Goal: Task Accomplishment & Management: Manage account settings

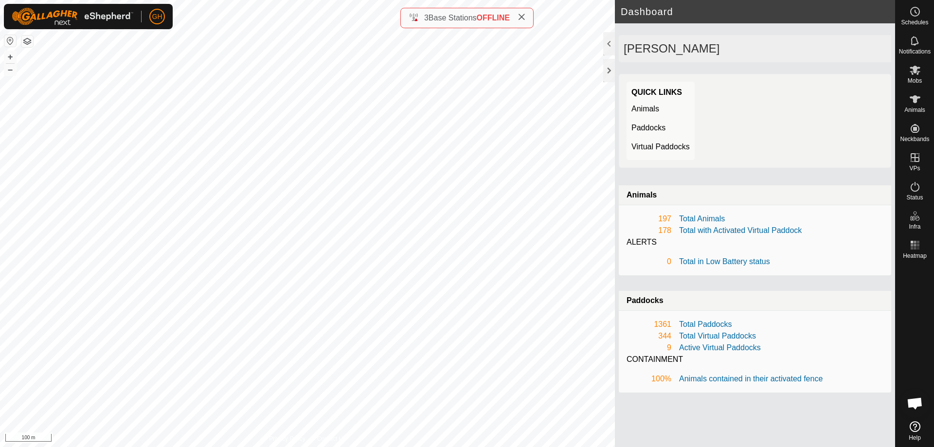
scroll to position [2099, 0]
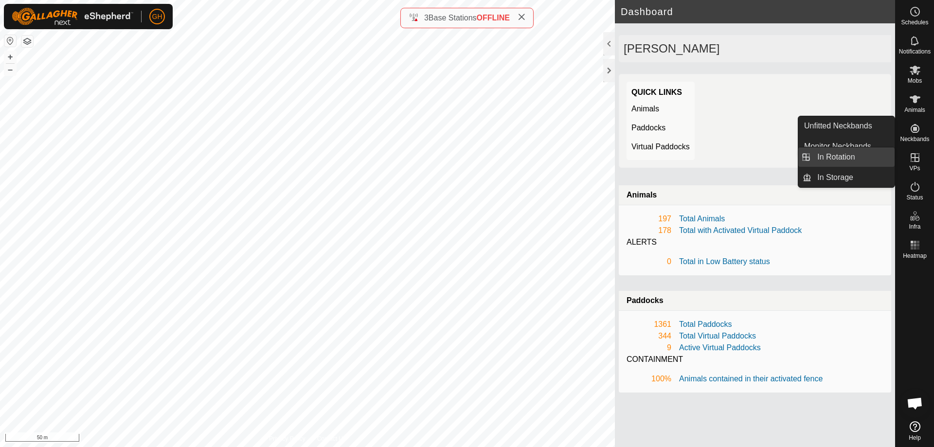
click at [851, 154] on link "In Rotation" at bounding box center [852, 156] width 83 height 19
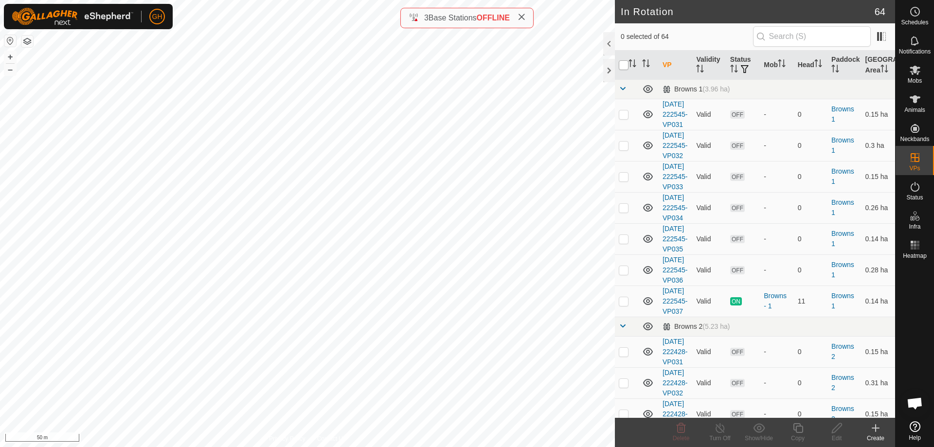
click at [623, 64] on input "checkbox" at bounding box center [624, 65] width 10 height 10
checkbox input "true"
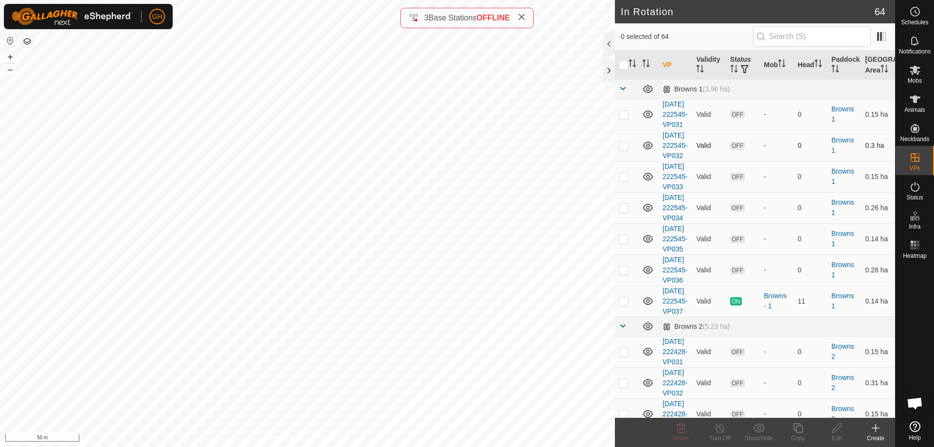
checkbox input "true"
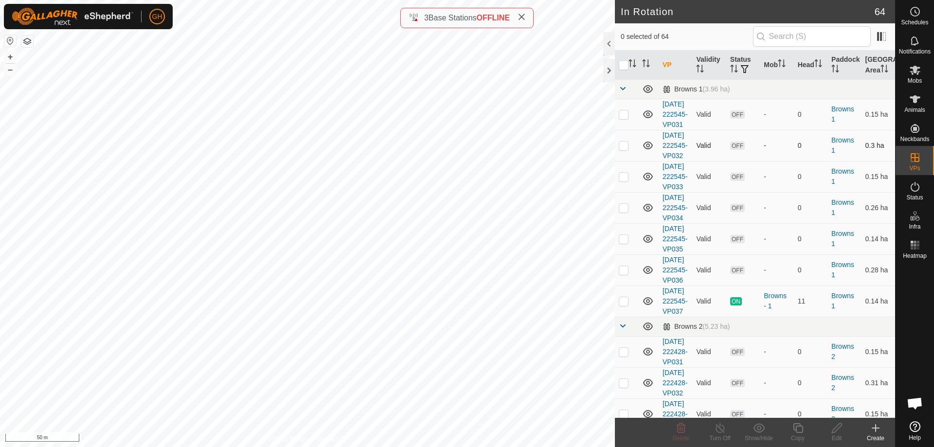
checkbox input "true"
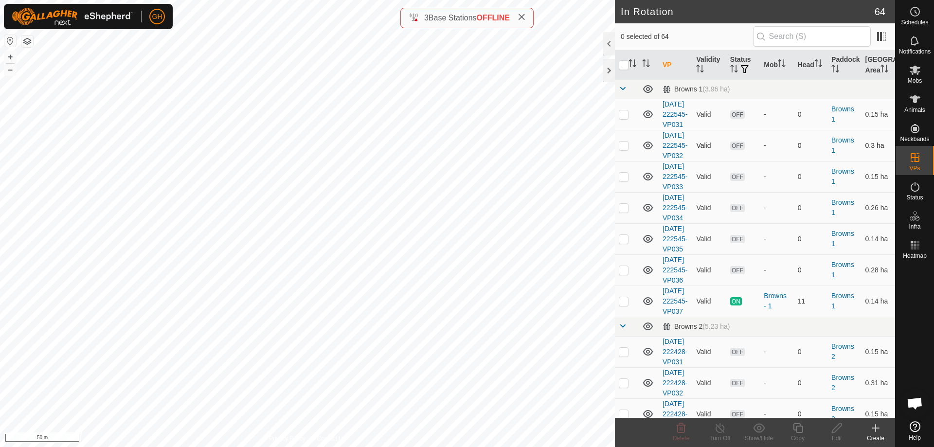
checkbox input "true"
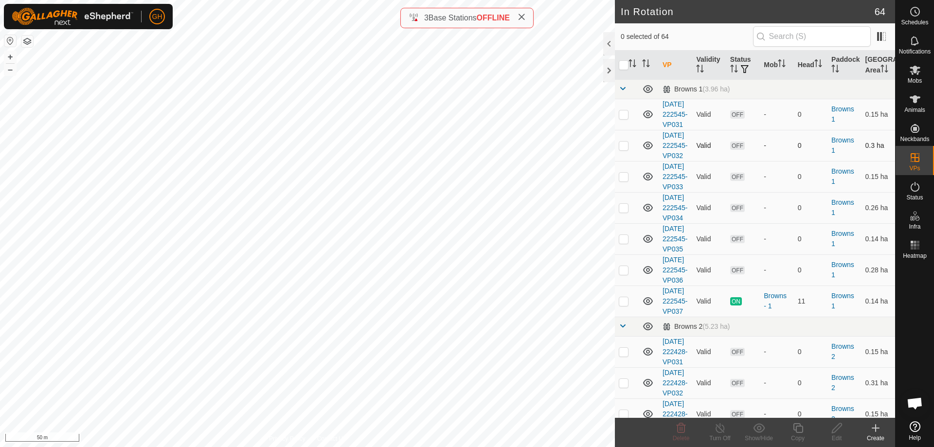
checkbox input "true"
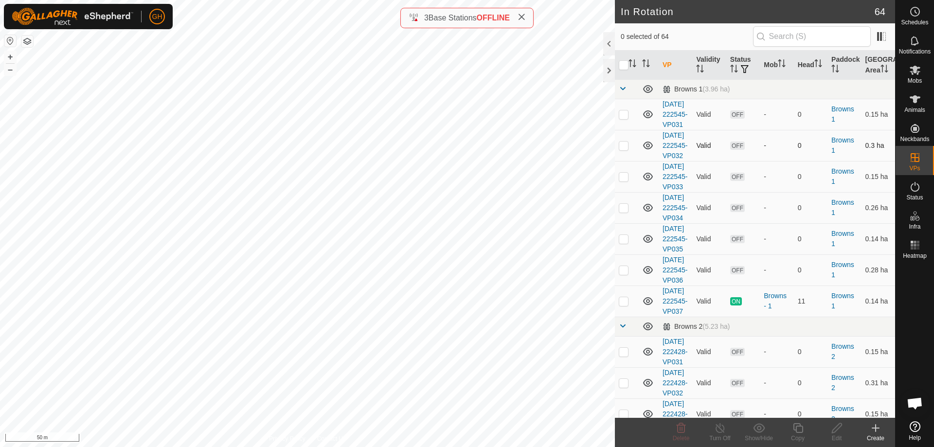
checkbox input "true"
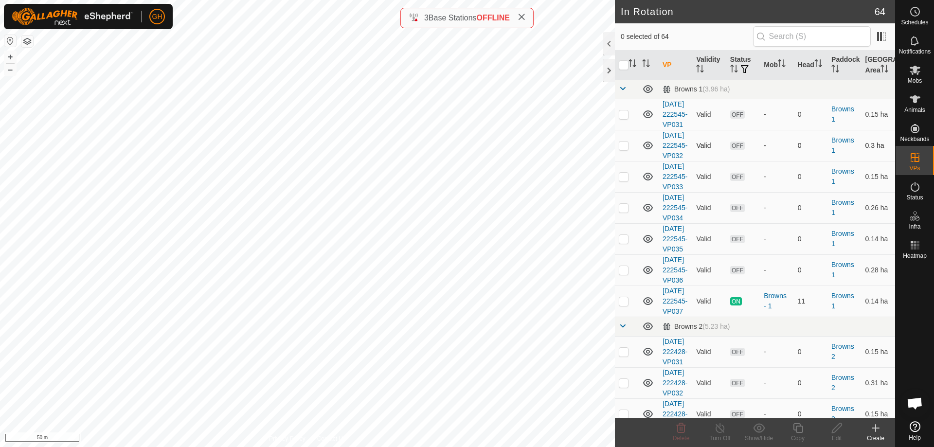
checkbox input "true"
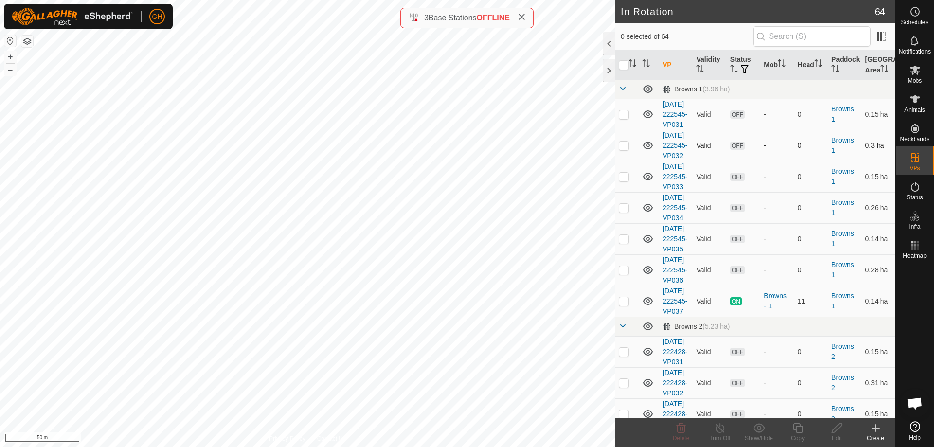
checkbox input "true"
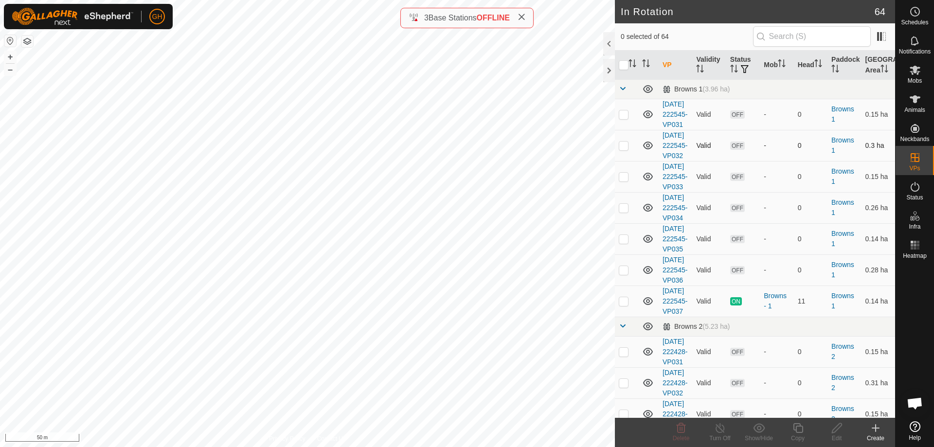
checkbox input "true"
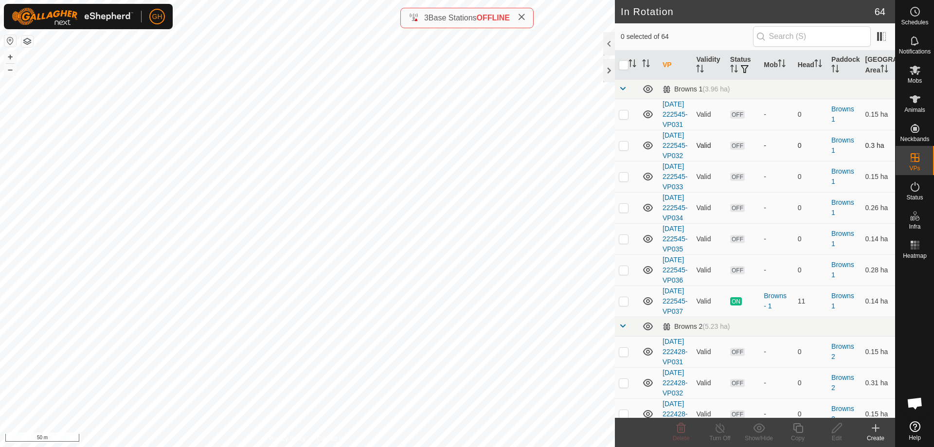
checkbox input "true"
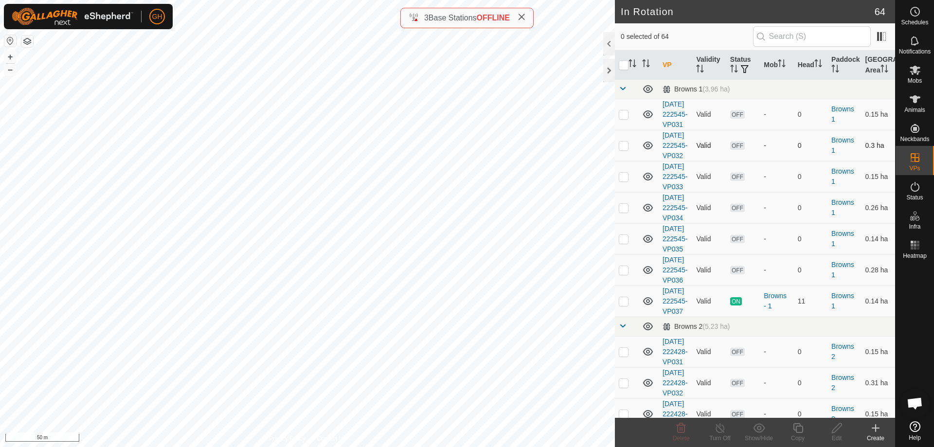
checkbox input "true"
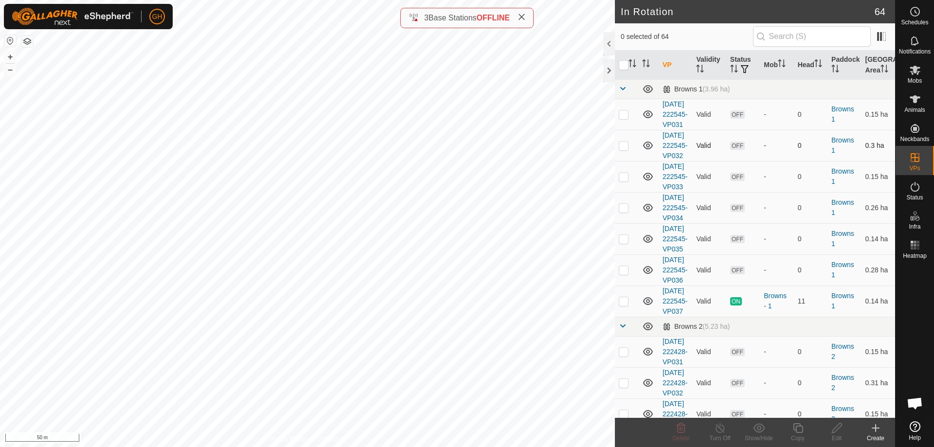
checkbox input "true"
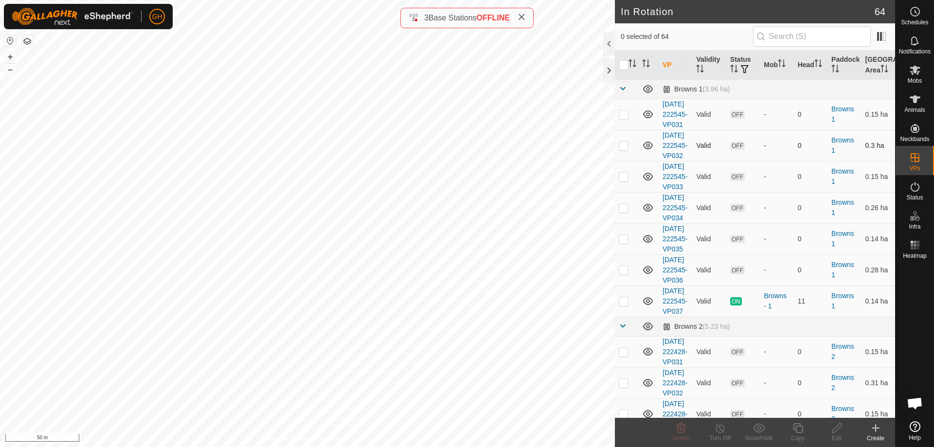
checkbox input "true"
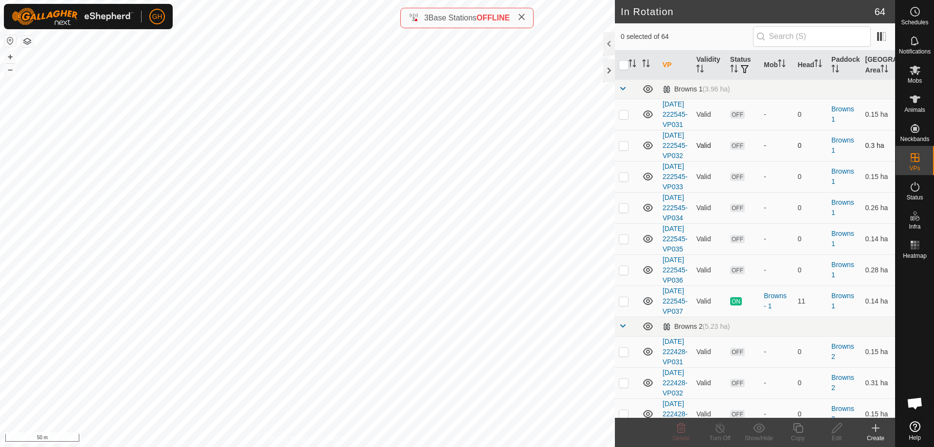
checkbox input "true"
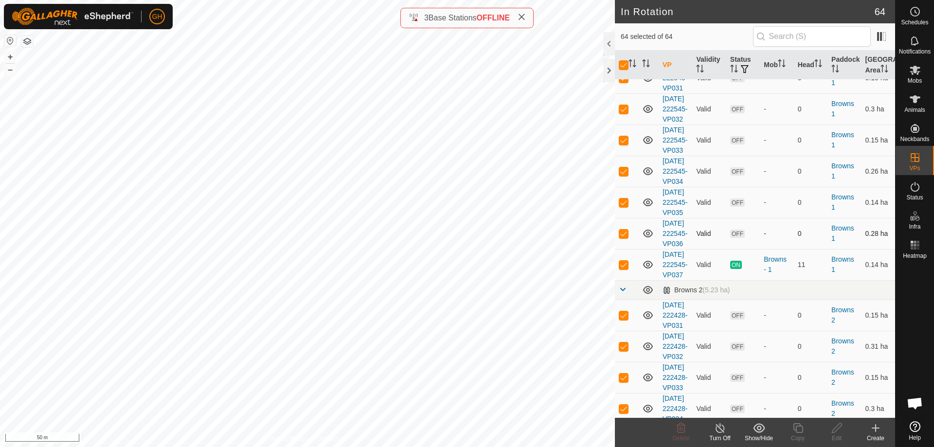
scroll to position [97, 0]
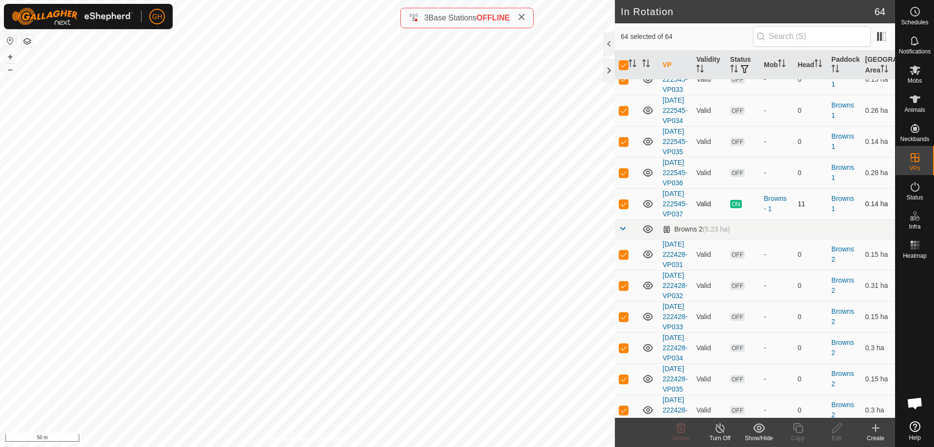
drag, startPoint x: 621, startPoint y: 266, endPoint x: 627, endPoint y: 269, distance: 6.5
click at [621, 208] on p-checkbox at bounding box center [624, 204] width 10 height 8
checkbox input "false"
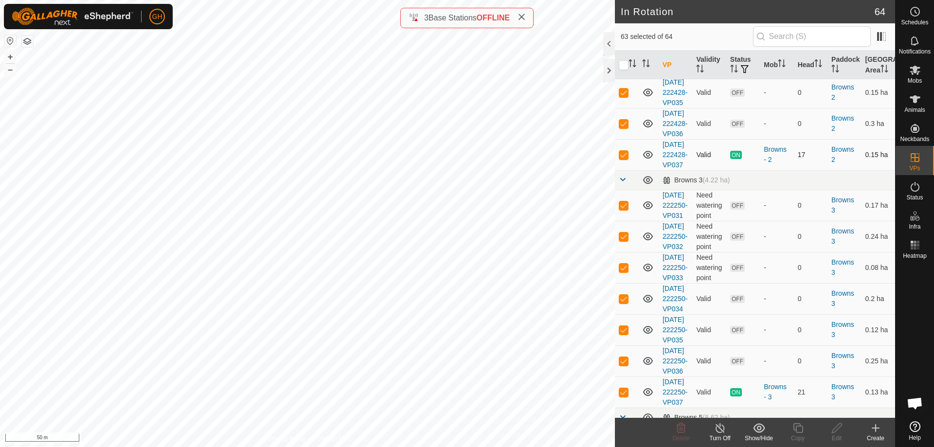
scroll to position [389, 0]
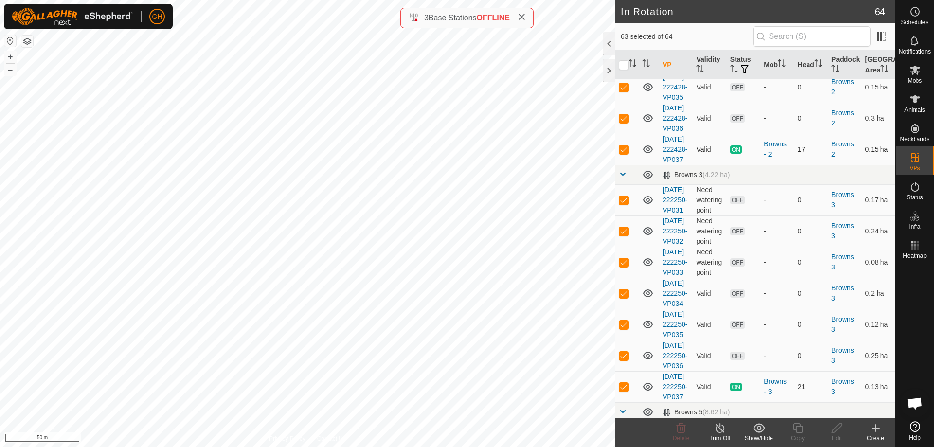
click at [625, 153] on p-checkbox at bounding box center [624, 149] width 10 height 8
checkbox input "false"
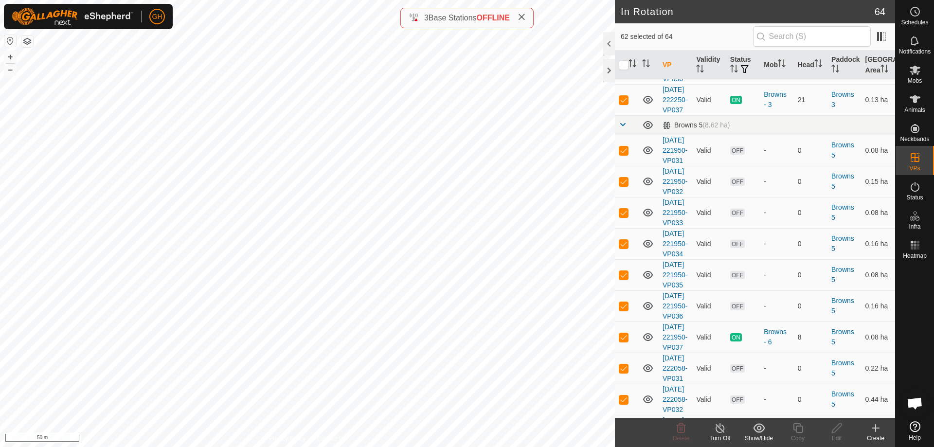
scroll to position [681, 0]
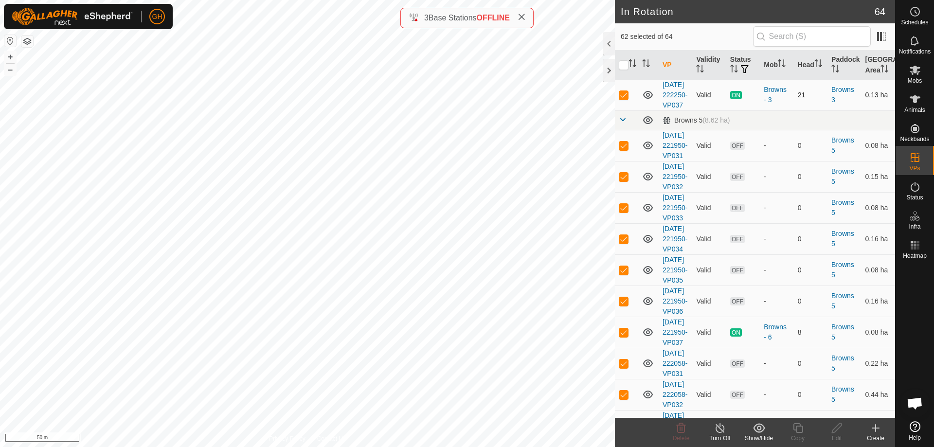
click at [624, 99] on p-checkbox at bounding box center [624, 95] width 10 height 8
checkbox input "false"
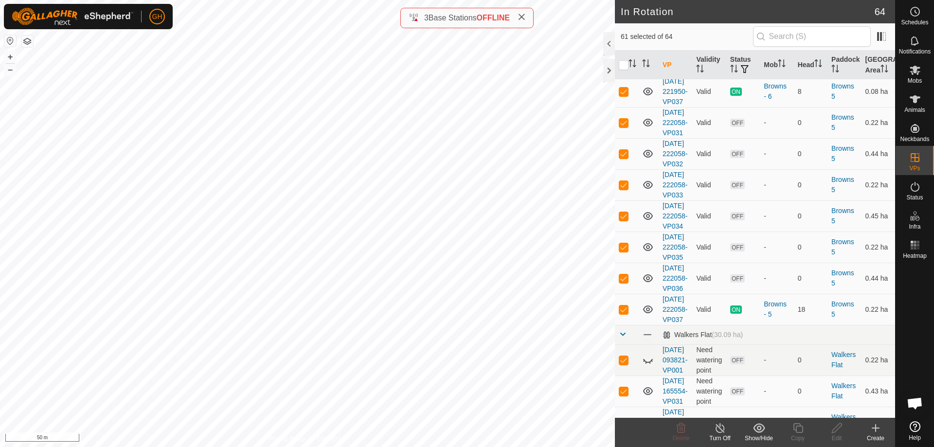
scroll to position [924, 0]
click at [627, 93] on p-checkbox at bounding box center [624, 89] width 10 height 8
checkbox input "false"
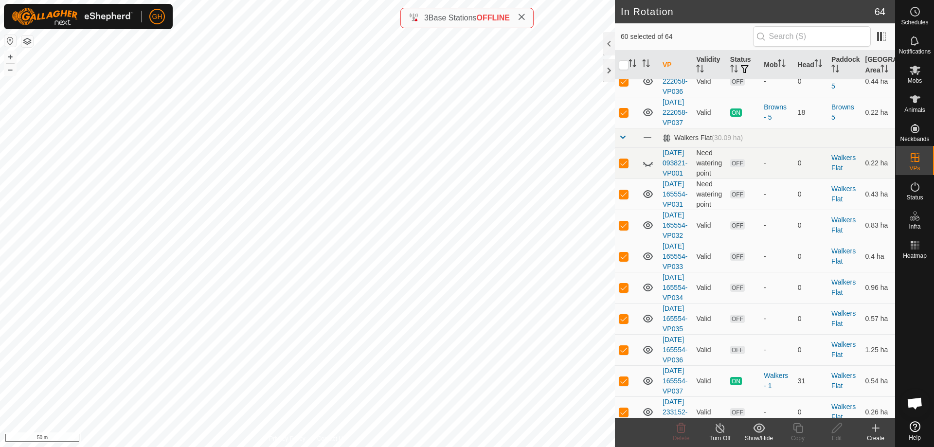
scroll to position [1216, 0]
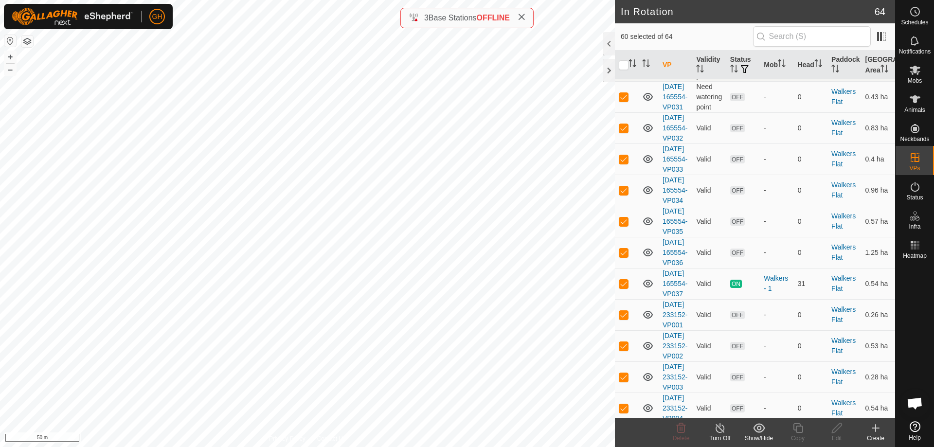
click at [622, 19] on p-checkbox at bounding box center [624, 15] width 10 height 8
checkbox input "false"
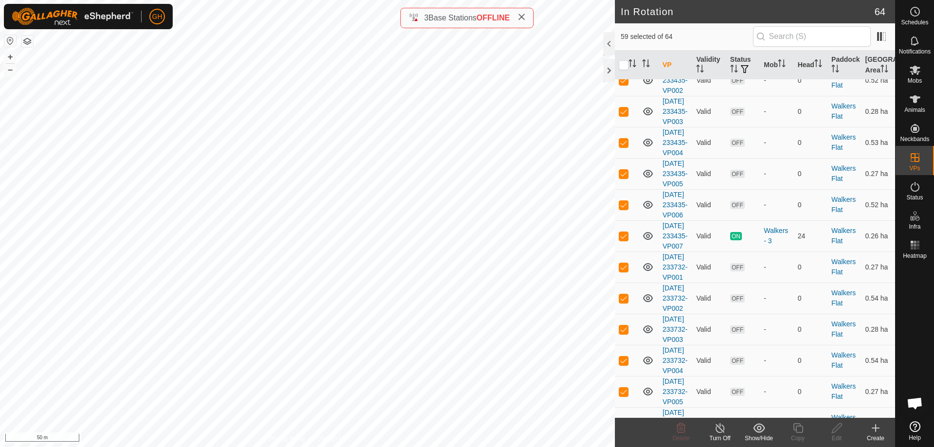
scroll to position [1751, 0]
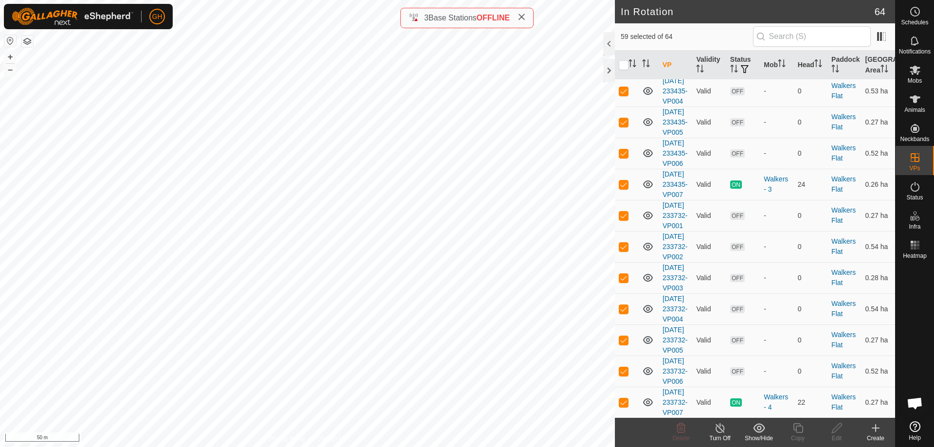
checkbox input "false"
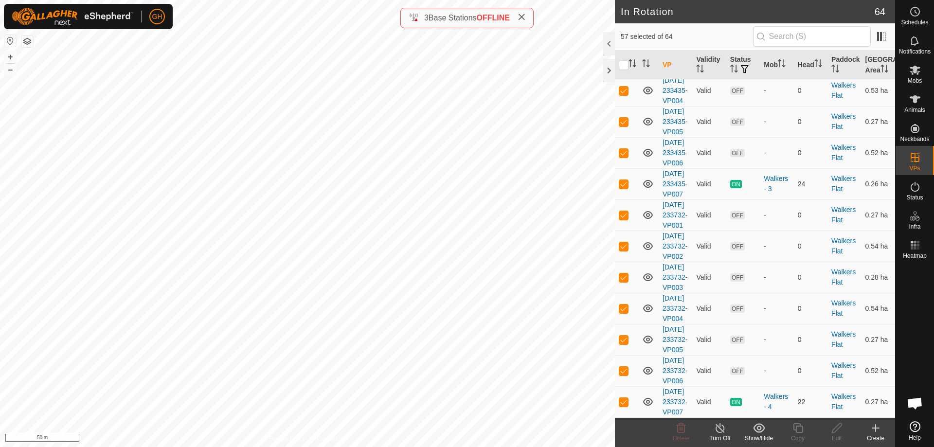
scroll to position [2238, 0]
click at [625, 188] on p-checkbox at bounding box center [624, 184] width 10 height 8
checkbox input "false"
click at [624, 398] on p-checkbox at bounding box center [624, 402] width 10 height 8
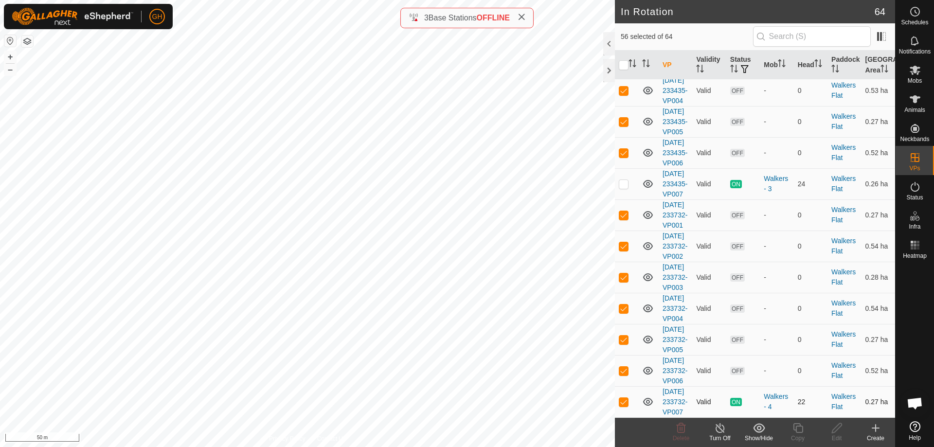
checkbox input "false"
click at [761, 431] on icon at bounding box center [759, 428] width 12 height 12
click at [766, 409] on link "Move to 'In Storage'" at bounding box center [788, 406] width 96 height 19
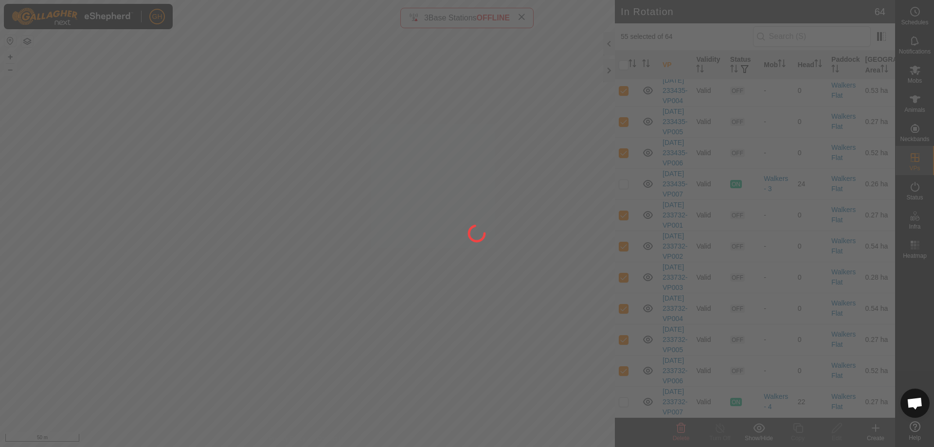
checkbox input "false"
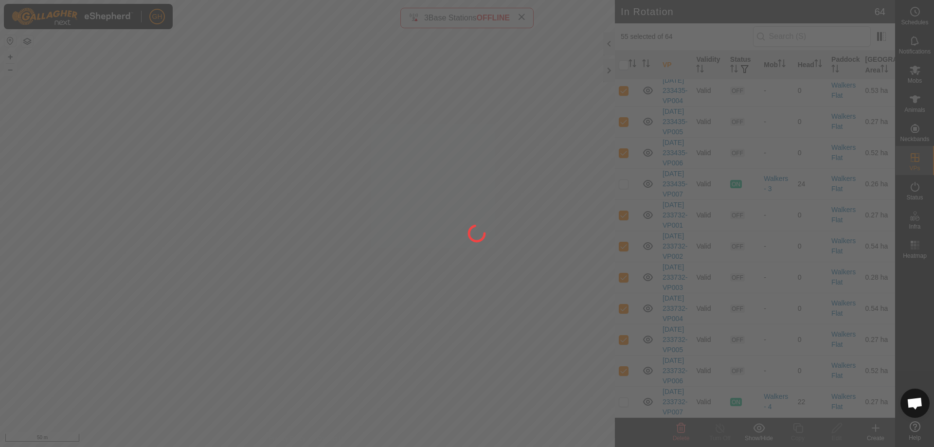
checkbox input "false"
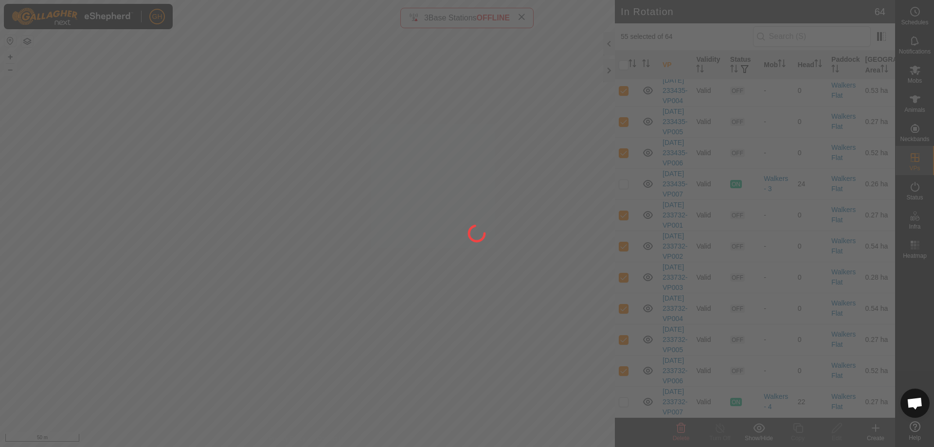
checkbox input "false"
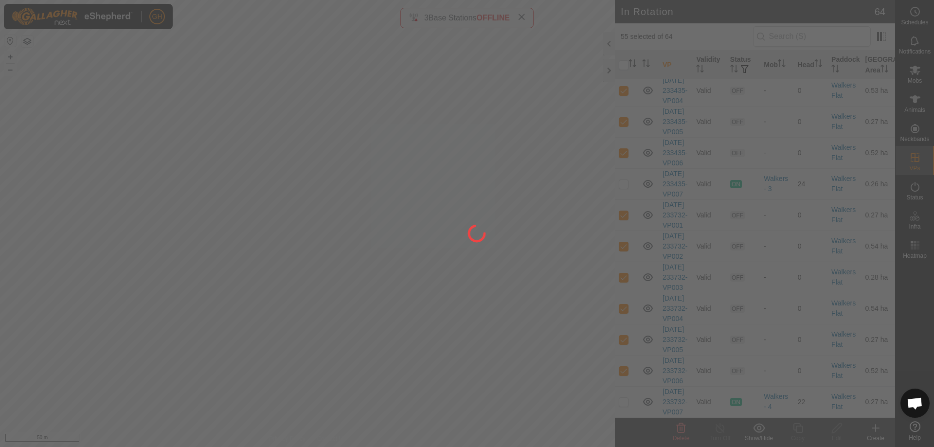
checkbox input "false"
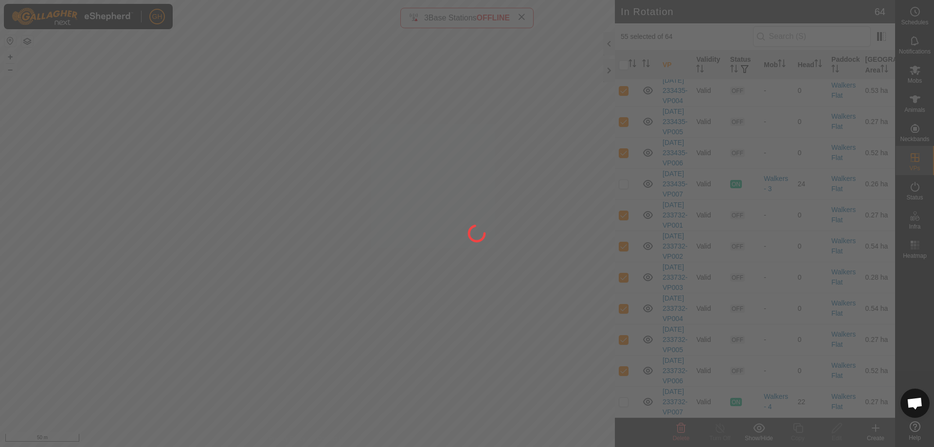
checkbox input "false"
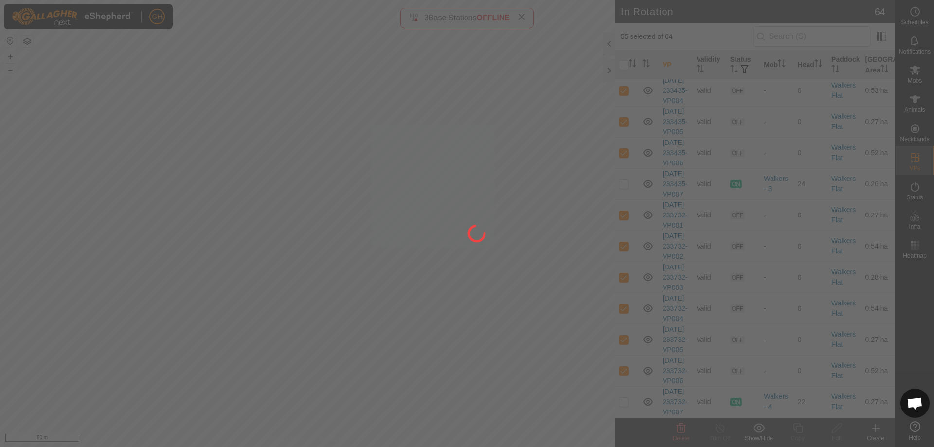
checkbox input "false"
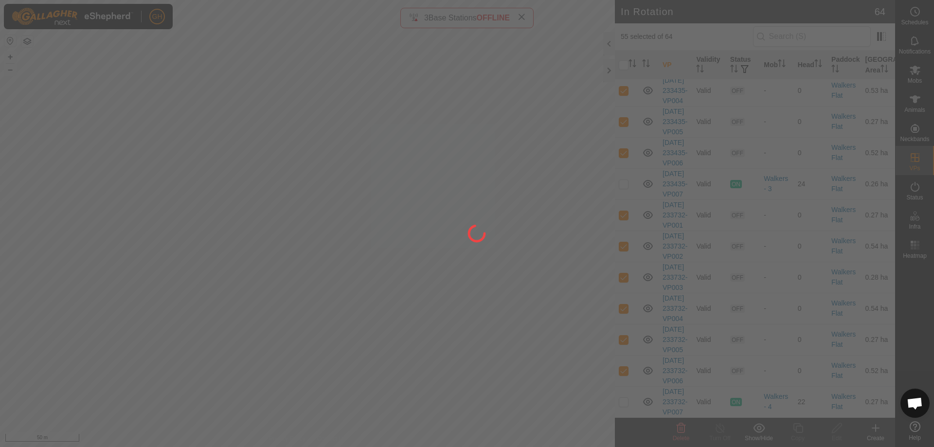
checkbox input "false"
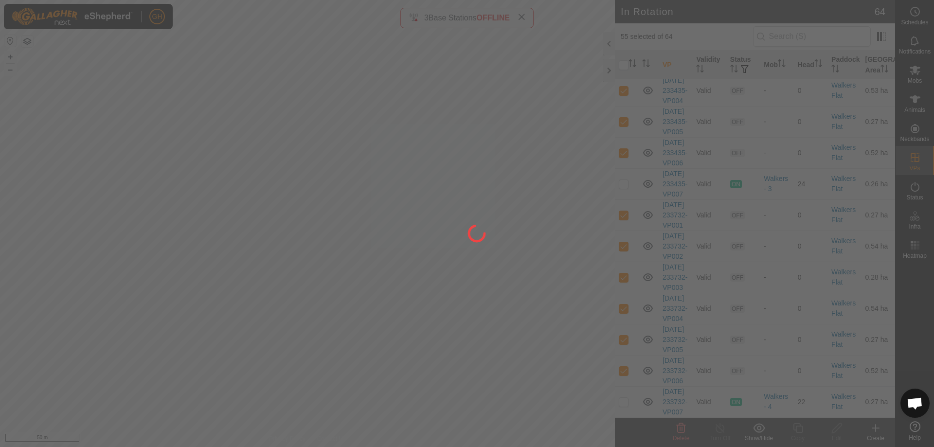
checkbox input "false"
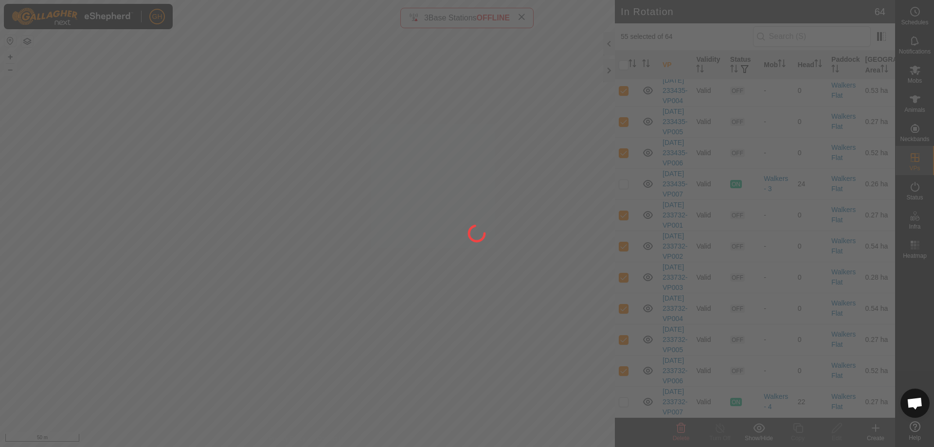
checkbox input "false"
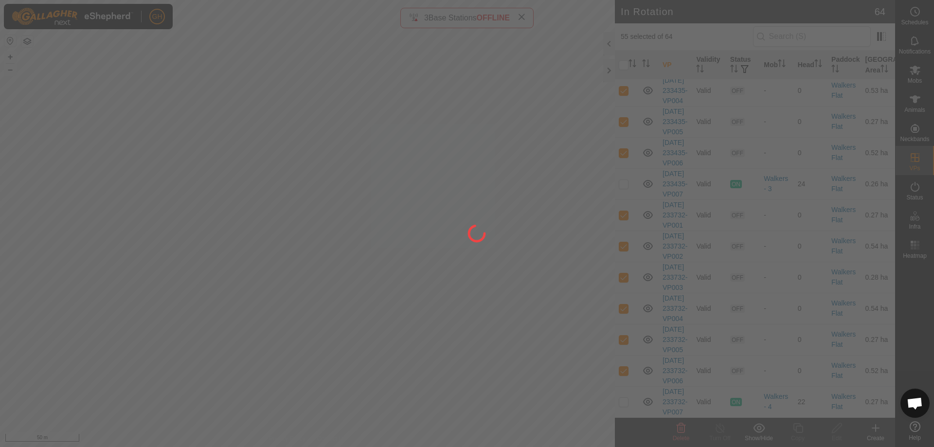
checkbox input "false"
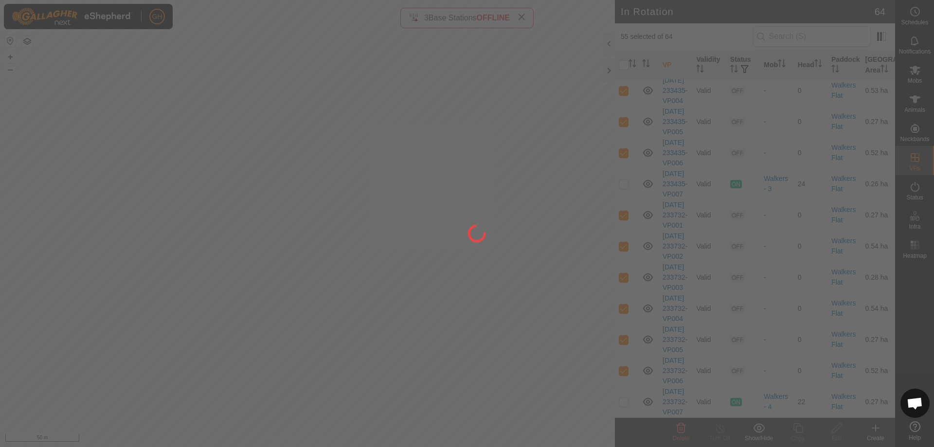
checkbox input "false"
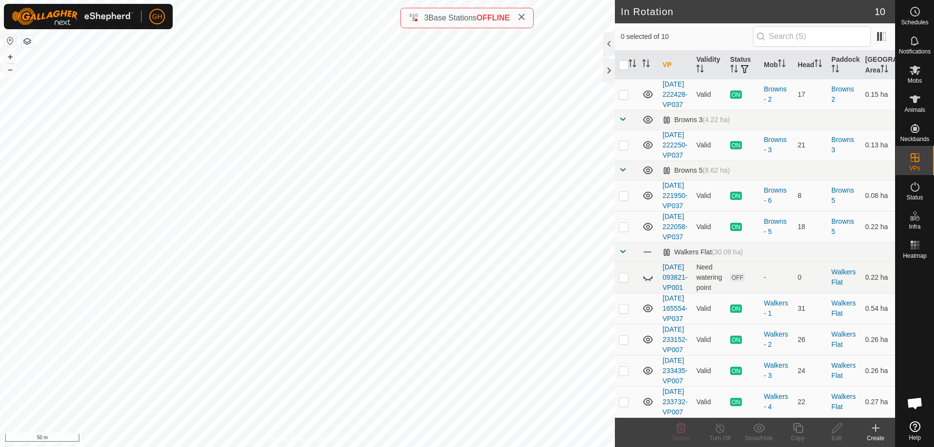
scroll to position [0, 0]
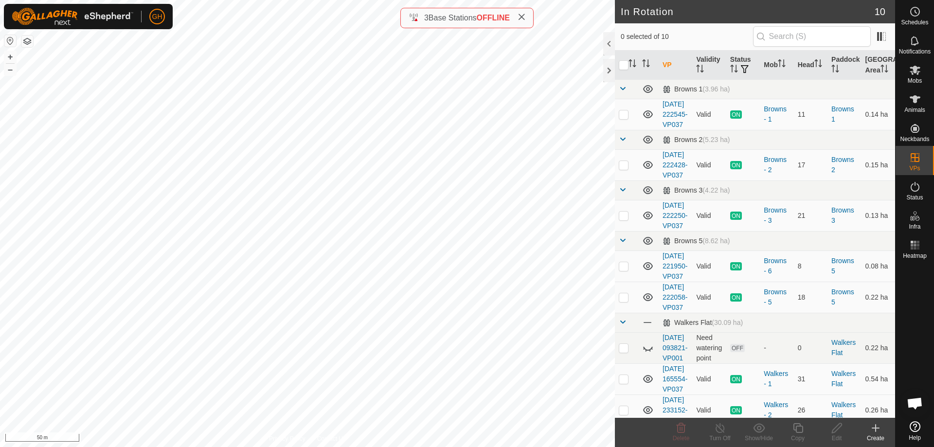
checkbox input "true"
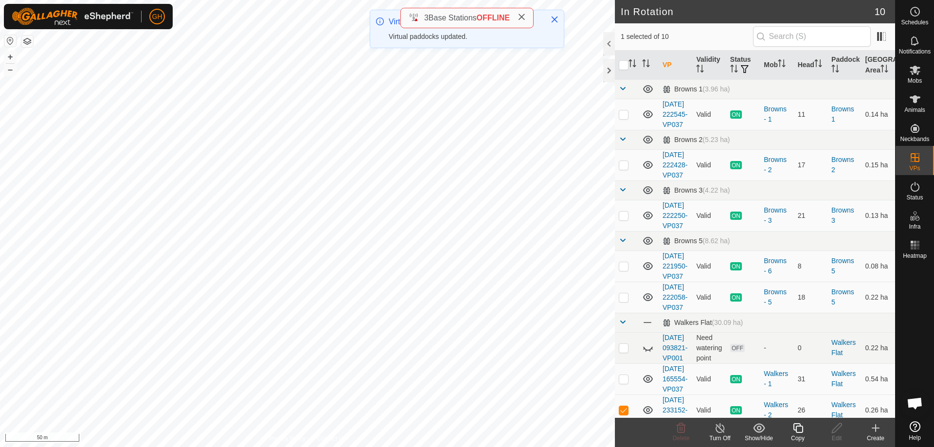
click at [799, 430] on icon at bounding box center [798, 428] width 12 height 12
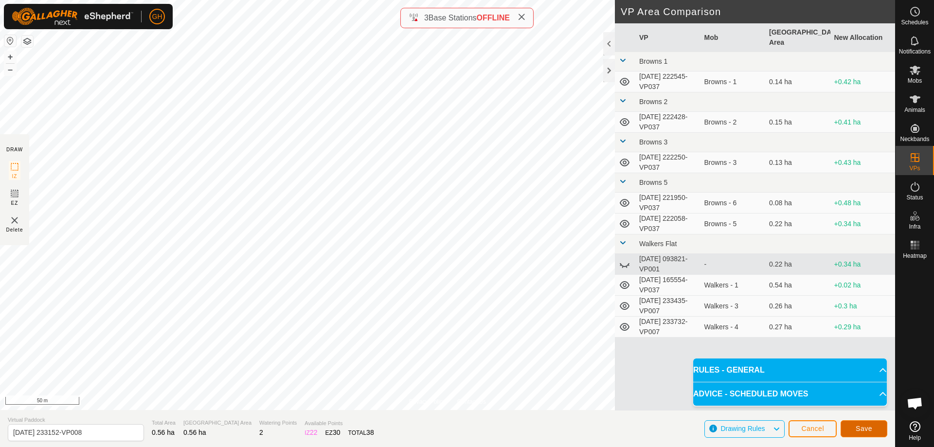
click at [861, 423] on button "Save" at bounding box center [864, 428] width 47 height 17
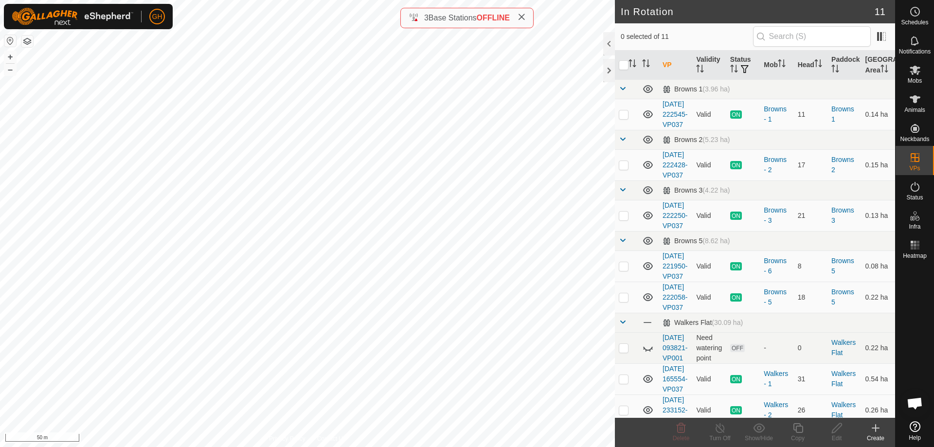
checkbox input "true"
click at [796, 428] on icon at bounding box center [798, 428] width 10 height 10
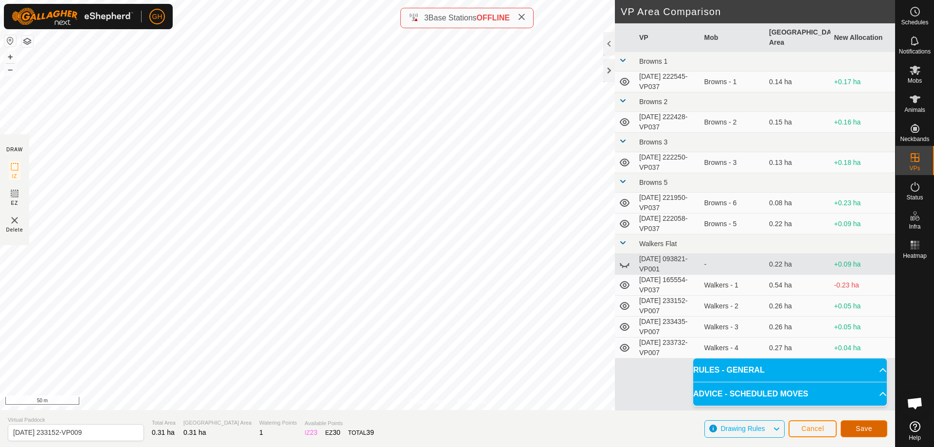
click at [870, 434] on button "Save" at bounding box center [864, 428] width 47 height 17
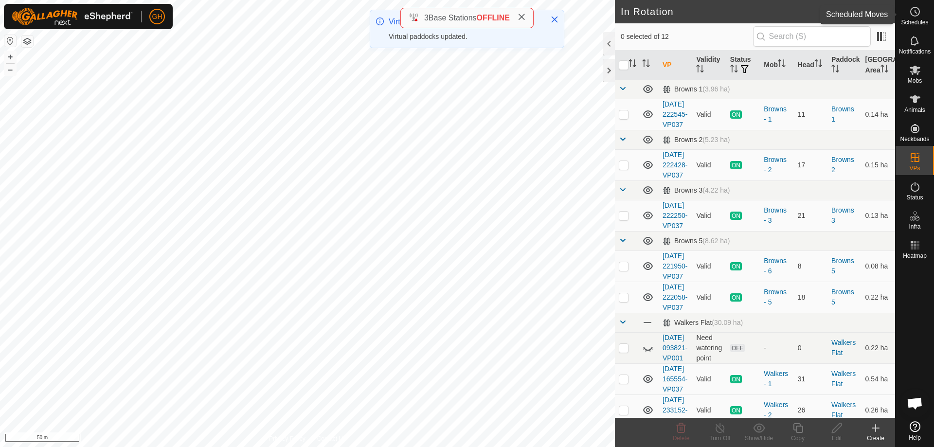
click at [914, 18] on es-schedule-vp-svg-icon at bounding box center [915, 12] width 18 height 16
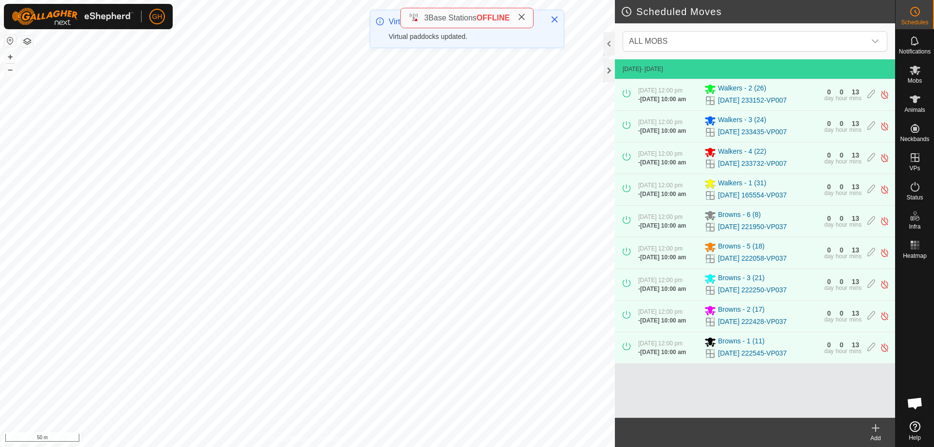
click at [878, 431] on icon at bounding box center [876, 428] width 12 height 12
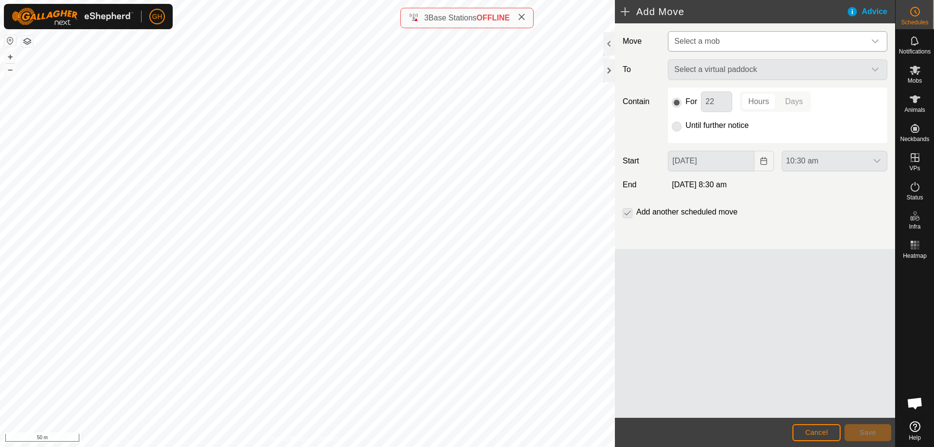
click at [715, 38] on span "Select a mob" at bounding box center [696, 41] width 45 height 8
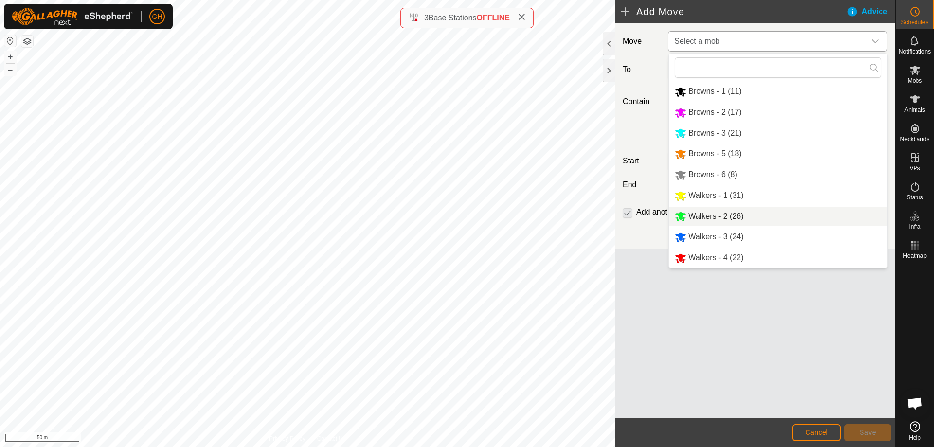
click at [717, 209] on li "Walkers - 2 (26)" at bounding box center [778, 217] width 218 height 20
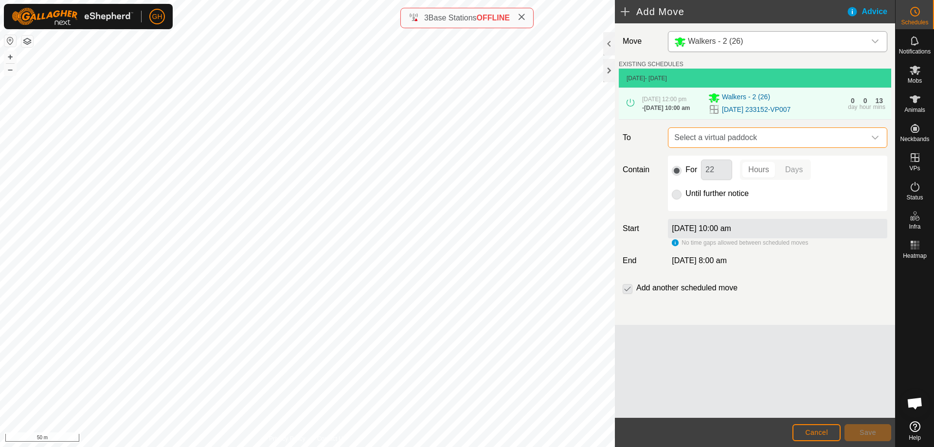
click at [762, 136] on span "Select a virtual paddock" at bounding box center [767, 137] width 195 height 19
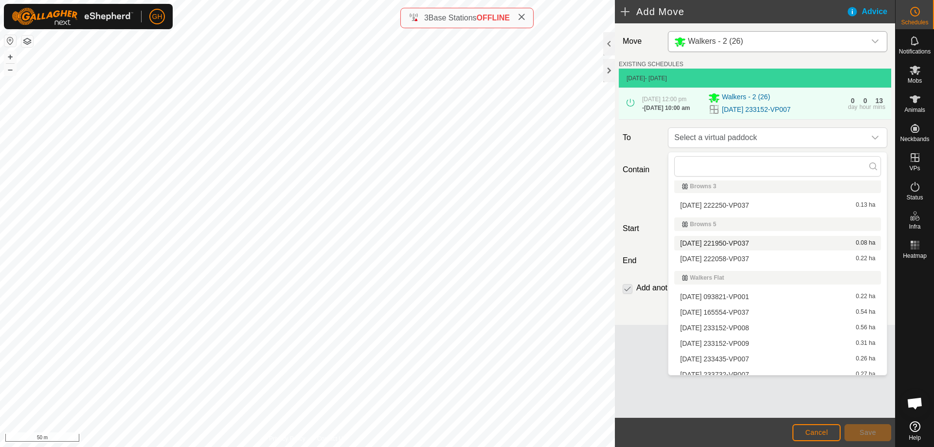
scroll to position [88, 0]
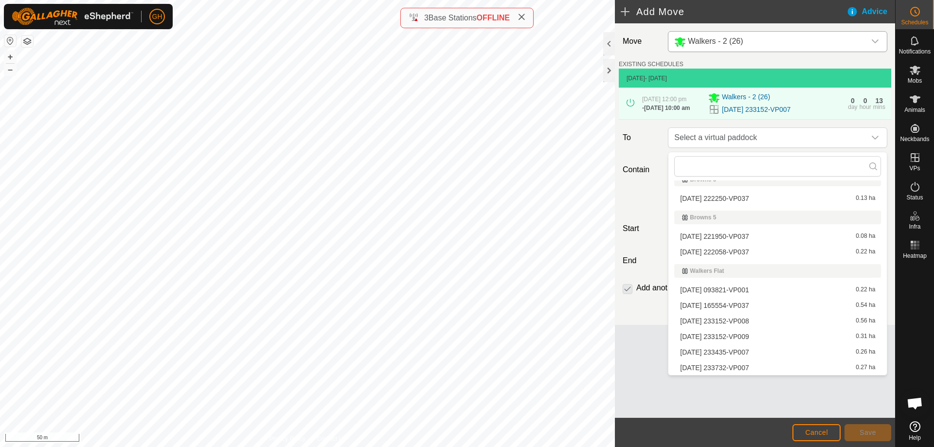
click at [733, 321] on li "[DATE] 233152-VP008 0.56 ha" at bounding box center [777, 321] width 207 height 15
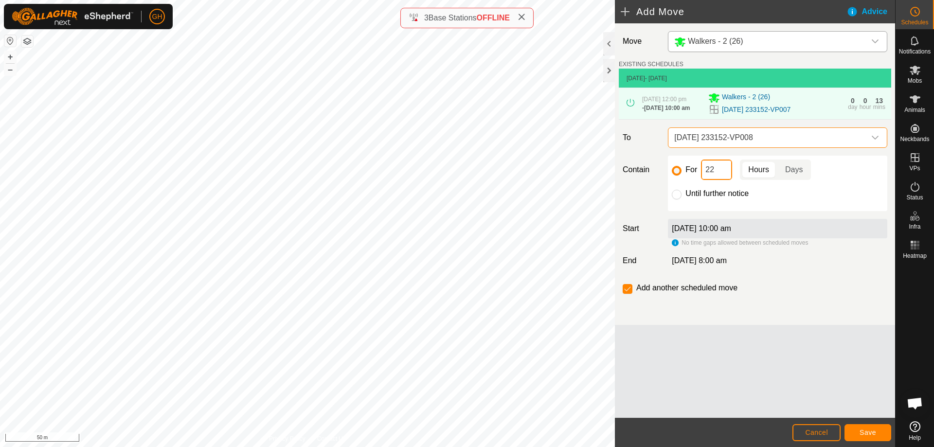
click at [725, 177] on input "22" at bounding box center [716, 170] width 31 height 20
click at [863, 428] on button "Save" at bounding box center [867, 432] width 47 height 17
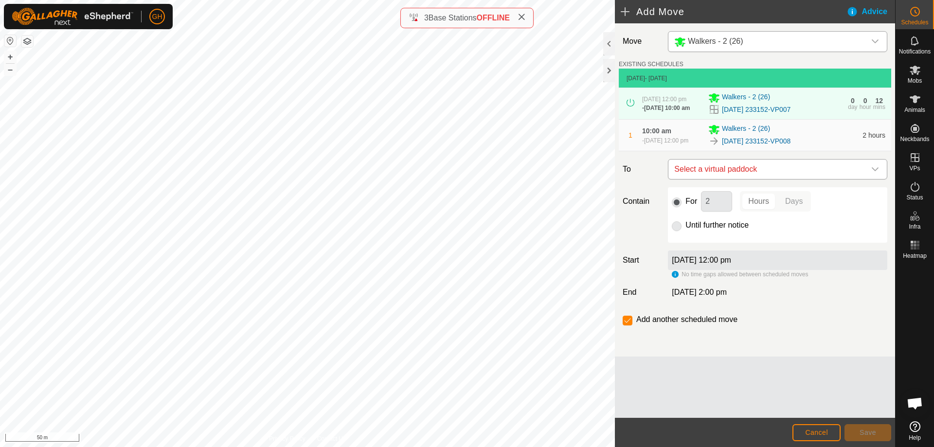
click at [773, 176] on span "Select a virtual paddock" at bounding box center [767, 169] width 195 height 19
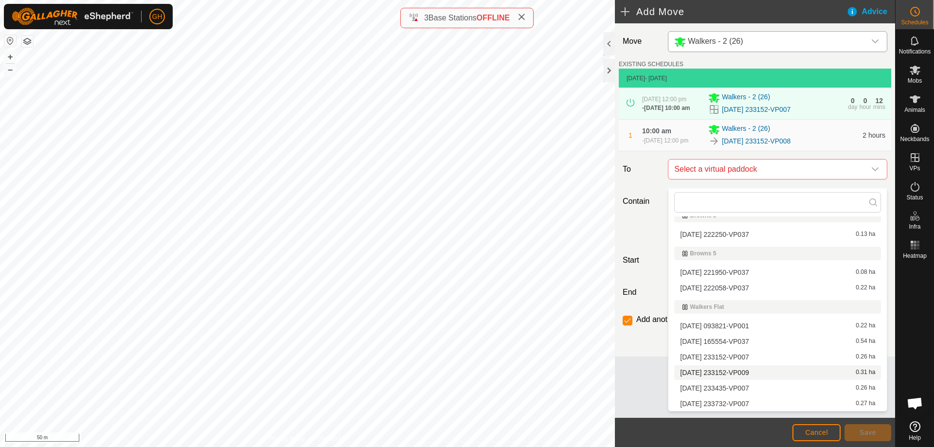
click at [753, 373] on li "[DATE] 233152-VP009 0.31 ha" at bounding box center [777, 372] width 207 height 15
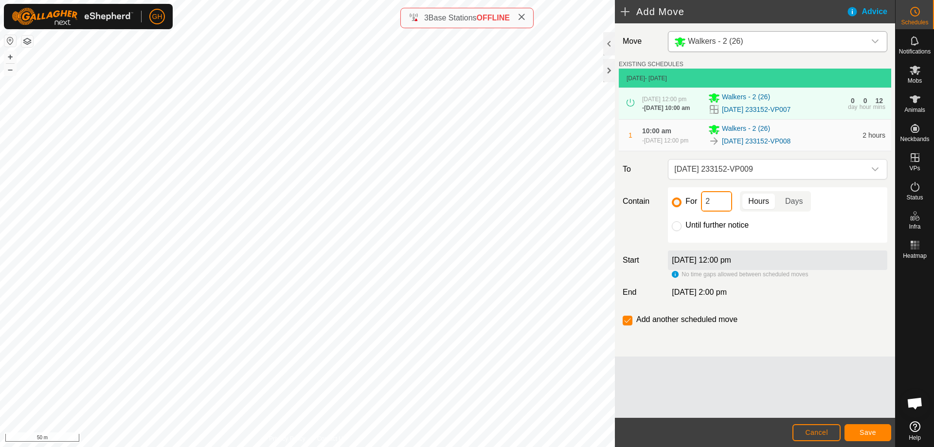
click at [721, 212] on input "2" at bounding box center [716, 201] width 31 height 20
type input "22"
click at [627, 325] on input "checkbox" at bounding box center [628, 321] width 10 height 10
checkbox input "false"
click at [878, 432] on button "Save" at bounding box center [867, 432] width 47 height 17
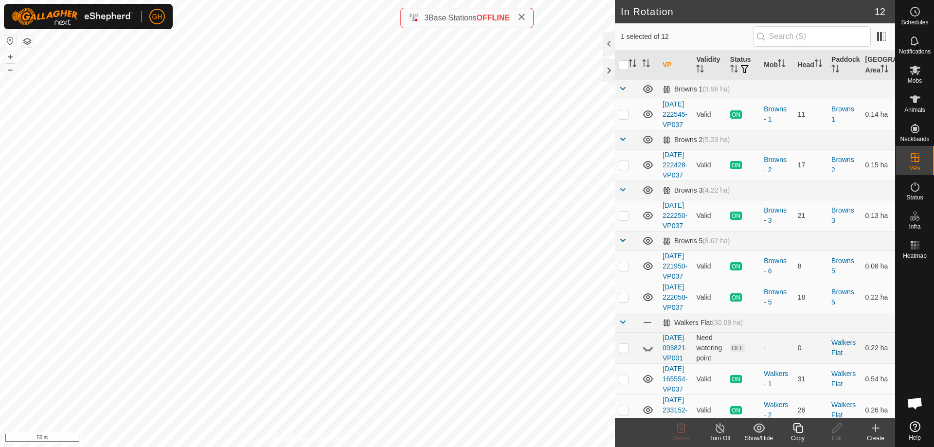
click at [798, 427] on icon at bounding box center [798, 428] width 12 height 12
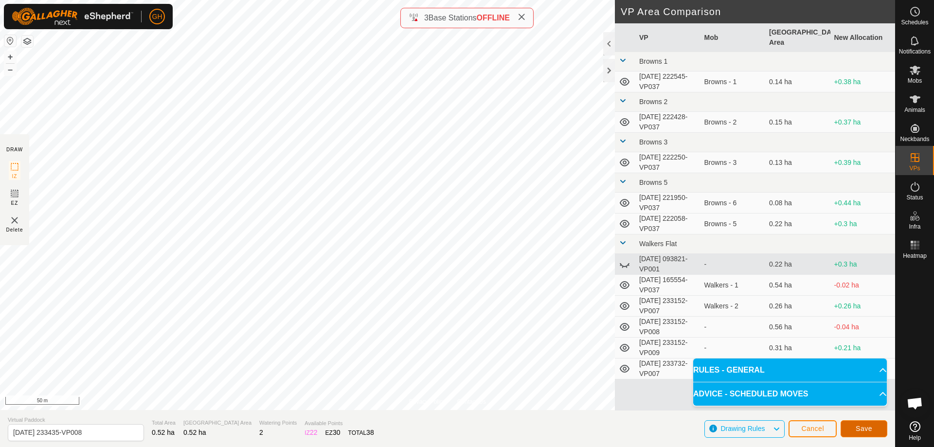
click at [867, 420] on button "Save" at bounding box center [864, 428] width 47 height 17
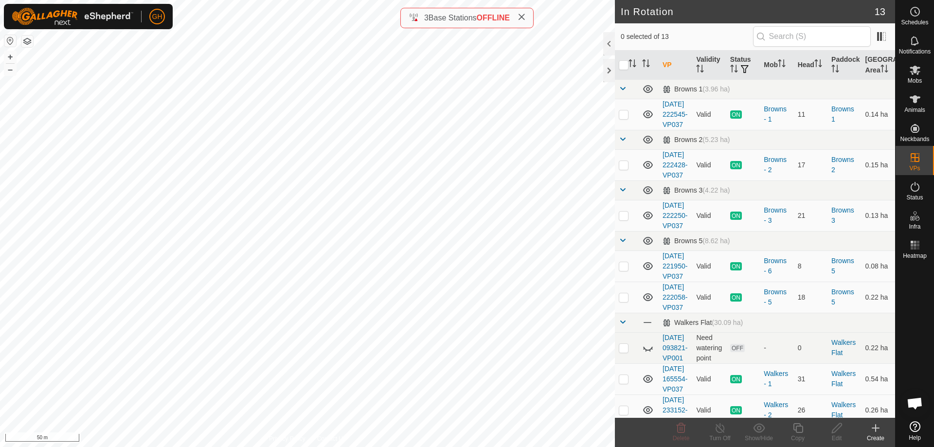
checkbox input "true"
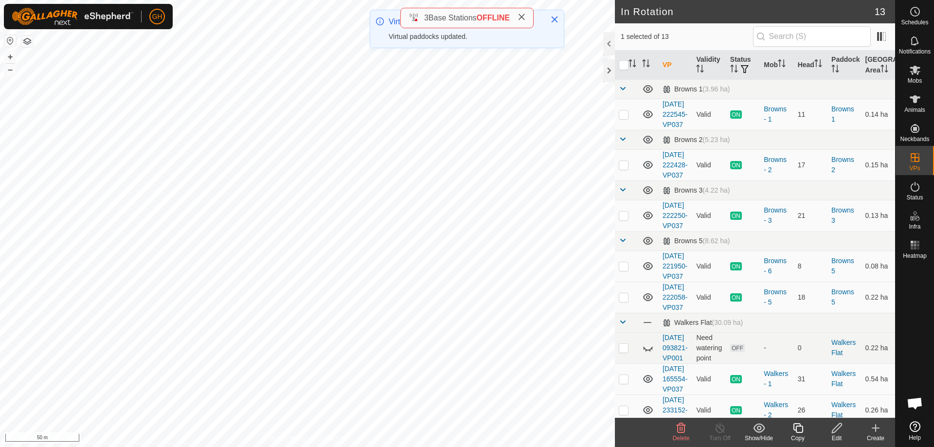
click at [798, 429] on icon at bounding box center [798, 428] width 12 height 12
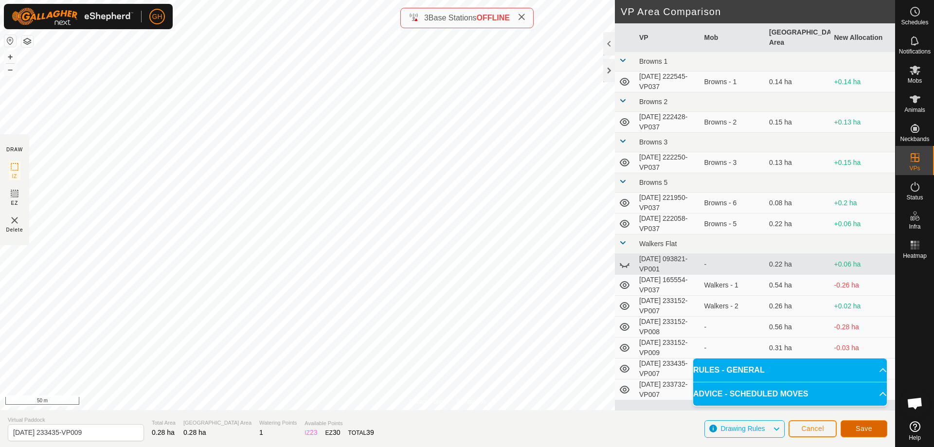
click at [865, 423] on button "Save" at bounding box center [864, 428] width 47 height 17
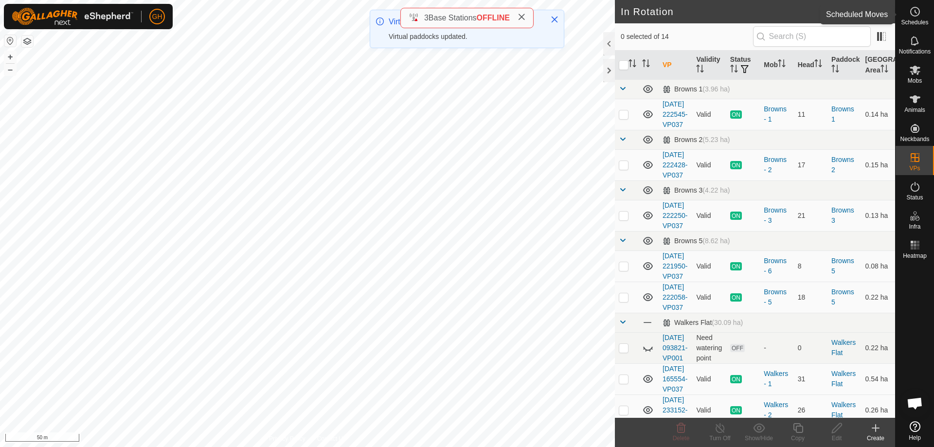
click at [915, 11] on icon at bounding box center [915, 11] width 1 height 3
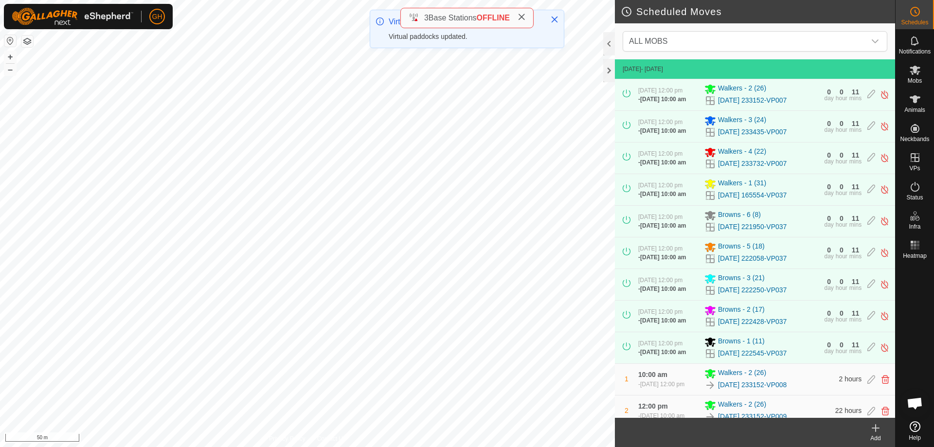
click at [876, 427] on icon at bounding box center [876, 428] width 0 height 7
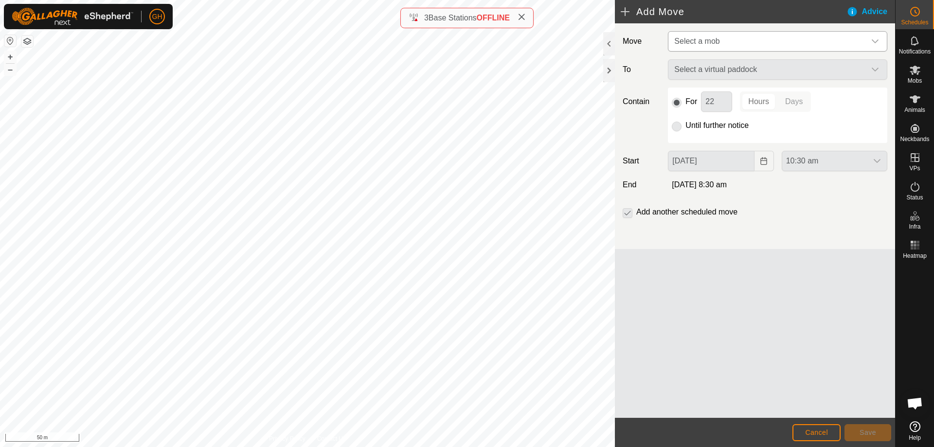
click at [743, 36] on span "Select a mob" at bounding box center [767, 41] width 195 height 19
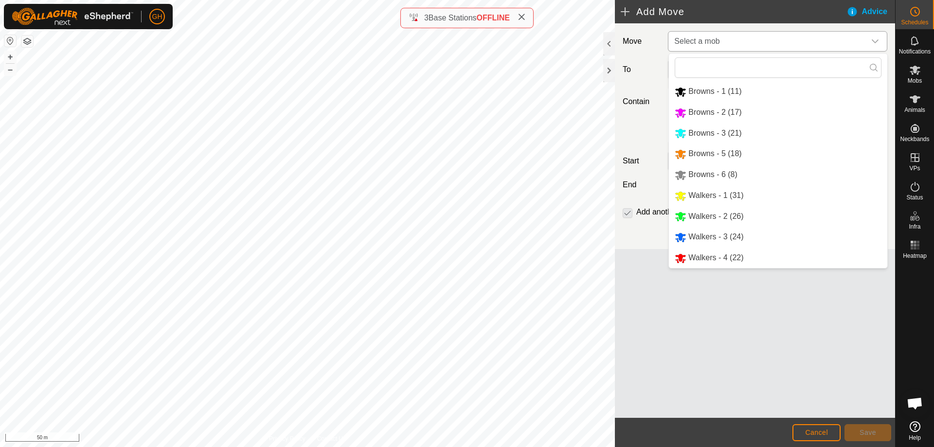
click at [713, 239] on li "Walkers - 3 (24)" at bounding box center [778, 237] width 218 height 20
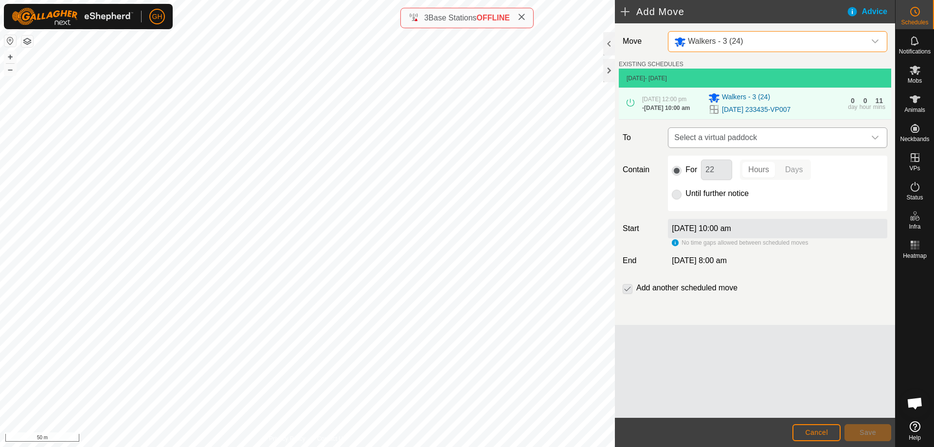
click at [768, 147] on span "Select a virtual paddock" at bounding box center [767, 137] width 195 height 19
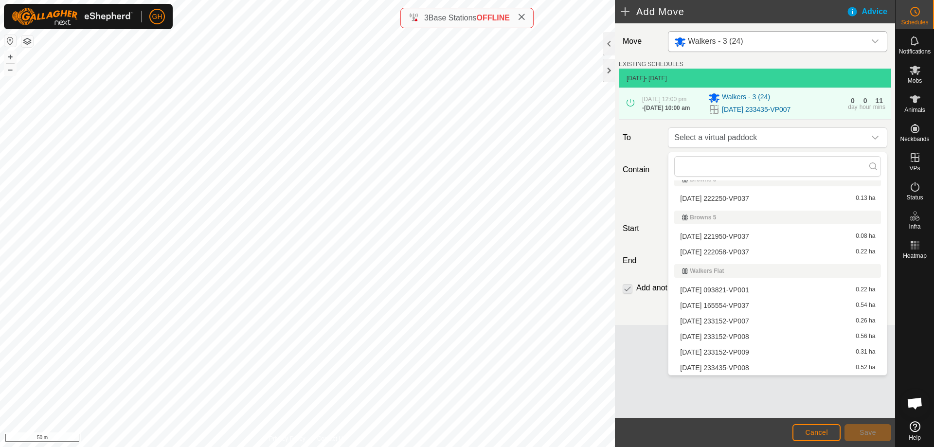
scroll to position [119, 0]
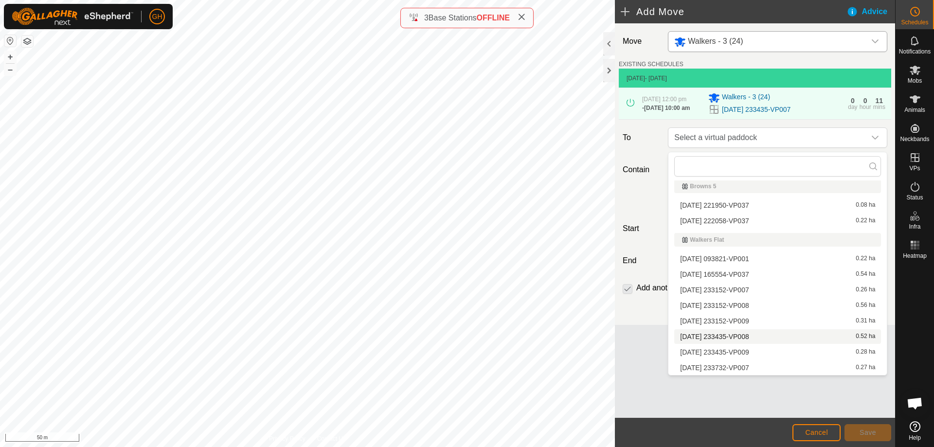
click at [767, 340] on li "[DATE] 233435-VP008 0.52 ha" at bounding box center [777, 336] width 207 height 15
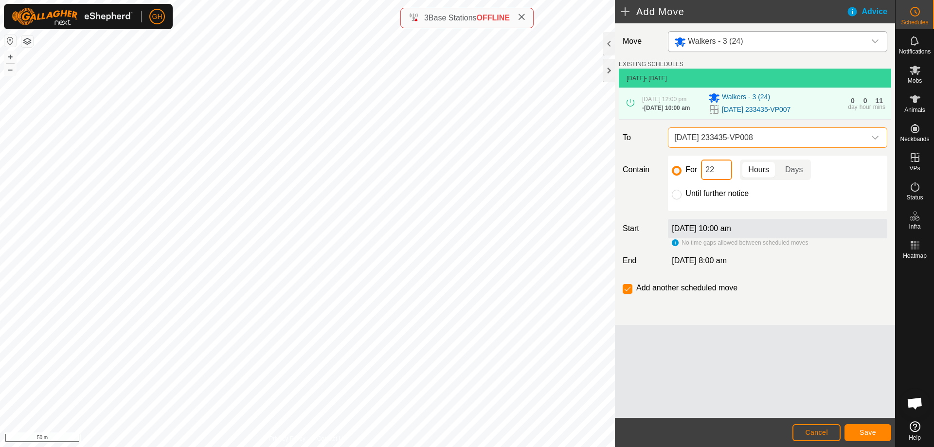
click at [719, 177] on input "22" at bounding box center [716, 170] width 31 height 20
click at [870, 433] on span "Save" at bounding box center [868, 433] width 17 height 8
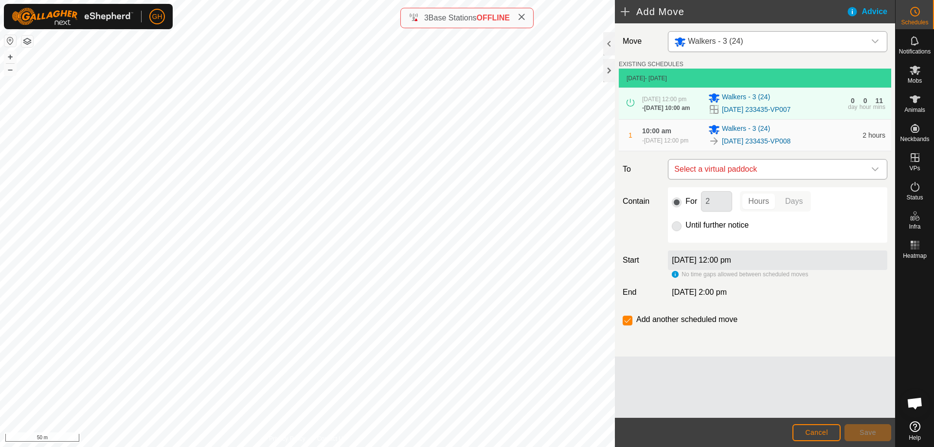
click at [760, 177] on span "Select a virtual paddock" at bounding box center [767, 169] width 195 height 19
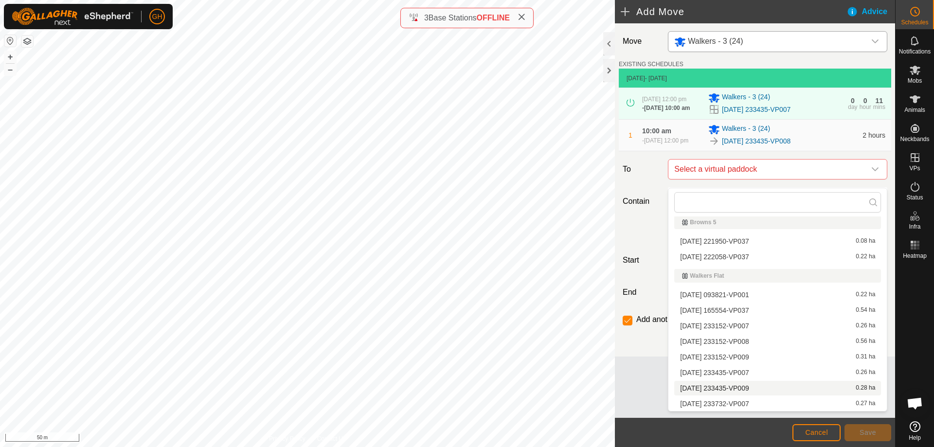
click at [765, 388] on li "[DATE] 233435-VP009 0.28 ha" at bounding box center [777, 388] width 207 height 15
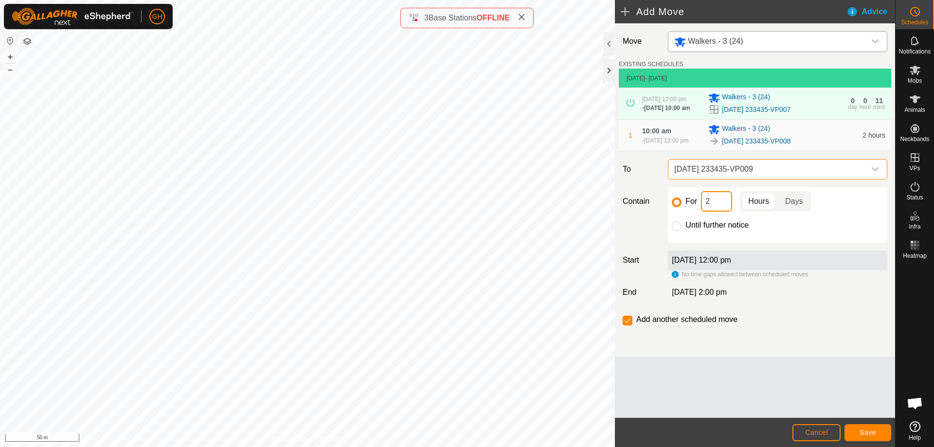
click at [716, 209] on input "2" at bounding box center [716, 201] width 31 height 20
type input "22"
click at [629, 325] on input "checkbox" at bounding box center [628, 321] width 10 height 10
checkbox input "false"
click at [876, 434] on span "Save" at bounding box center [868, 433] width 17 height 8
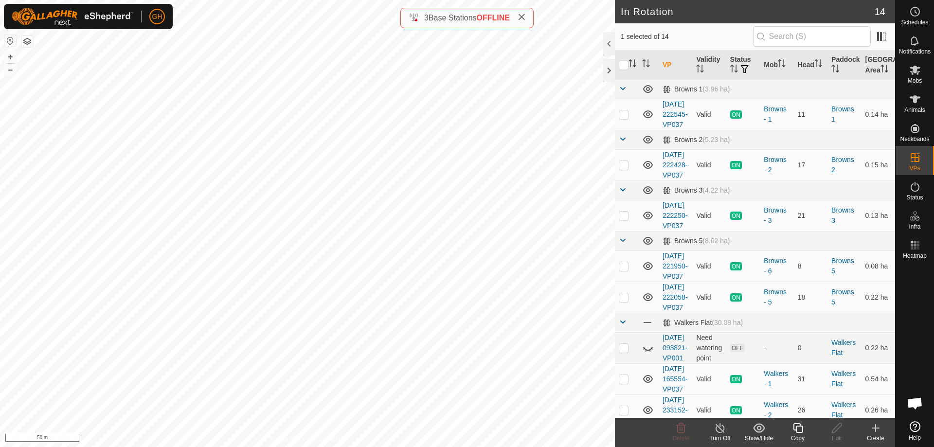
click at [798, 427] on icon at bounding box center [798, 428] width 12 height 12
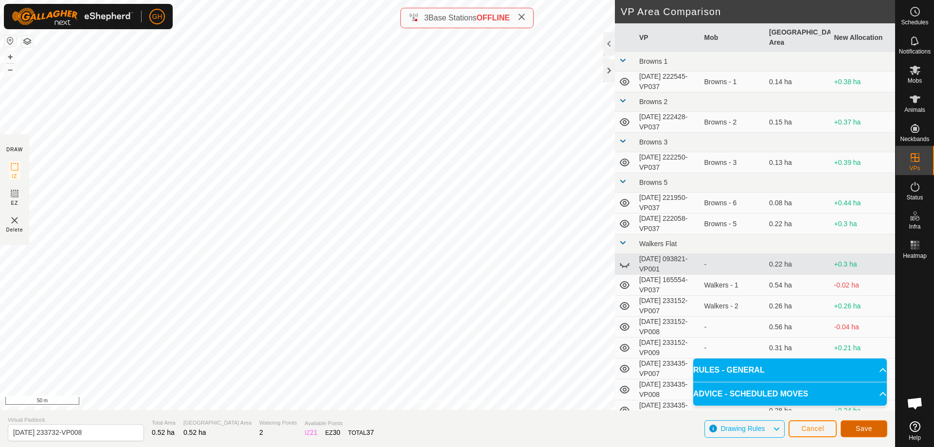
click at [860, 431] on span "Save" at bounding box center [864, 429] width 17 height 8
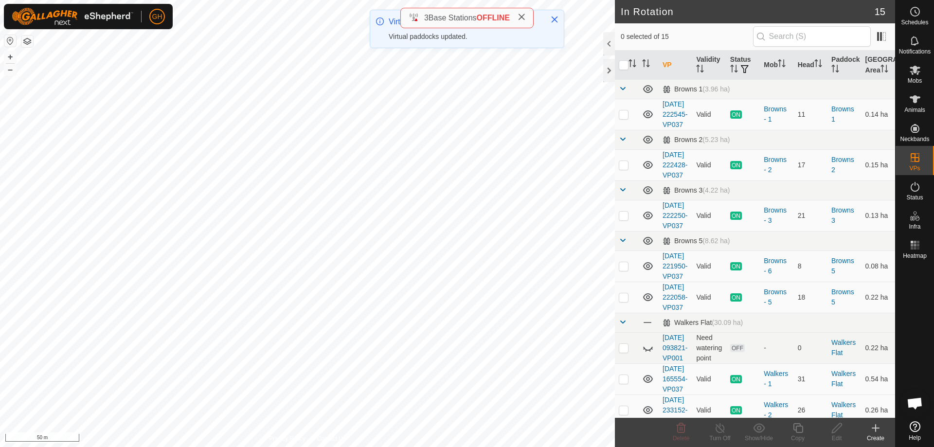
checkbox input "true"
click at [803, 430] on icon at bounding box center [798, 428] width 12 height 12
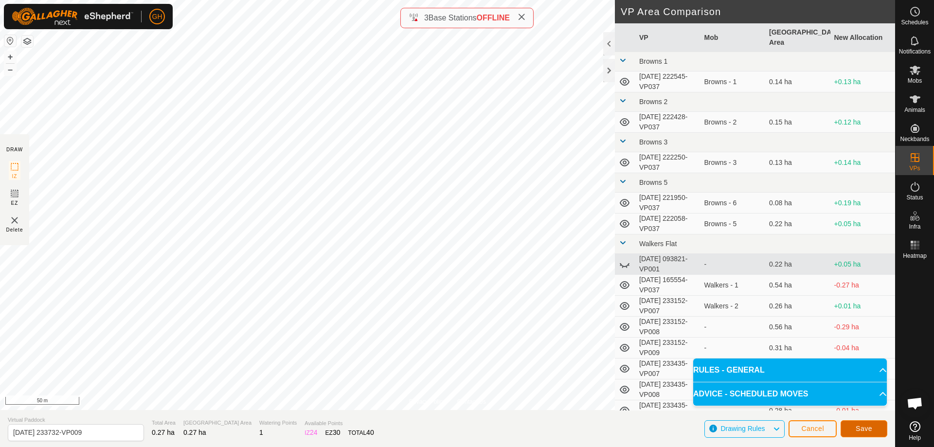
click at [858, 422] on button "Save" at bounding box center [864, 428] width 47 height 17
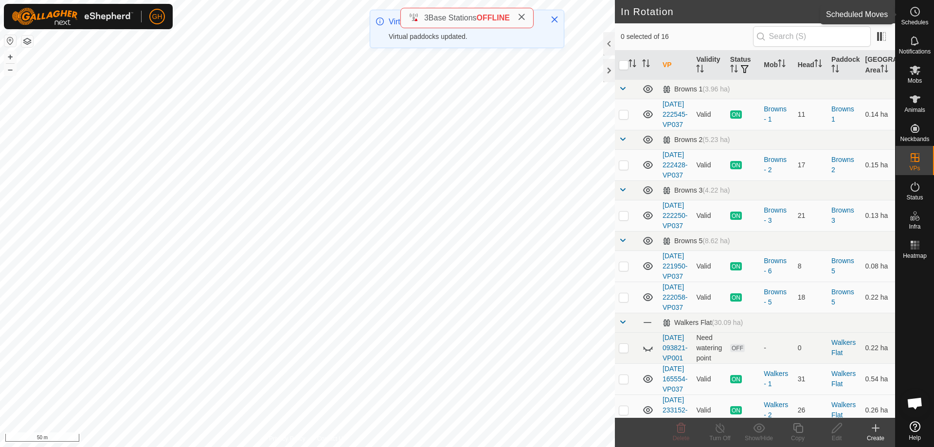
click at [920, 15] on icon at bounding box center [915, 12] width 12 height 12
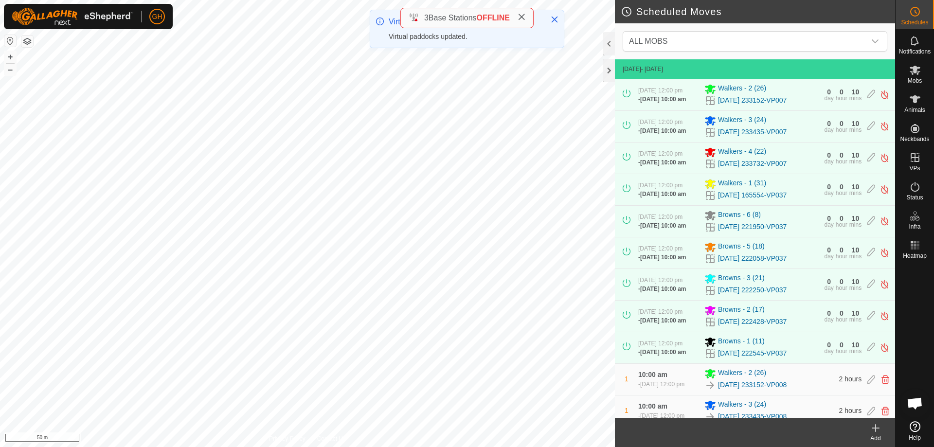
click at [878, 424] on icon at bounding box center [876, 428] width 12 height 12
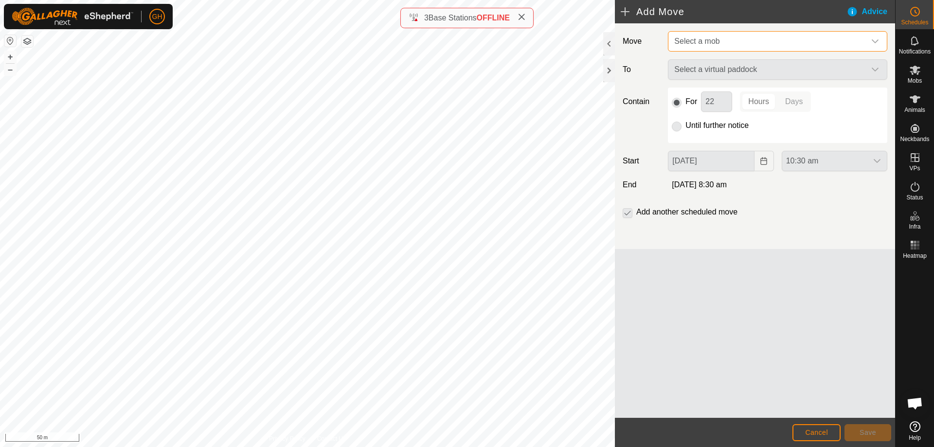
click at [767, 42] on span "Select a mob" at bounding box center [767, 41] width 195 height 19
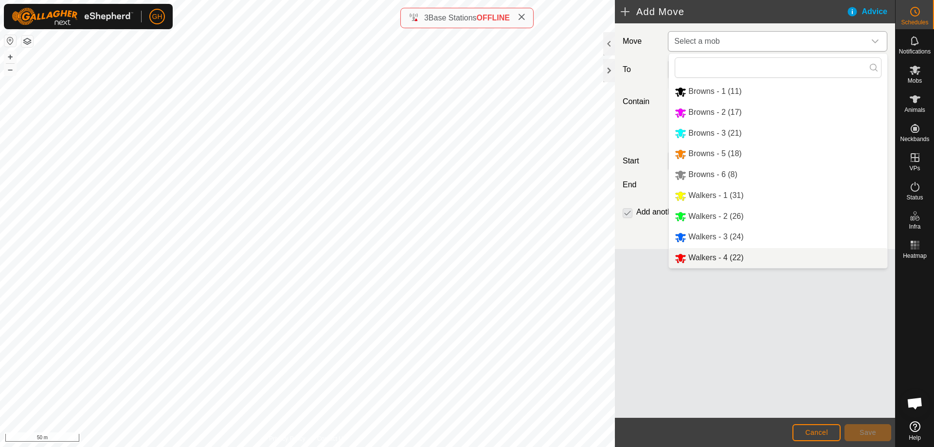
click at [727, 254] on li "Walkers - 4 (22)" at bounding box center [778, 258] width 218 height 20
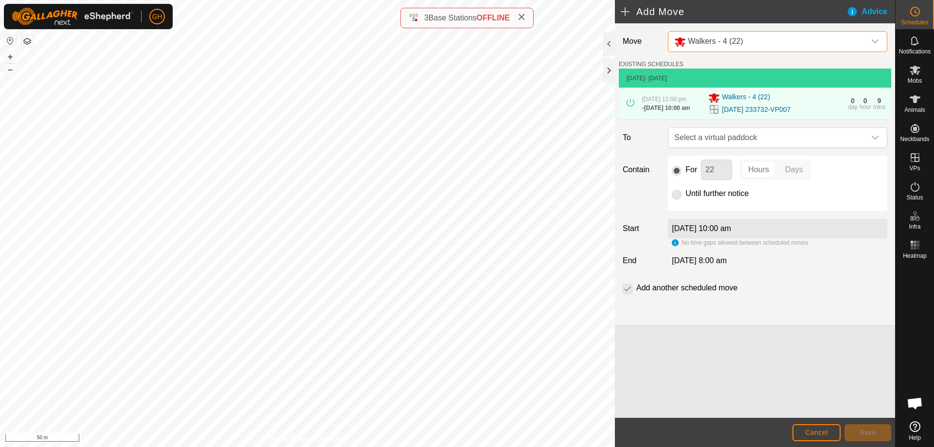
click at [763, 140] on span "Select a virtual paddock" at bounding box center [767, 137] width 195 height 19
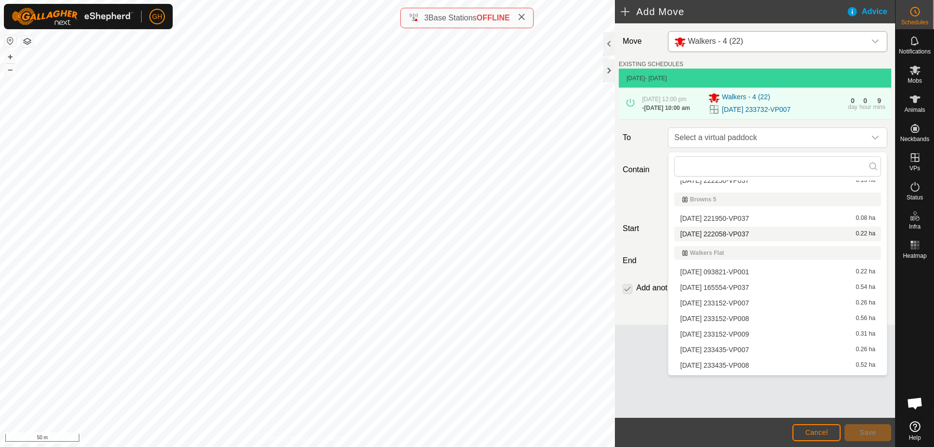
scroll to position [150, 0]
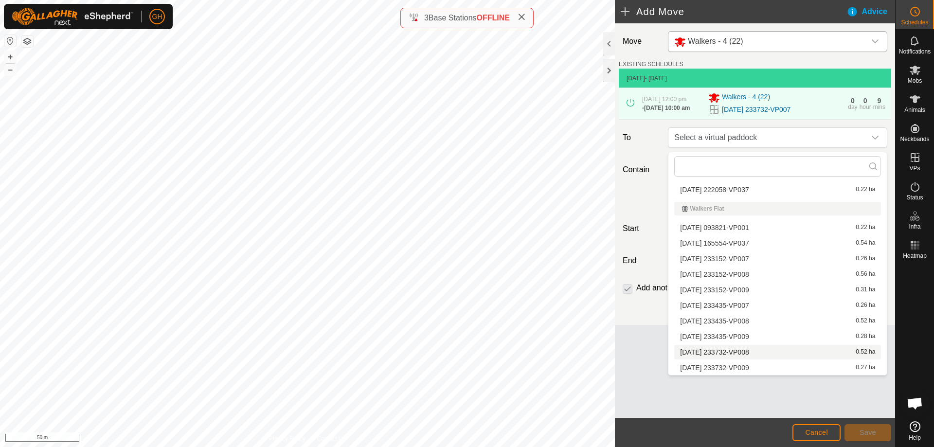
click at [761, 354] on li "[DATE] 233732-VP008 0.52 ha" at bounding box center [777, 352] width 207 height 15
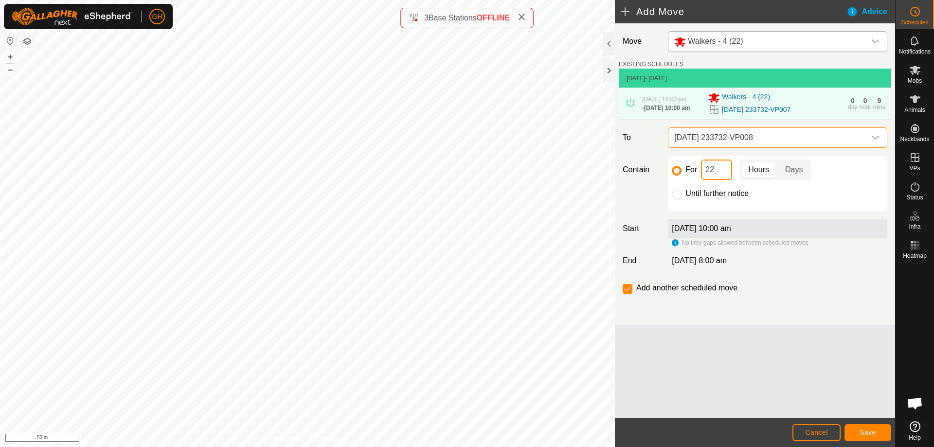
click at [721, 178] on input "22" at bounding box center [716, 170] width 31 height 20
click at [861, 429] on span "Save" at bounding box center [868, 433] width 17 height 8
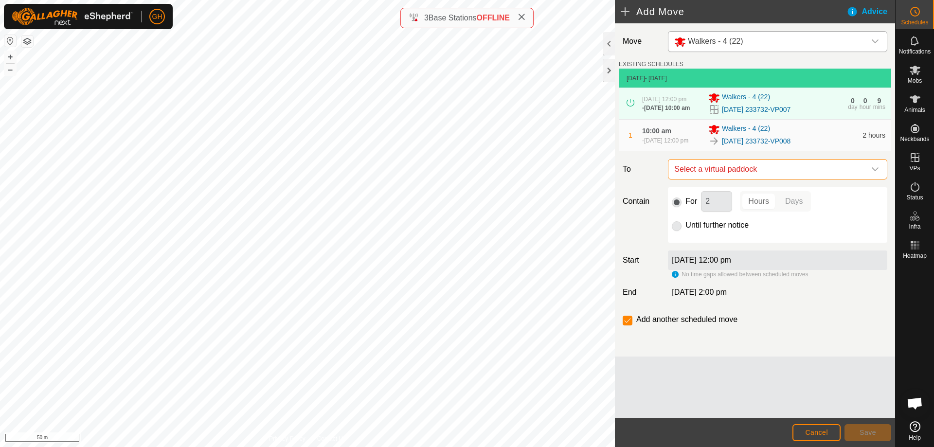
click at [814, 179] on span "Select a virtual paddock" at bounding box center [767, 169] width 195 height 19
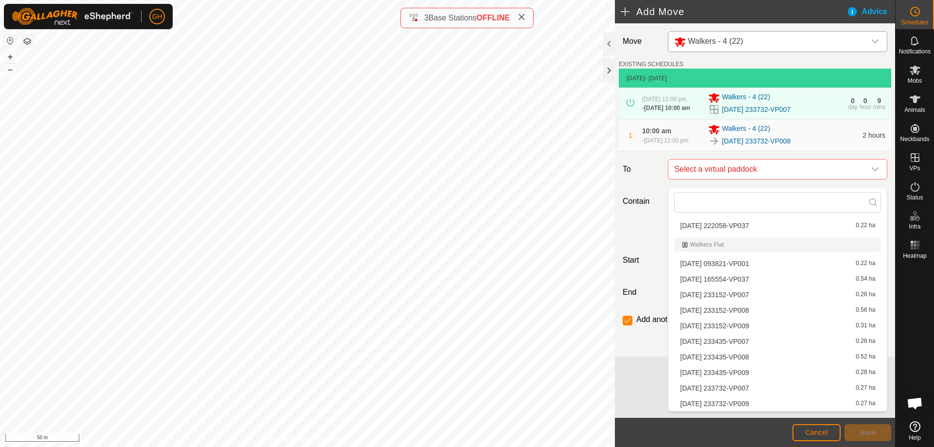
click at [761, 404] on li "[DATE] 233732-VP009 0.27 ha" at bounding box center [777, 403] width 207 height 15
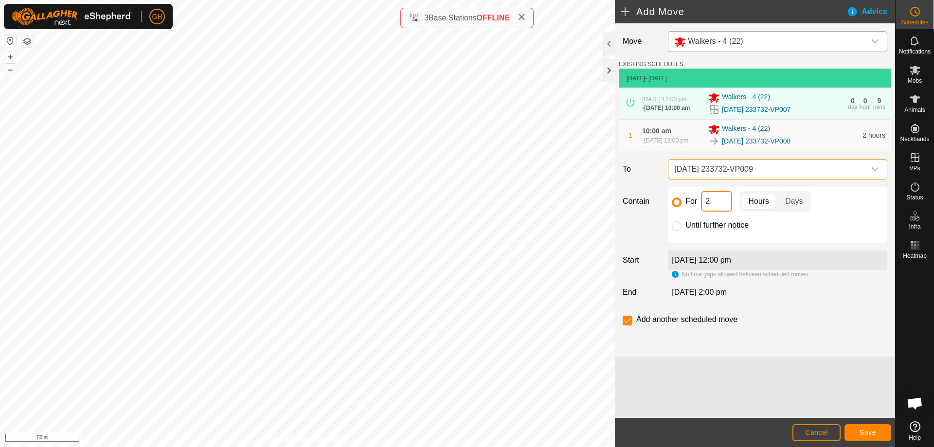
click at [718, 212] on input "2" at bounding box center [716, 201] width 31 height 20
type input "22"
click at [630, 323] on input "checkbox" at bounding box center [628, 321] width 10 height 10
checkbox input "false"
click at [866, 433] on span "Save" at bounding box center [868, 433] width 17 height 8
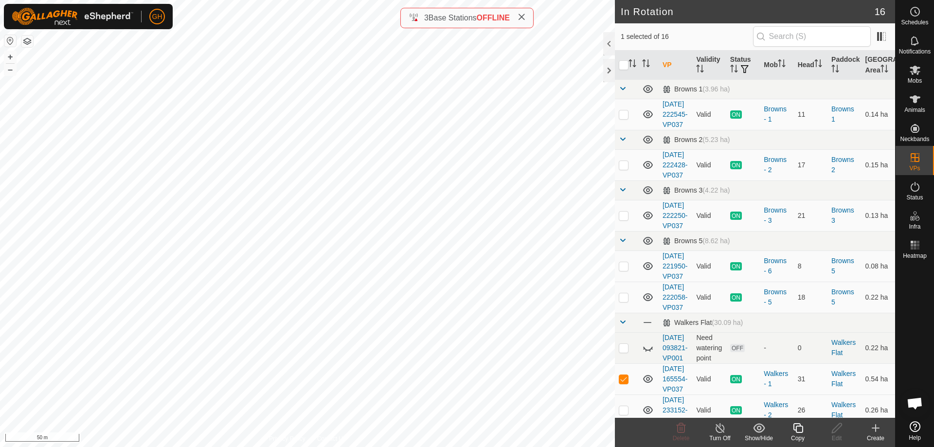
click at [805, 432] on copy-svg-icon at bounding box center [797, 428] width 39 height 12
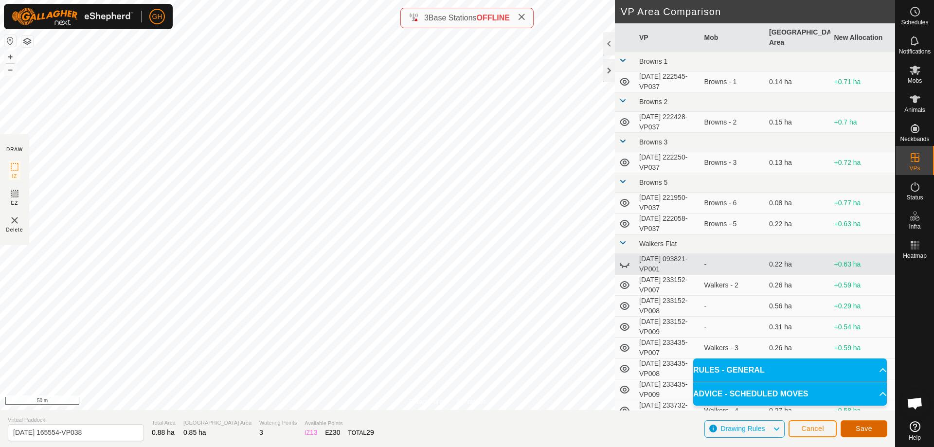
click at [878, 433] on button "Save" at bounding box center [864, 428] width 47 height 17
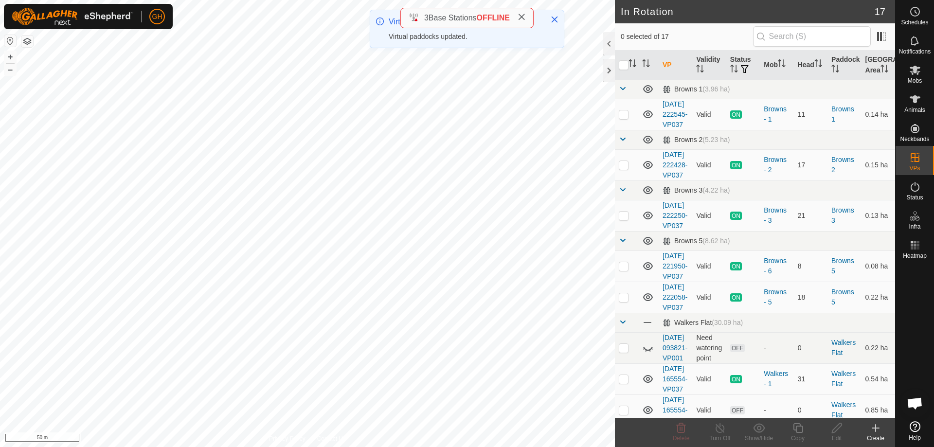
checkbox input "true"
click at [803, 431] on icon at bounding box center [798, 428] width 10 height 10
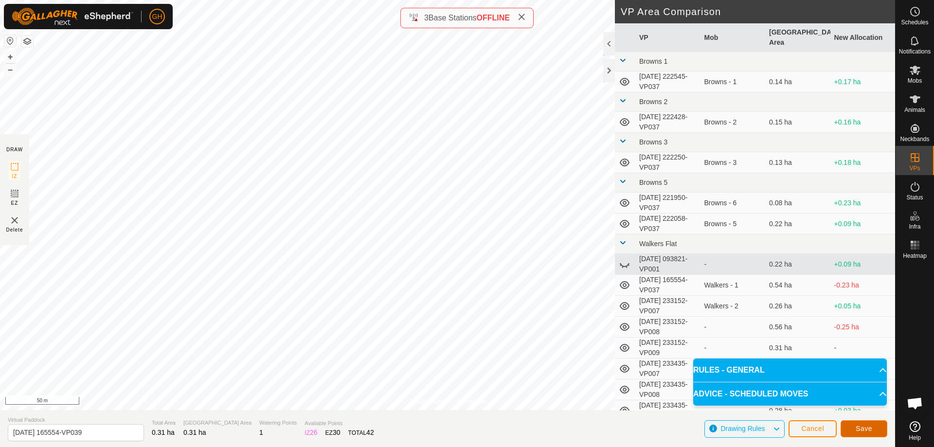
click at [850, 425] on button "Save" at bounding box center [864, 428] width 47 height 17
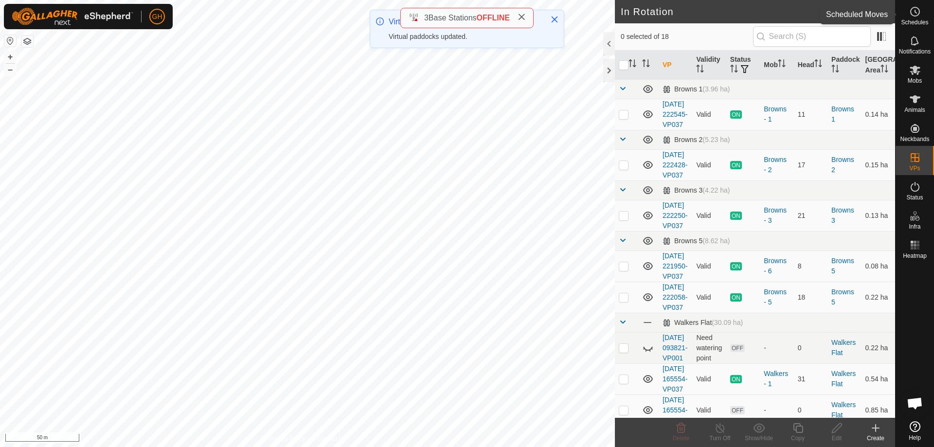
click at [916, 16] on circle at bounding box center [915, 11] width 9 height 9
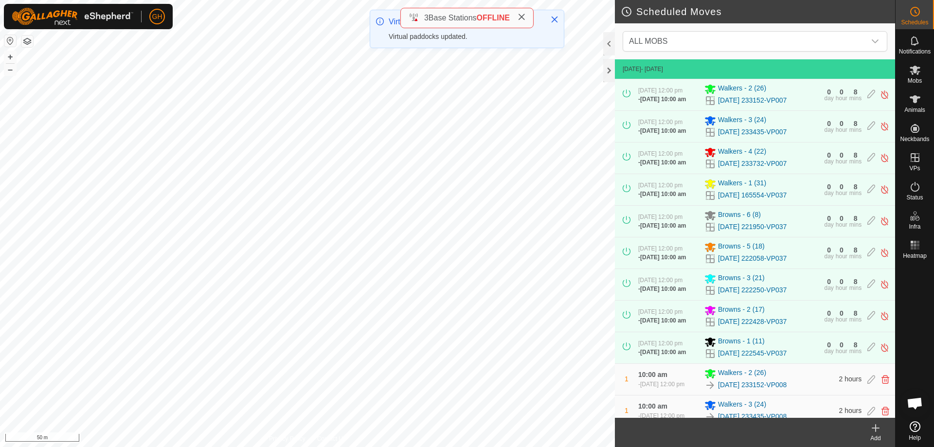
click at [873, 430] on icon at bounding box center [876, 428] width 12 height 12
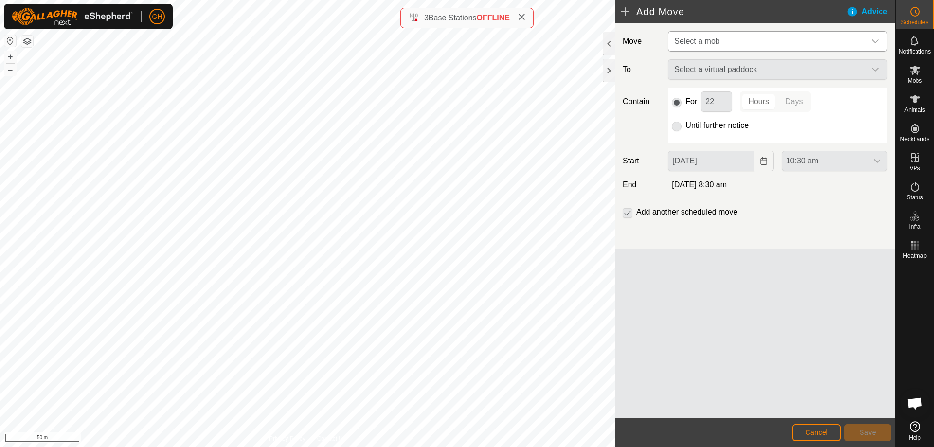
click at [740, 42] on span "Select a mob" at bounding box center [767, 41] width 195 height 19
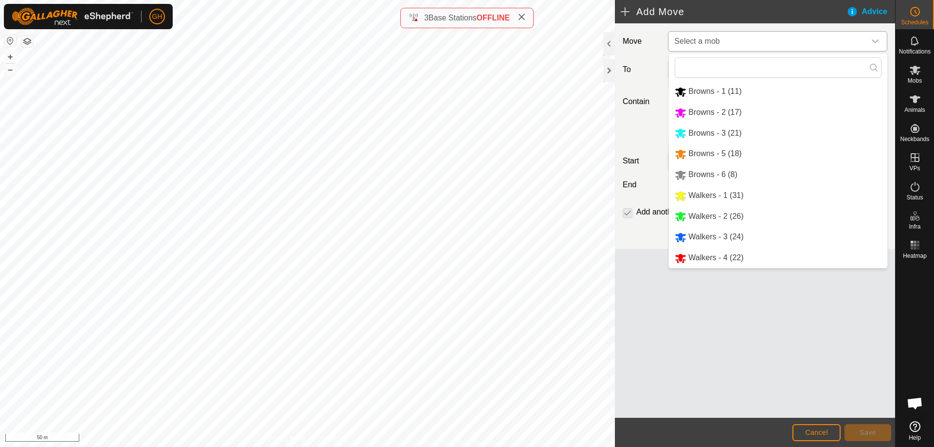
click at [728, 187] on li "Walkers - 1 (31)" at bounding box center [778, 196] width 218 height 20
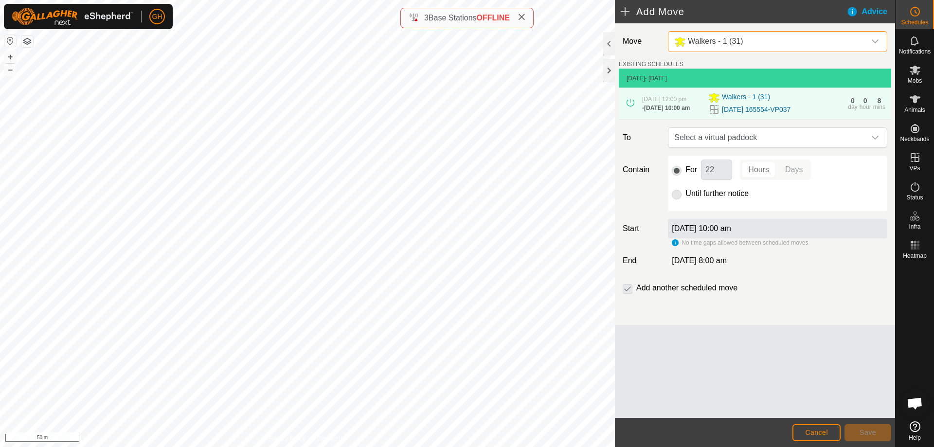
click at [779, 141] on span "Select a virtual paddock" at bounding box center [767, 137] width 195 height 19
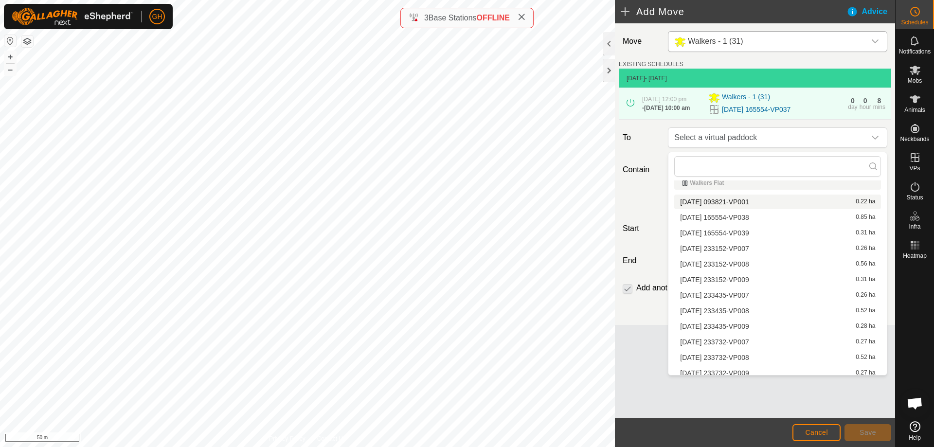
scroll to position [181, 0]
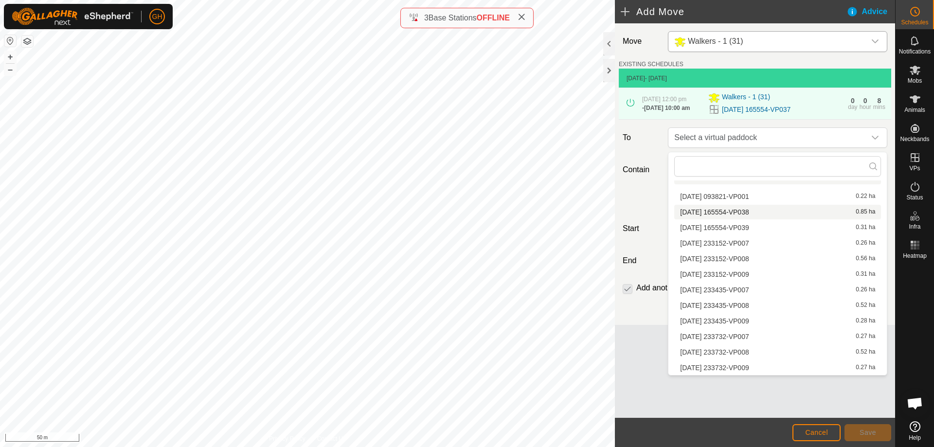
click at [723, 214] on li "[DATE] 165554-VP038 0.85 ha" at bounding box center [777, 212] width 207 height 15
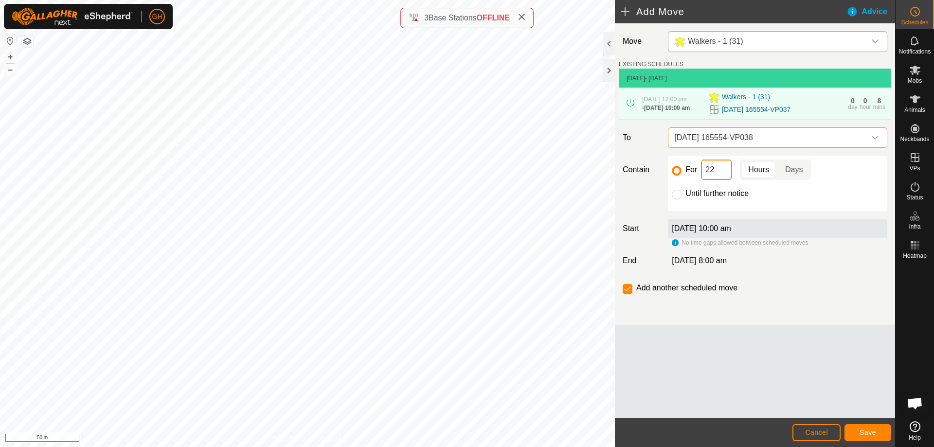
click at [726, 176] on input "22" at bounding box center [716, 170] width 31 height 20
click at [880, 434] on button "Save" at bounding box center [867, 432] width 47 height 17
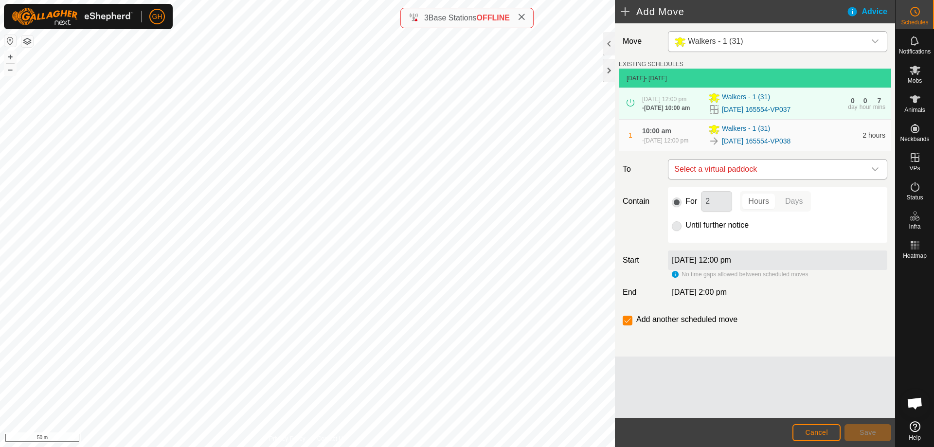
click at [755, 172] on span "Select a virtual paddock" at bounding box center [767, 169] width 195 height 19
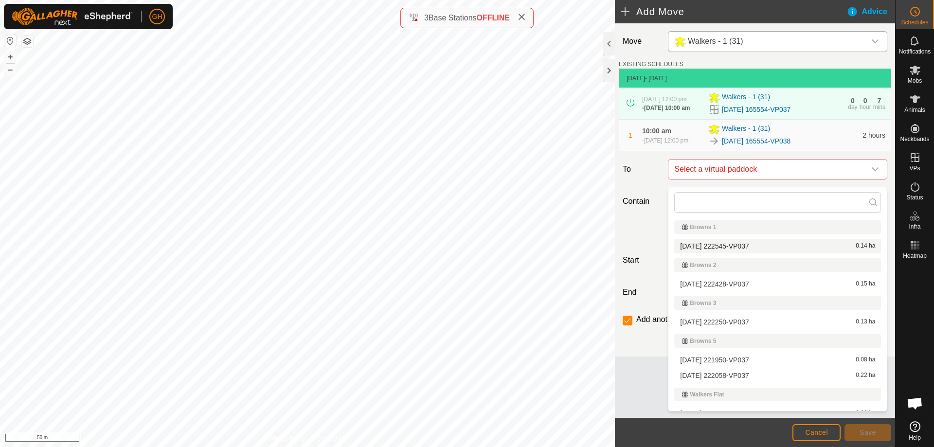
scroll to position [97, 0]
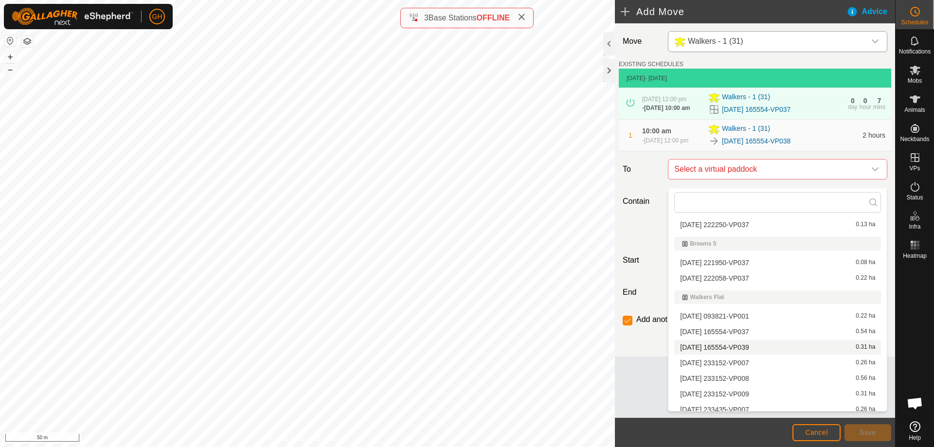
click at [770, 348] on li "[DATE] 165554-VP039 0.31 ha" at bounding box center [777, 347] width 207 height 15
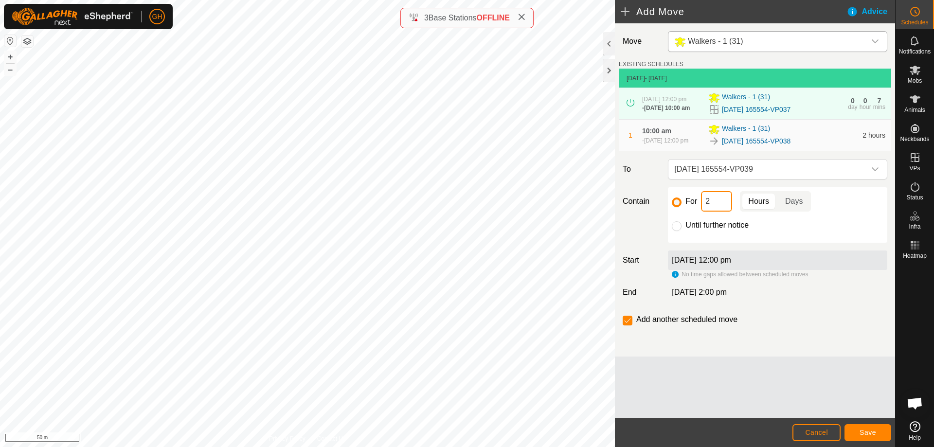
click at [723, 206] on input "2" at bounding box center [716, 201] width 31 height 20
type input "22"
click at [631, 325] on input "checkbox" at bounding box center [628, 321] width 10 height 10
checkbox input "false"
click at [870, 431] on span "Save" at bounding box center [868, 433] width 17 height 8
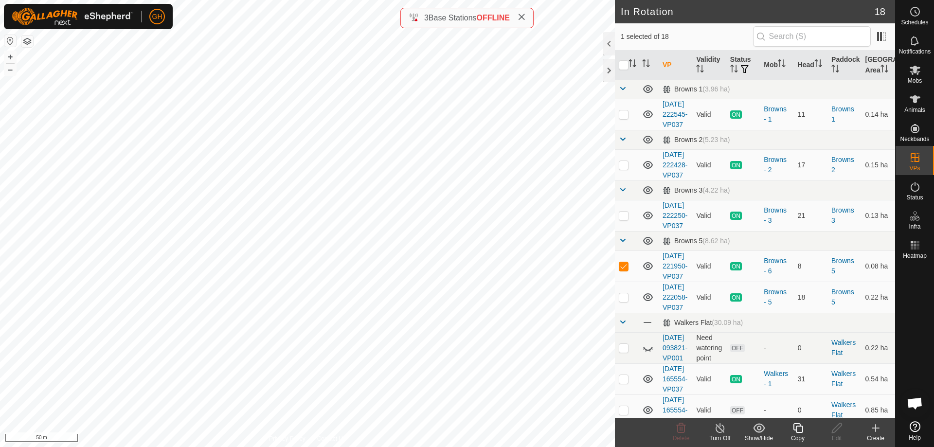
click at [804, 432] on icon at bounding box center [798, 428] width 12 height 12
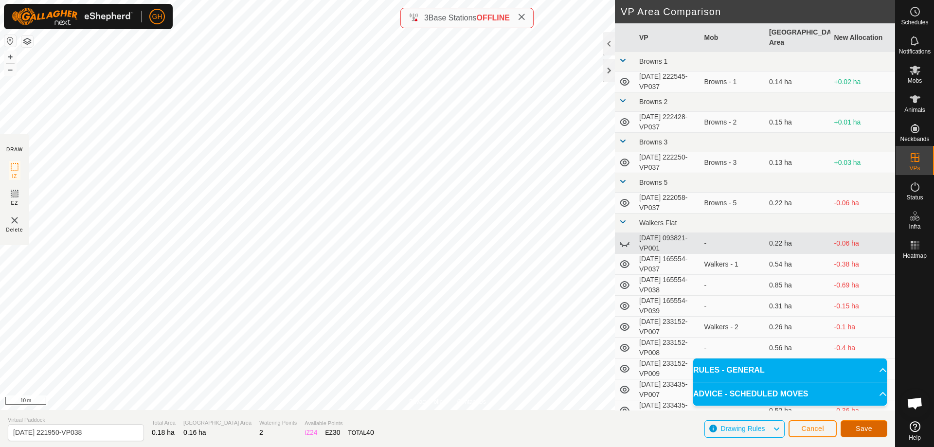
click at [863, 429] on span "Save" at bounding box center [864, 429] width 17 height 8
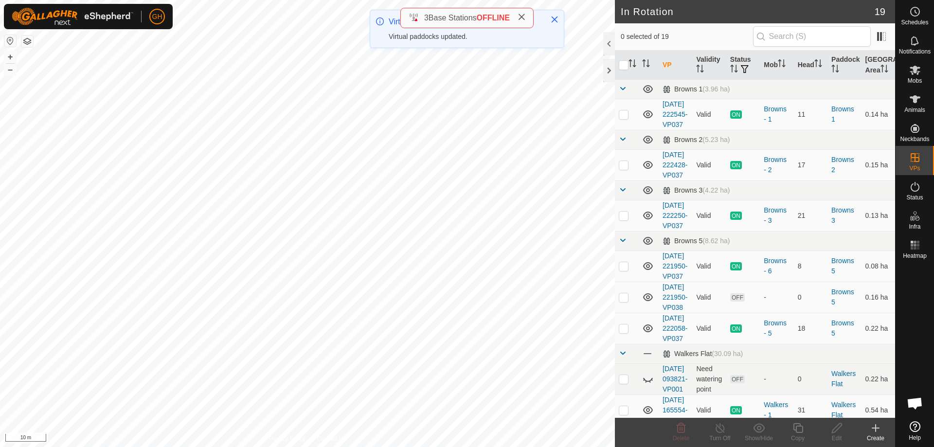
checkbox input "true"
click at [802, 434] on div "Copy" at bounding box center [797, 438] width 39 height 9
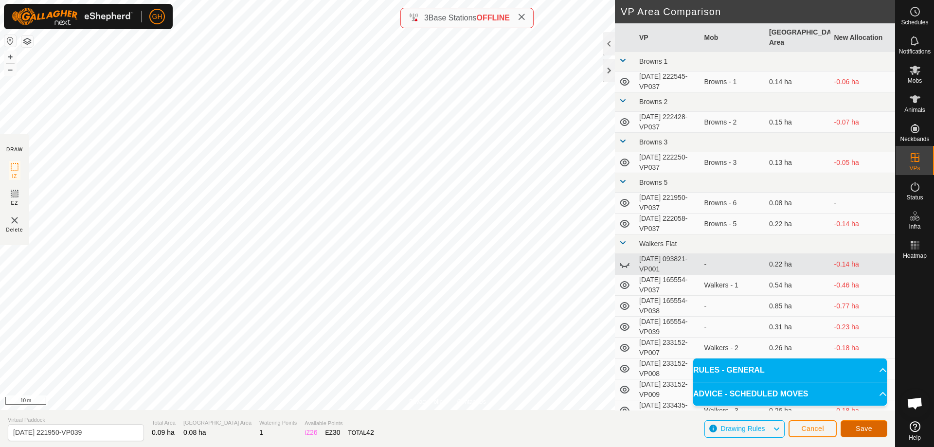
click at [866, 429] on span "Save" at bounding box center [864, 429] width 17 height 8
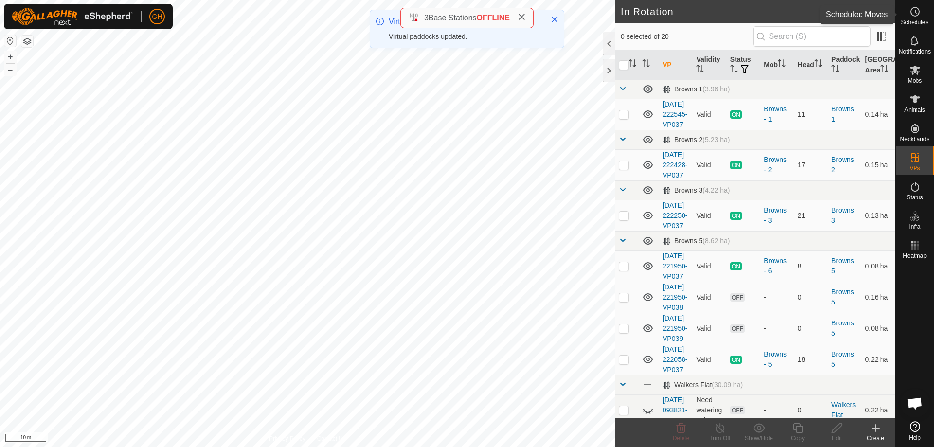
click at [916, 15] on icon at bounding box center [915, 12] width 12 height 12
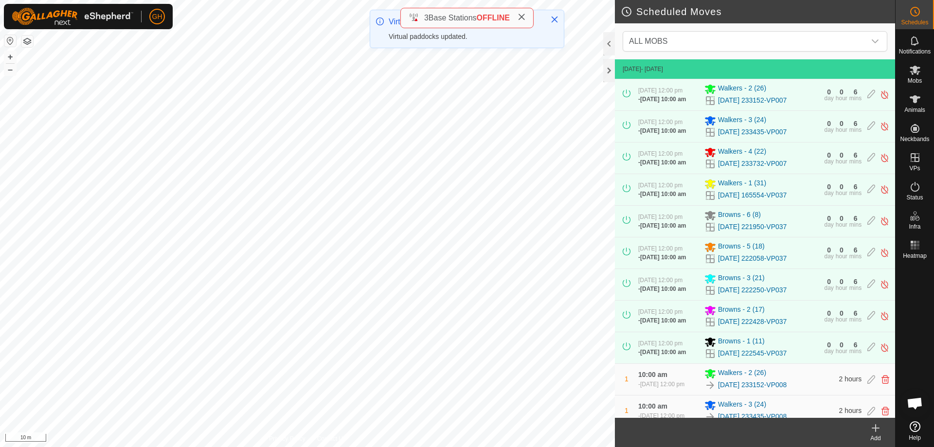
click at [878, 426] on icon at bounding box center [876, 428] width 12 height 12
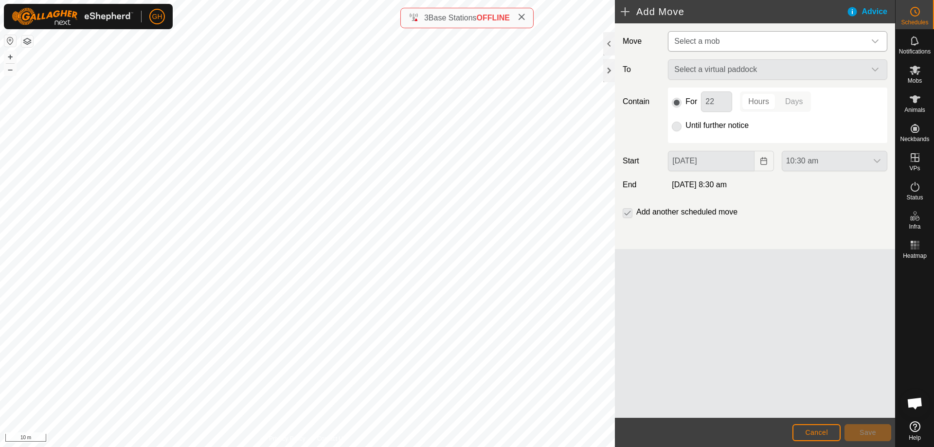
click at [731, 38] on span "Select a mob" at bounding box center [767, 41] width 195 height 19
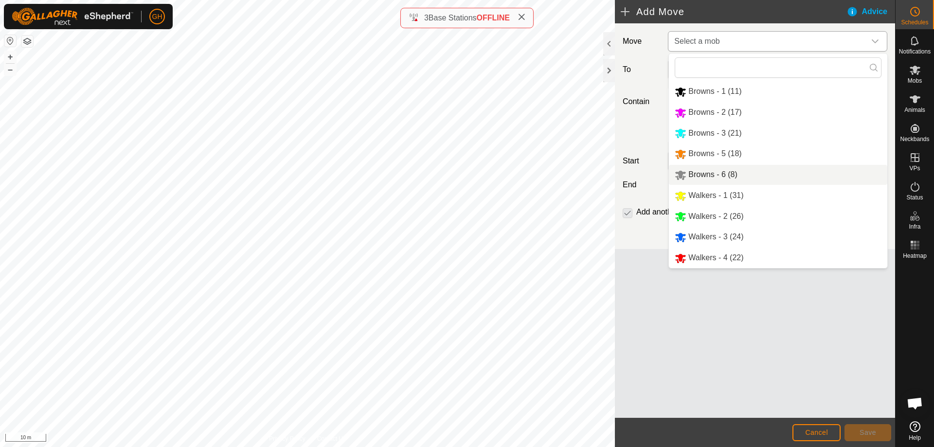
click at [719, 173] on li "Browns - 6 (8)" at bounding box center [778, 175] width 218 height 20
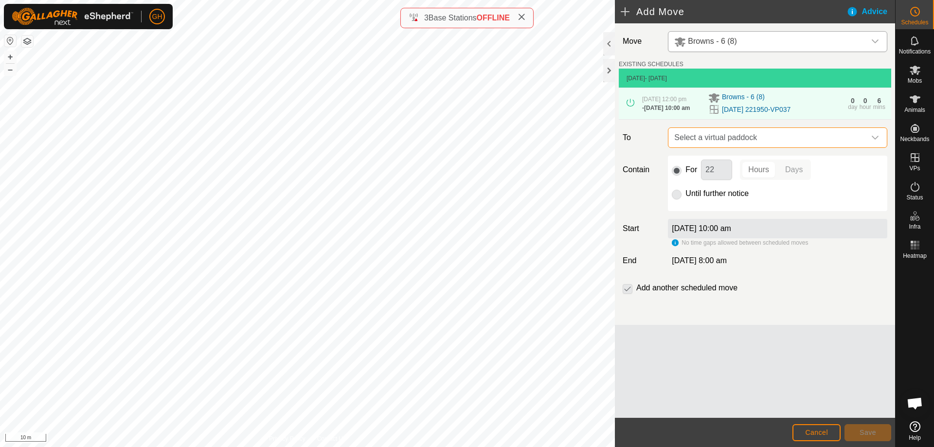
click at [777, 140] on span "Select a virtual paddock" at bounding box center [767, 137] width 195 height 19
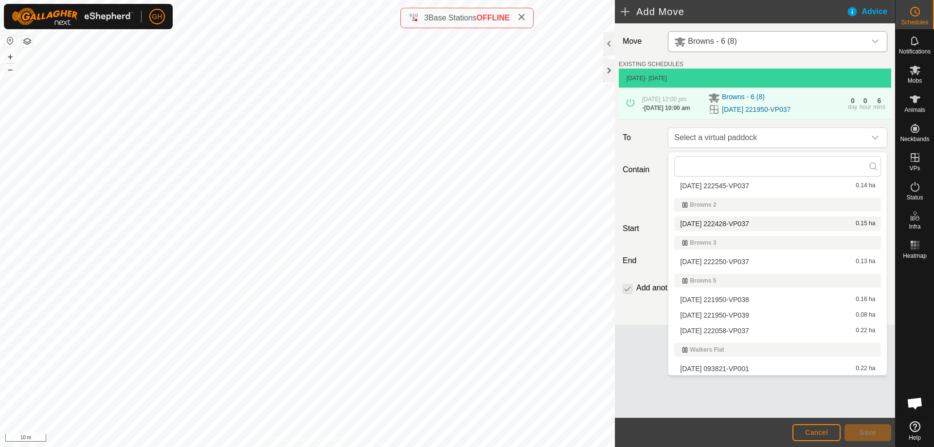
scroll to position [49, 0]
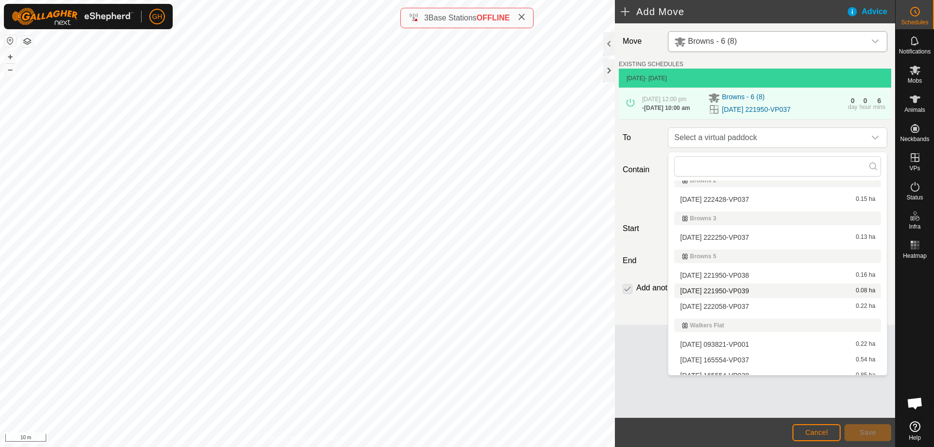
click at [755, 290] on li "[DATE] 221950-VP039 0.08 ha" at bounding box center [777, 291] width 207 height 15
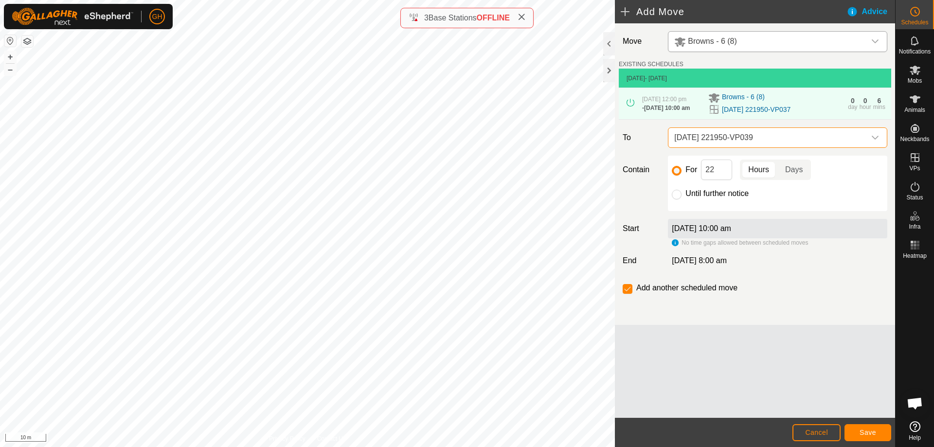
click at [755, 140] on span "[DATE] 221950-VP039" at bounding box center [767, 137] width 195 height 19
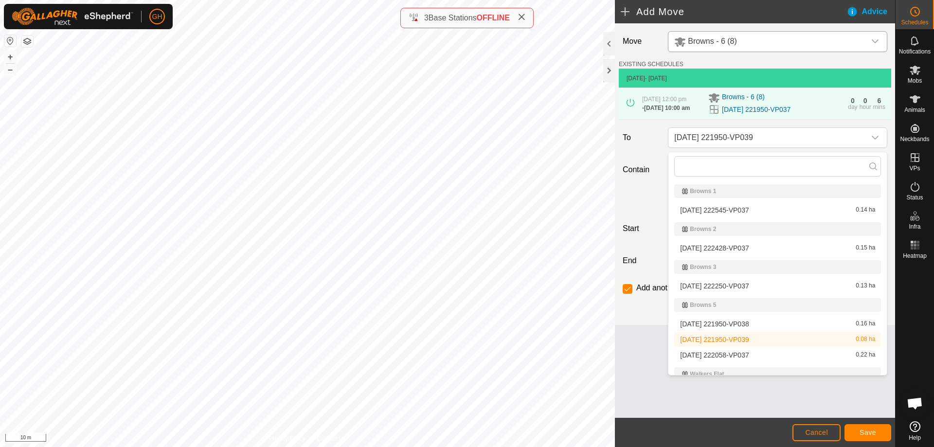
click at [756, 326] on li "[DATE] 221950-VP038 0.16 ha" at bounding box center [777, 324] width 207 height 15
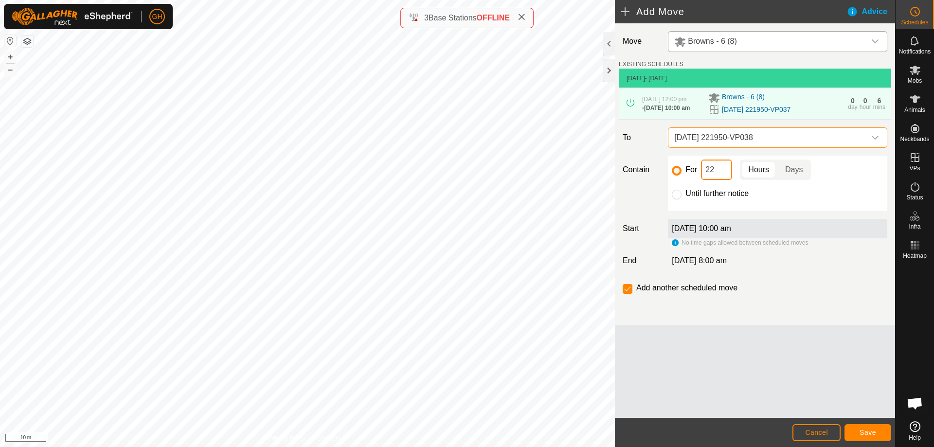
click at [720, 166] on input "22" at bounding box center [716, 170] width 31 height 20
click at [862, 429] on span "Save" at bounding box center [868, 433] width 17 height 8
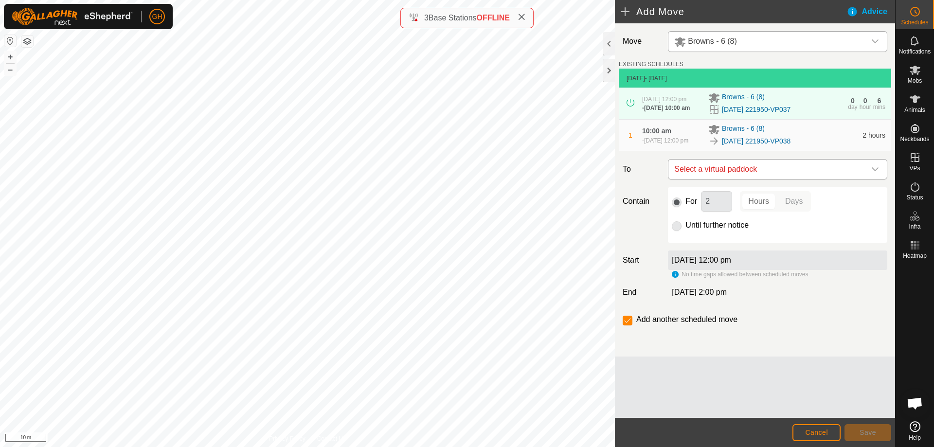
click at [790, 175] on span "Select a virtual paddock" at bounding box center [767, 169] width 195 height 19
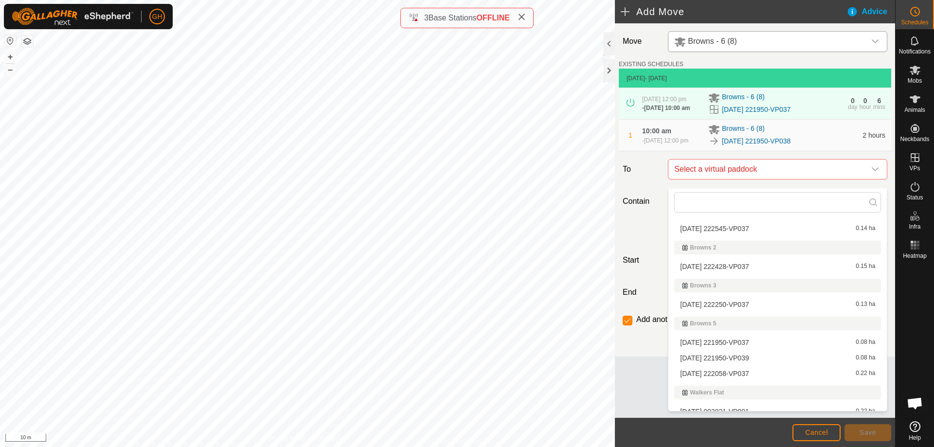
scroll to position [18, 0]
click at [764, 359] on li "[DATE] 221950-VP039 0.08 ha" at bounding box center [777, 358] width 207 height 15
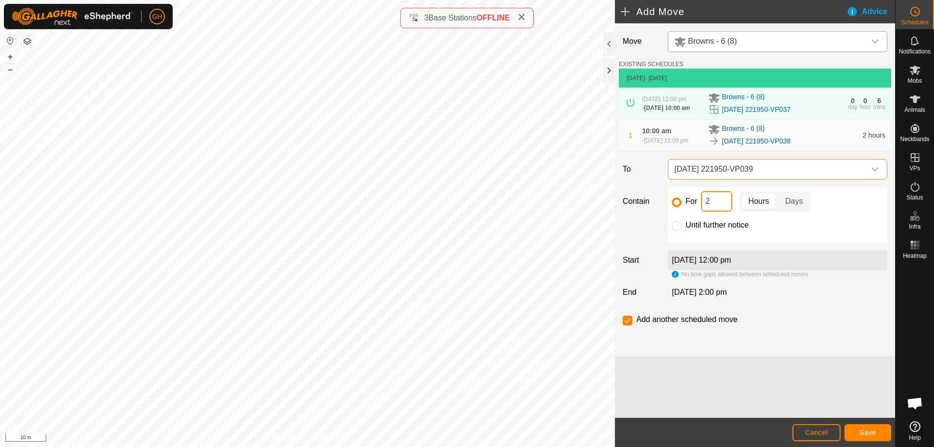
click at [726, 212] on input "2" at bounding box center [716, 201] width 31 height 20
type input "22"
click at [629, 325] on input "checkbox" at bounding box center [628, 321] width 10 height 10
checkbox input "false"
click at [871, 431] on span "Save" at bounding box center [868, 433] width 17 height 8
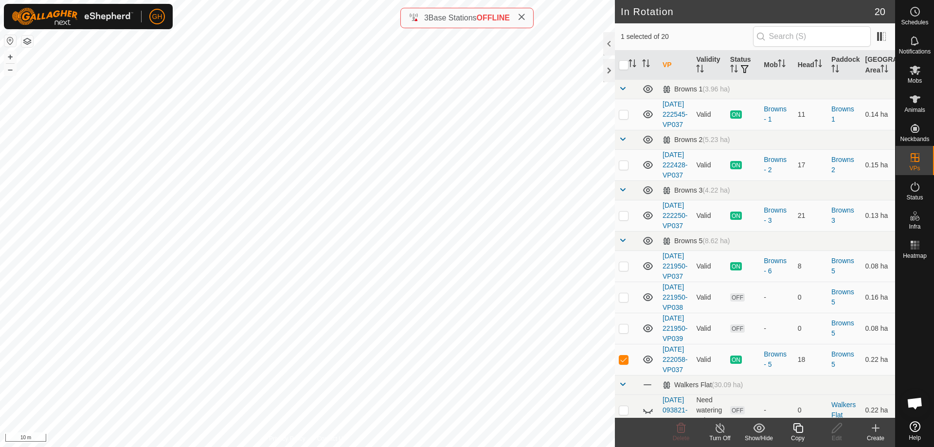
click at [794, 433] on icon at bounding box center [798, 428] width 12 height 12
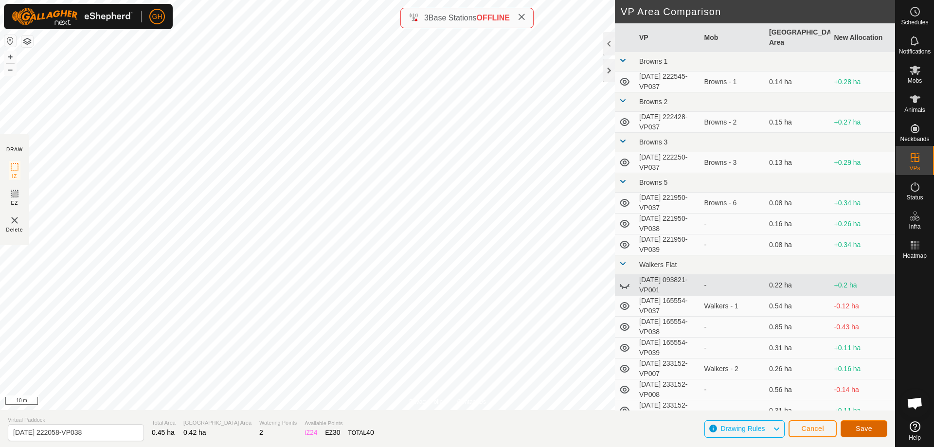
click at [857, 422] on button "Save" at bounding box center [864, 428] width 47 height 17
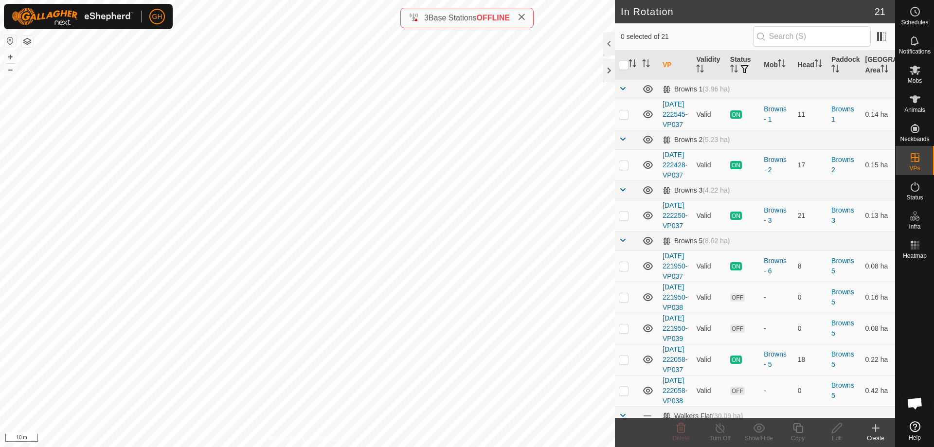
checkbox input "true"
click at [804, 427] on copy-svg-icon at bounding box center [797, 428] width 39 height 12
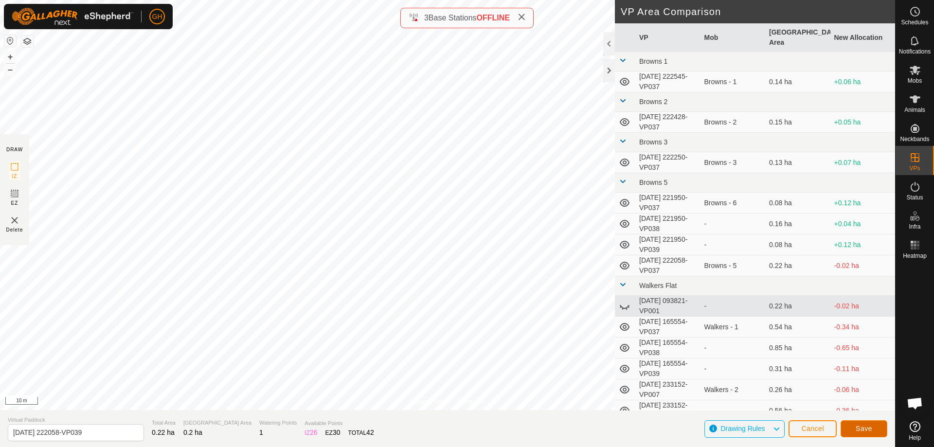
click at [880, 429] on button "Save" at bounding box center [864, 428] width 47 height 17
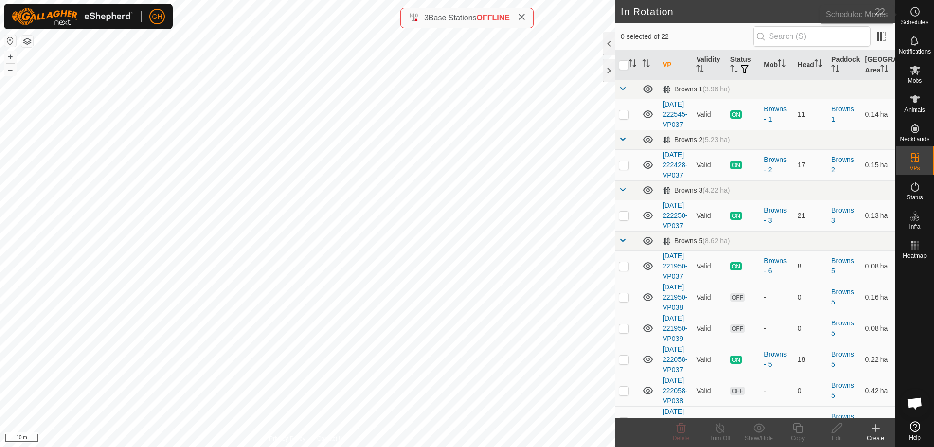
click at [912, 15] on circle at bounding box center [915, 11] width 9 height 9
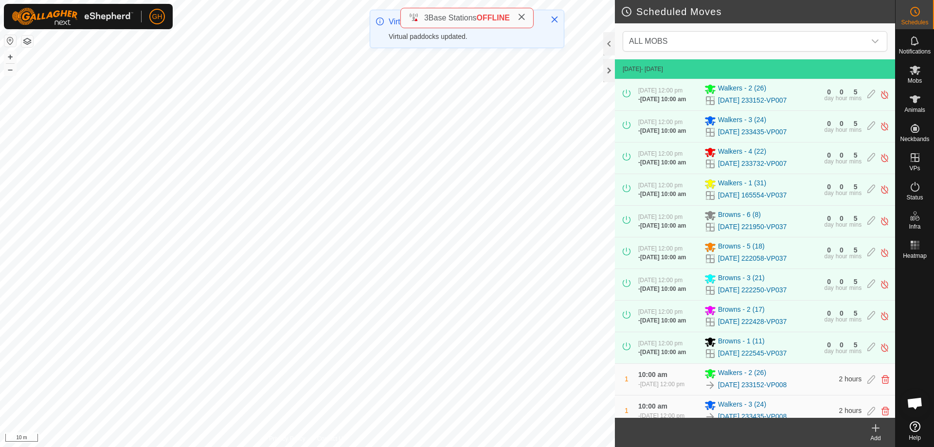
click at [876, 436] on div "Add" at bounding box center [875, 438] width 39 height 9
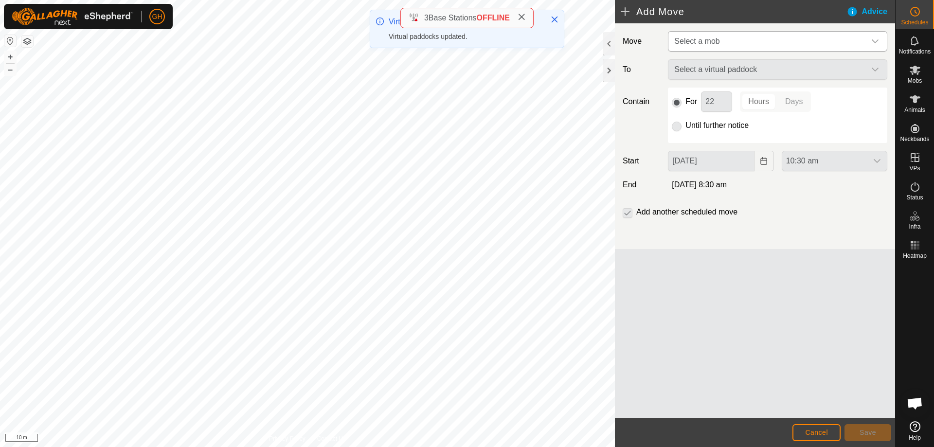
click at [747, 45] on span "Select a mob" at bounding box center [767, 41] width 195 height 19
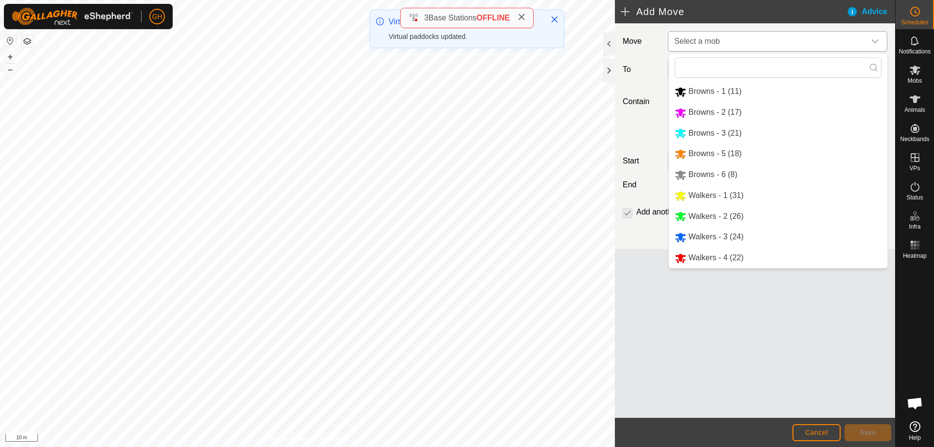
click at [728, 149] on li "Browns - 5 (18)" at bounding box center [778, 154] width 218 height 20
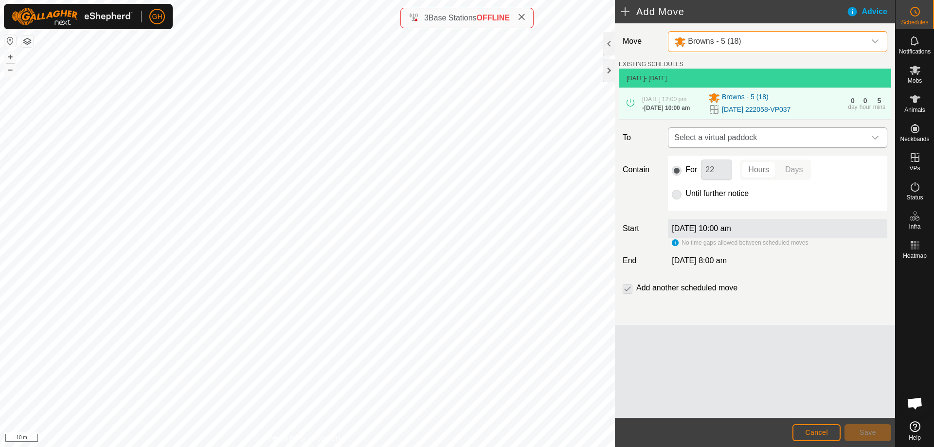
click at [736, 145] on span "Select a virtual paddock" at bounding box center [767, 137] width 195 height 19
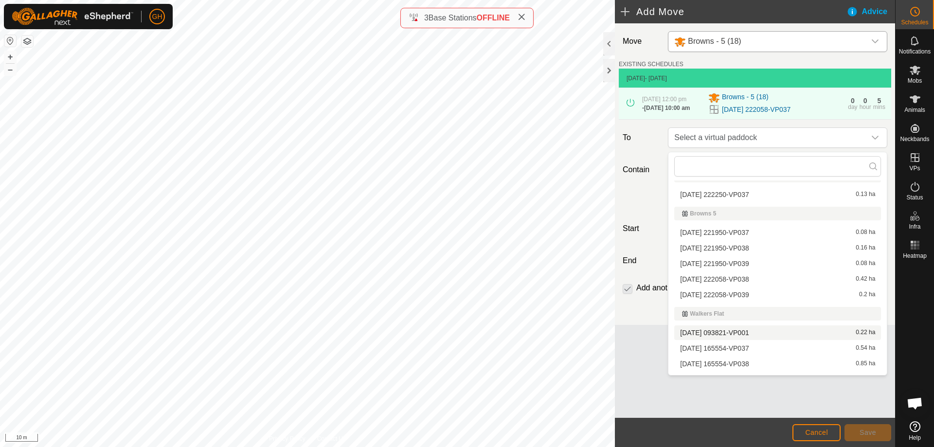
scroll to position [97, 0]
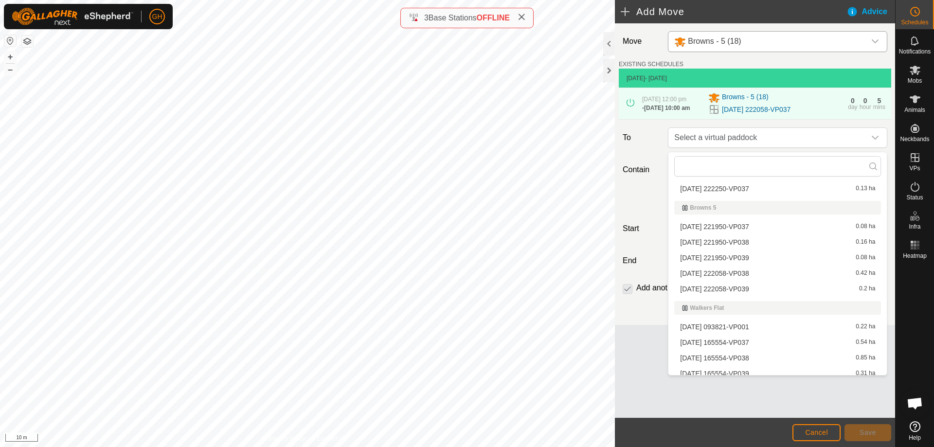
click at [757, 274] on li "[DATE] 222058-VP038 0.42 ha" at bounding box center [777, 273] width 207 height 15
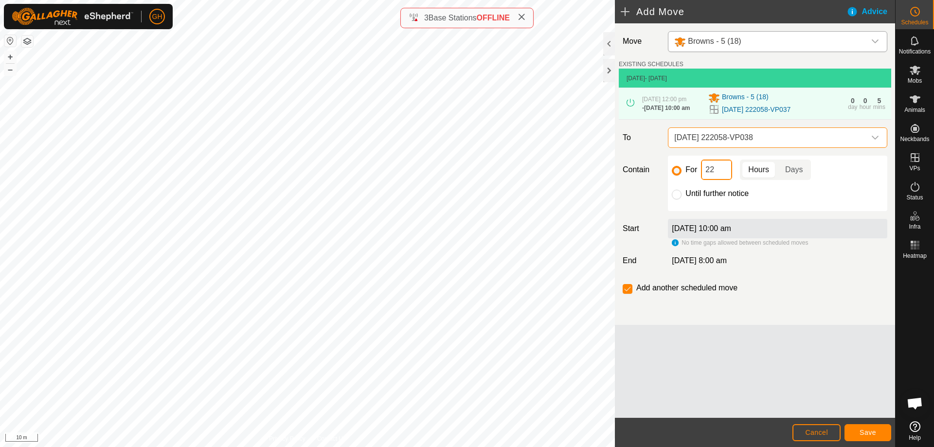
click at [722, 180] on input "22" at bounding box center [716, 170] width 31 height 20
click at [876, 436] on button "Save" at bounding box center [867, 432] width 47 height 17
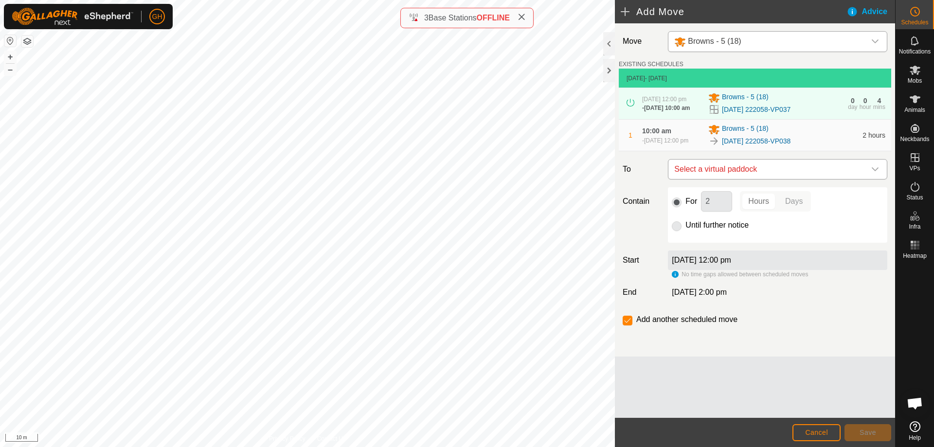
click at [783, 170] on span "Select a virtual paddock" at bounding box center [767, 169] width 195 height 19
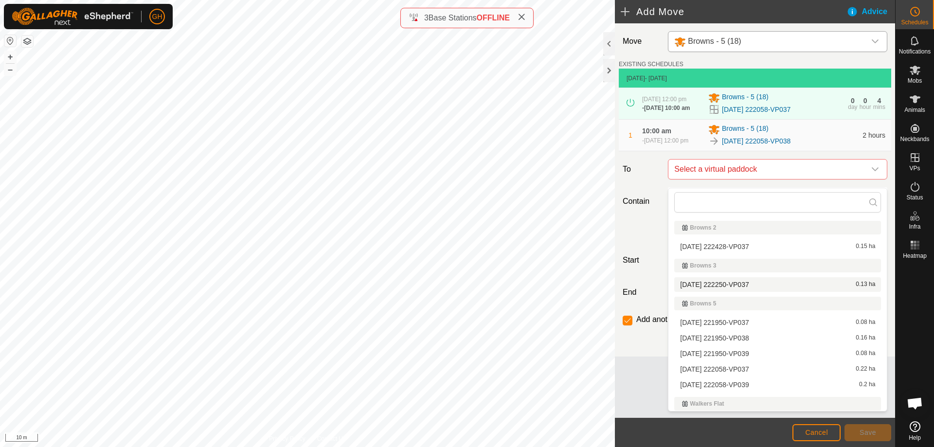
scroll to position [49, 0]
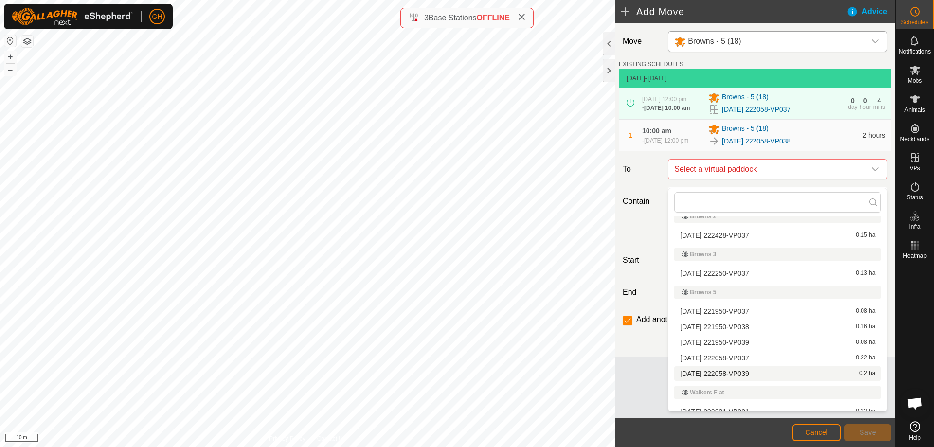
click at [758, 376] on li "[DATE] 222058-VP039 0.2 ha" at bounding box center [777, 373] width 207 height 15
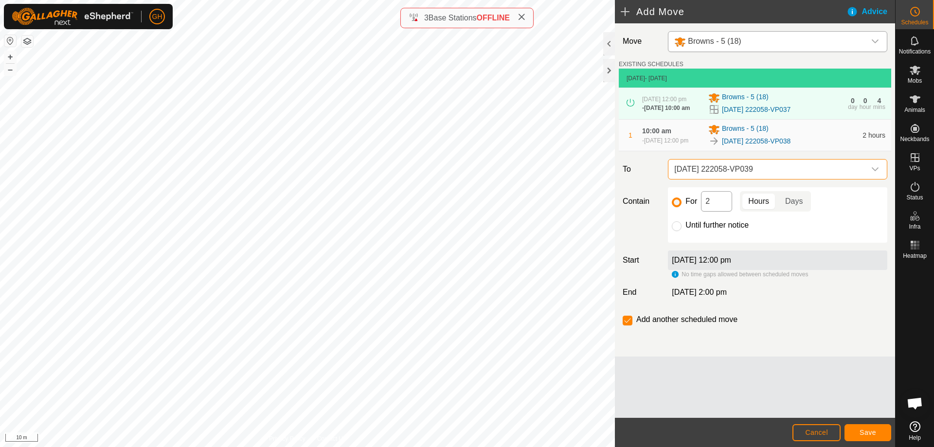
click at [711, 198] on div "For 2 Hours Days Until further notice" at bounding box center [777, 214] width 219 height 55
click at [717, 206] on input "2" at bounding box center [716, 201] width 31 height 20
type input "22"
click at [875, 435] on span "Save" at bounding box center [868, 433] width 17 height 8
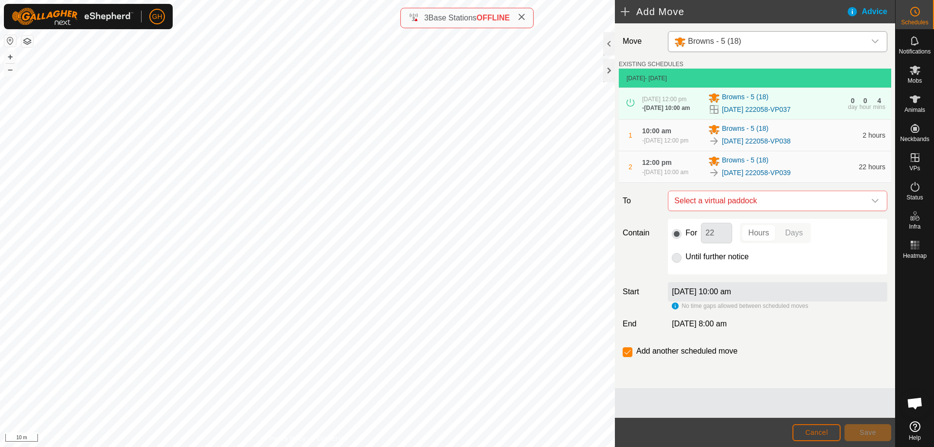
click at [822, 434] on span "Cancel" at bounding box center [816, 433] width 23 height 8
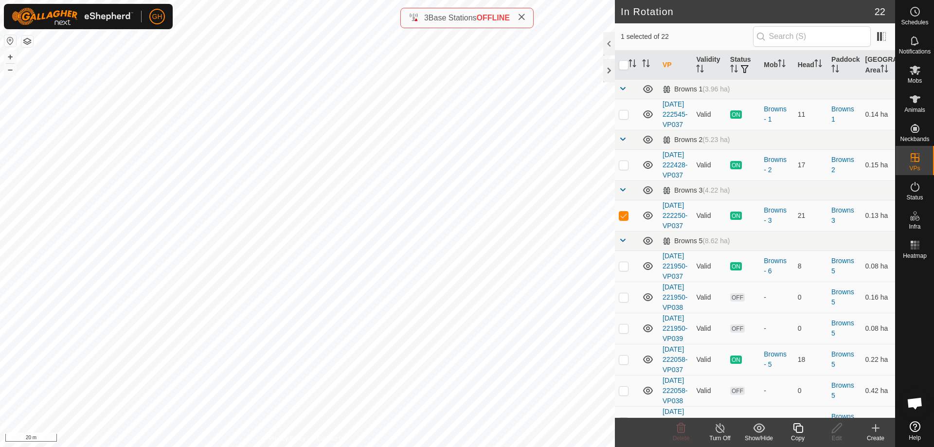
click at [797, 429] on icon at bounding box center [798, 428] width 12 height 12
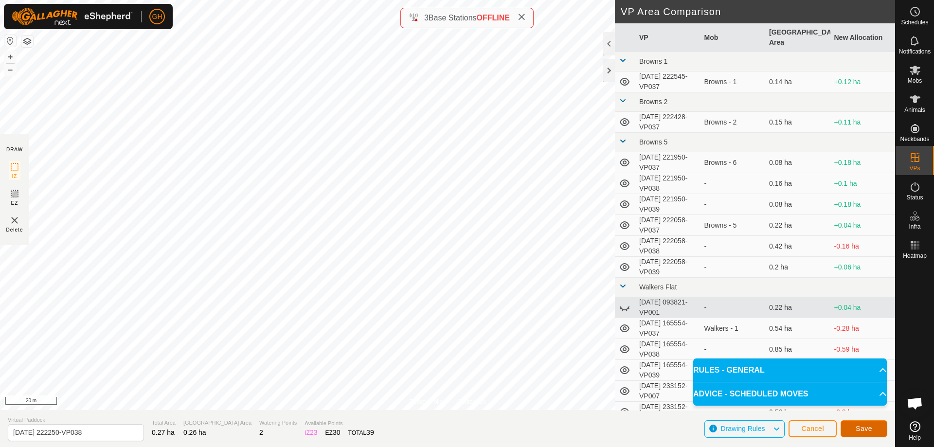
click at [860, 427] on span "Save" at bounding box center [864, 429] width 17 height 8
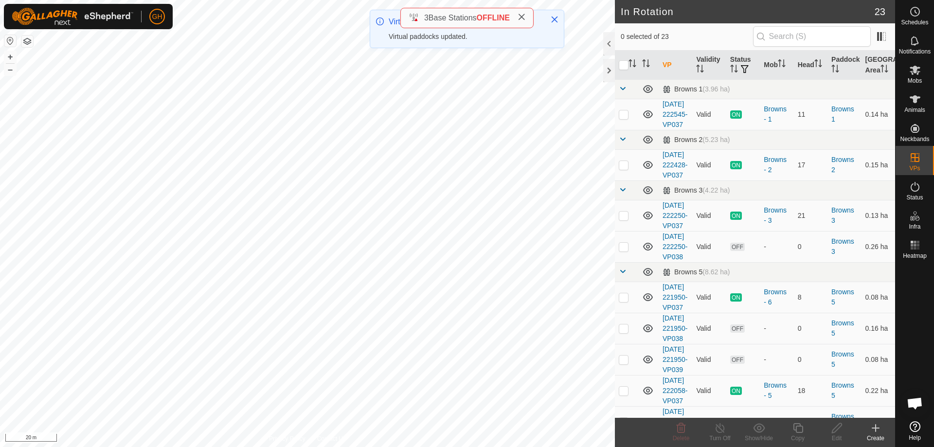
checkbox input "true"
click at [795, 429] on icon at bounding box center [798, 428] width 12 height 12
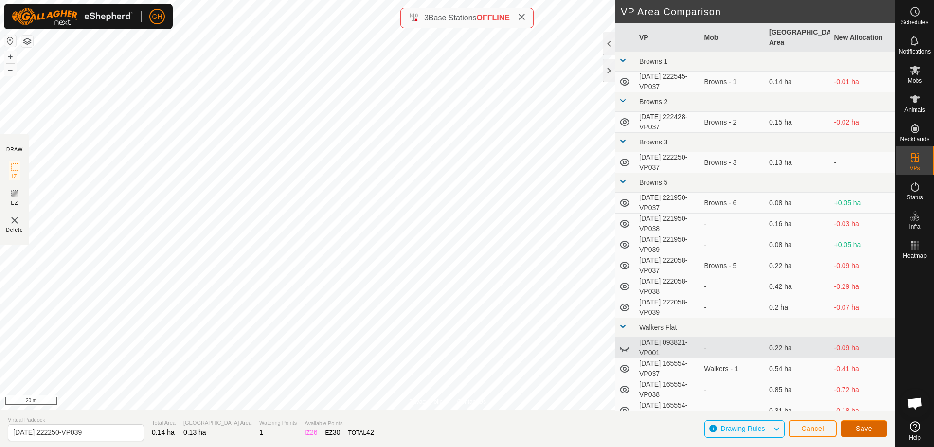
click at [854, 421] on button "Save" at bounding box center [864, 428] width 47 height 17
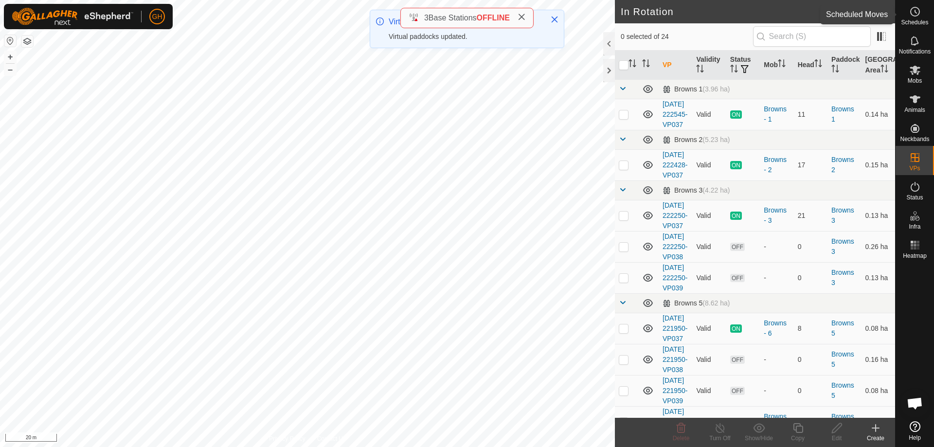
click at [910, 18] on es-schedule-vp-svg-icon at bounding box center [915, 12] width 18 height 16
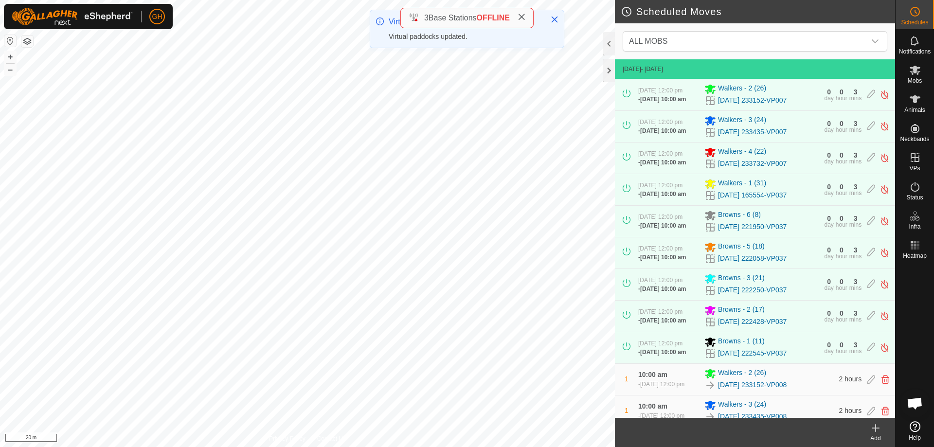
click at [876, 433] on icon at bounding box center [876, 428] width 12 height 12
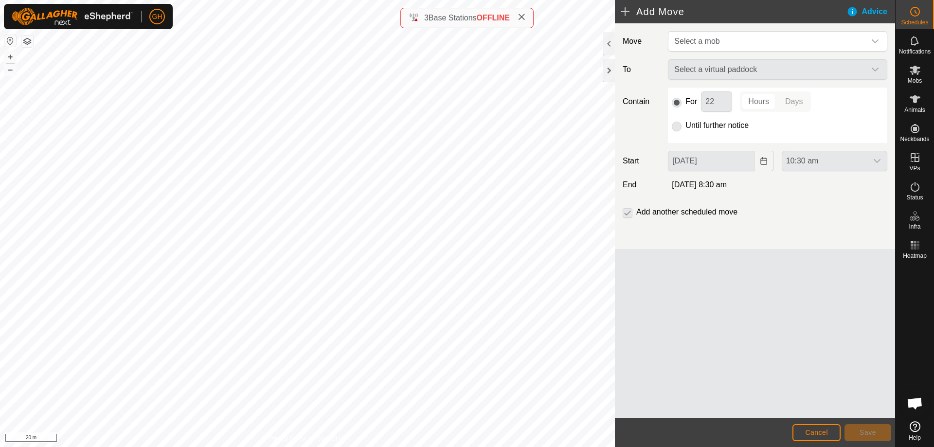
click at [719, 29] on div "Move Select a mob To Select a virtual paddock Contain For 22 Hours Days Until f…" at bounding box center [755, 136] width 280 height 226
click at [720, 38] on span "Select a mob" at bounding box center [767, 41] width 195 height 19
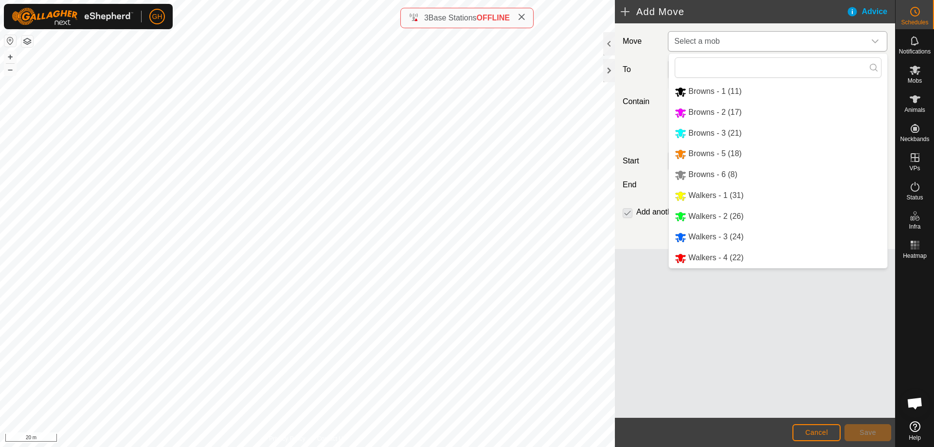
click at [722, 133] on li "Browns - 3 (21)" at bounding box center [778, 134] width 218 height 20
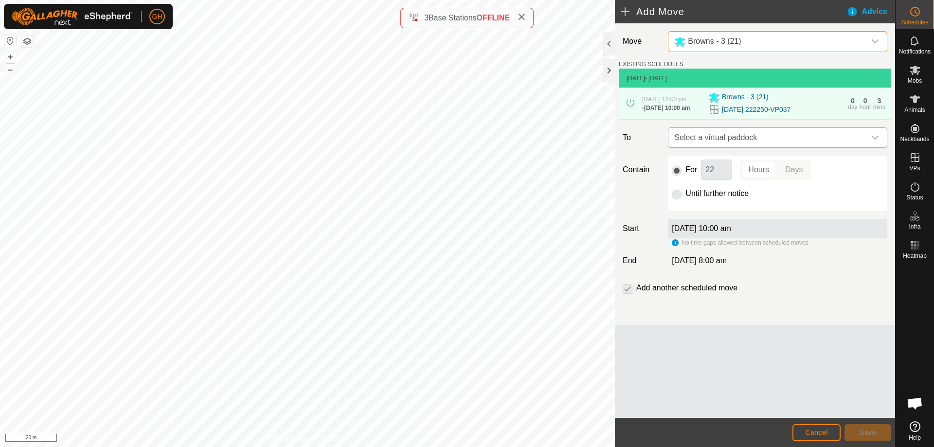
click at [759, 143] on span "Select a virtual paddock" at bounding box center [767, 137] width 195 height 19
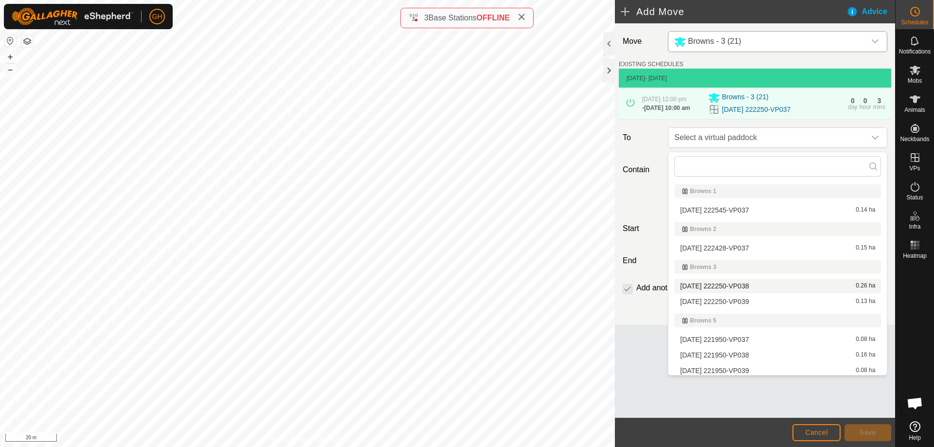
scroll to position [49, 0]
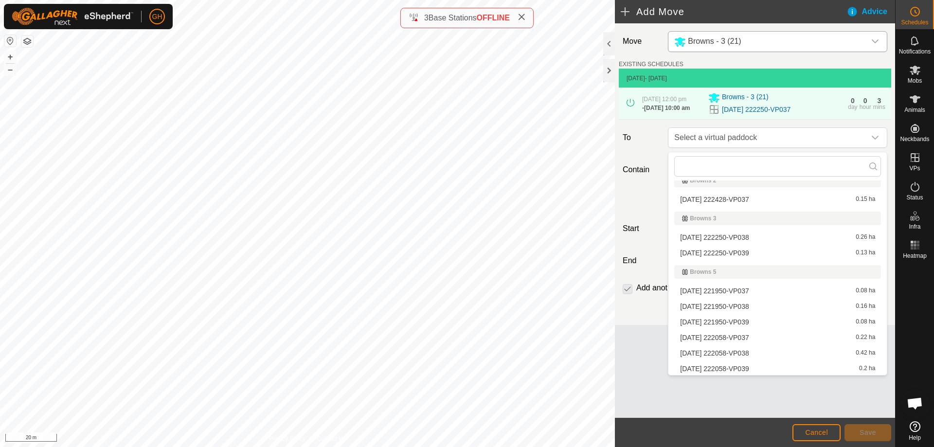
click at [743, 235] on li "[DATE] 222250-VP038 0.26 ha" at bounding box center [777, 237] width 207 height 15
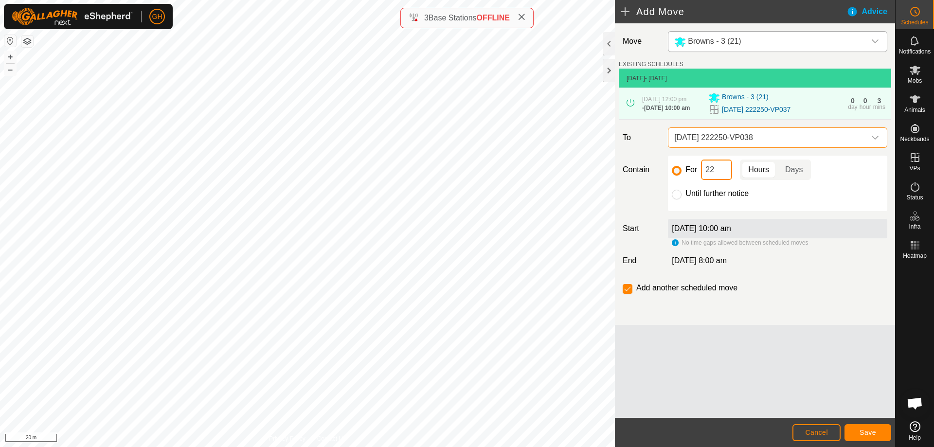
click at [729, 179] on input "22" at bounding box center [716, 170] width 31 height 20
click at [866, 431] on span "Save" at bounding box center [868, 433] width 17 height 8
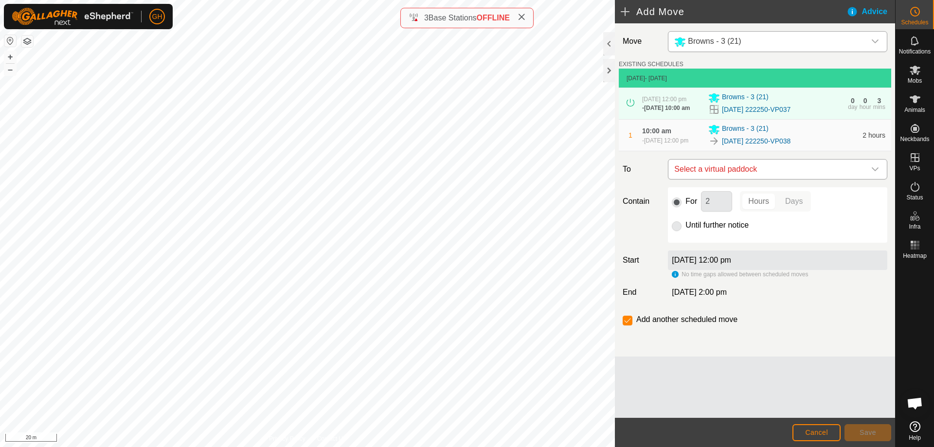
click at [765, 179] on span "Select a virtual paddock" at bounding box center [767, 169] width 195 height 19
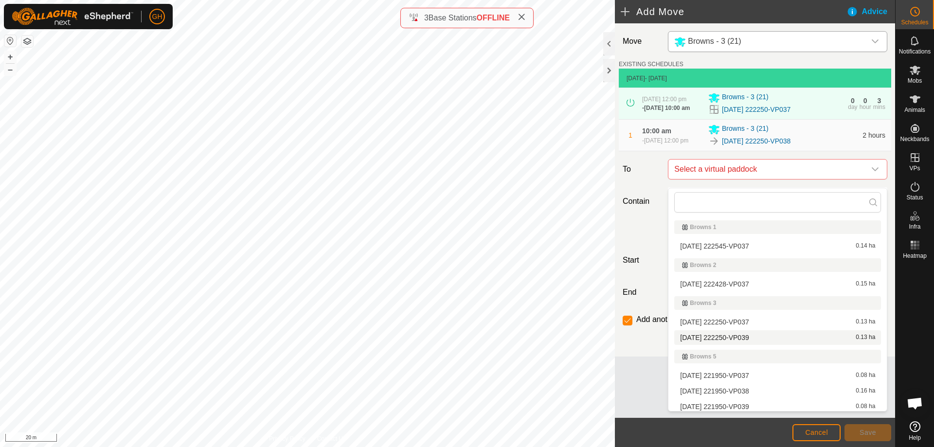
click at [768, 336] on li "[DATE] 222250-VP039 0.13 ha" at bounding box center [777, 337] width 207 height 15
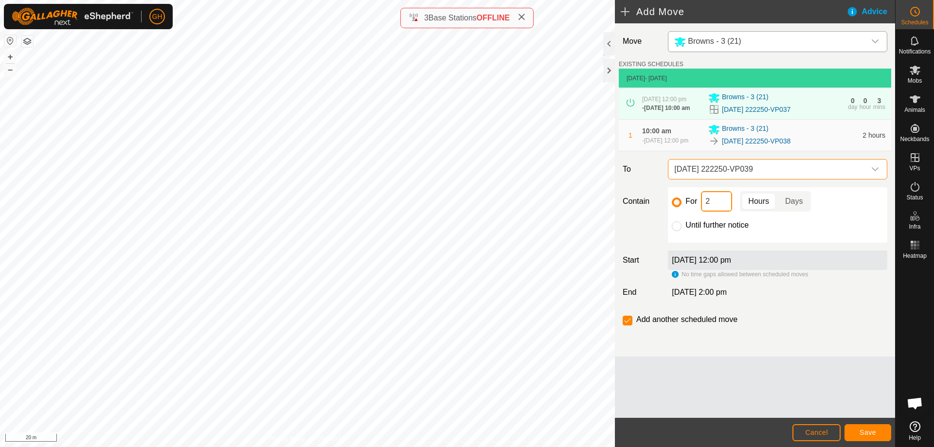
click at [719, 203] on input "2" at bounding box center [716, 201] width 31 height 20
type input "22"
click at [632, 325] on input "checkbox" at bounding box center [628, 321] width 10 height 10
checkbox input "false"
click at [879, 434] on button "Save" at bounding box center [867, 432] width 47 height 17
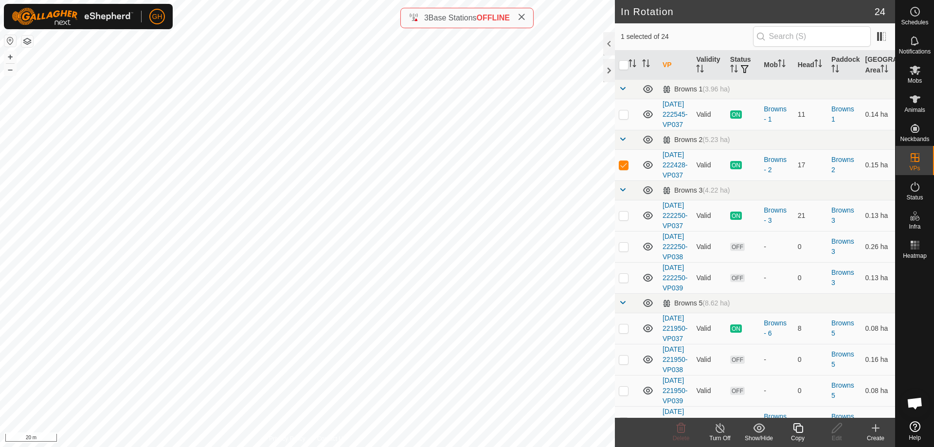
click at [797, 430] on icon at bounding box center [798, 428] width 12 height 12
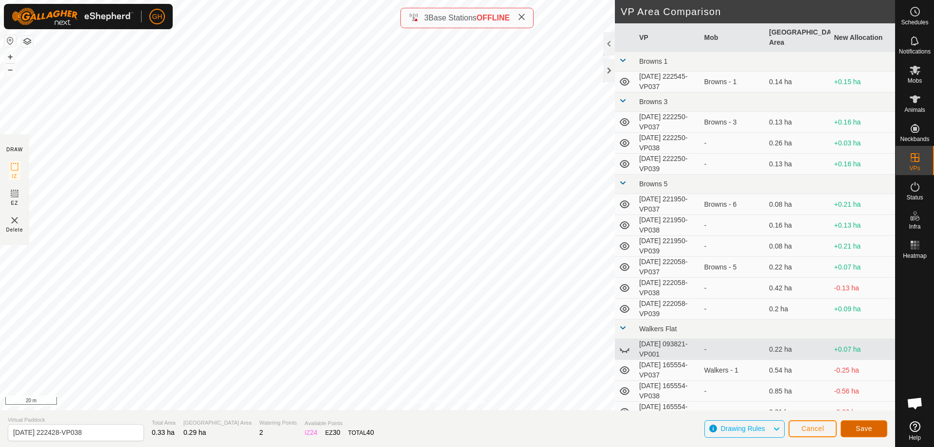
click at [854, 423] on button "Save" at bounding box center [864, 428] width 47 height 17
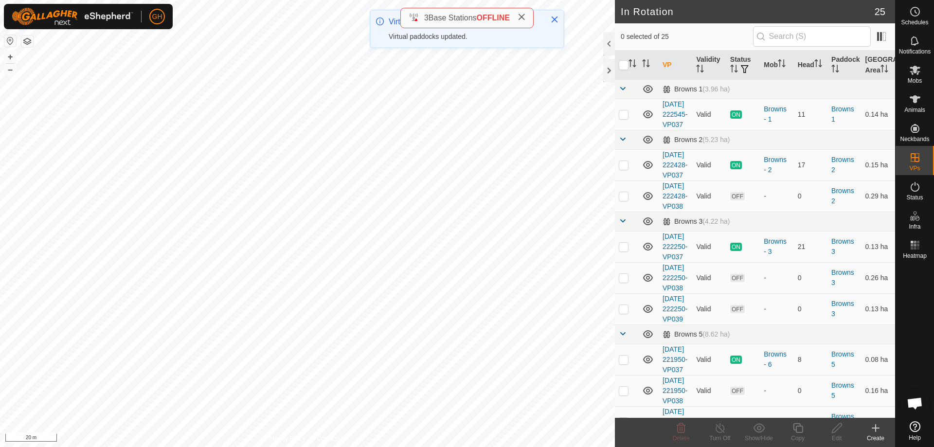
checkbox input "true"
click at [798, 429] on icon at bounding box center [798, 428] width 12 height 12
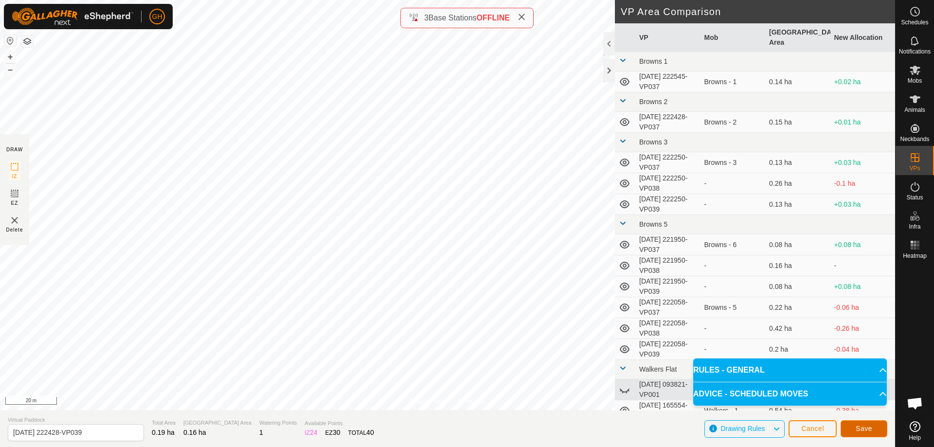
click at [856, 428] on span "Save" at bounding box center [864, 429] width 17 height 8
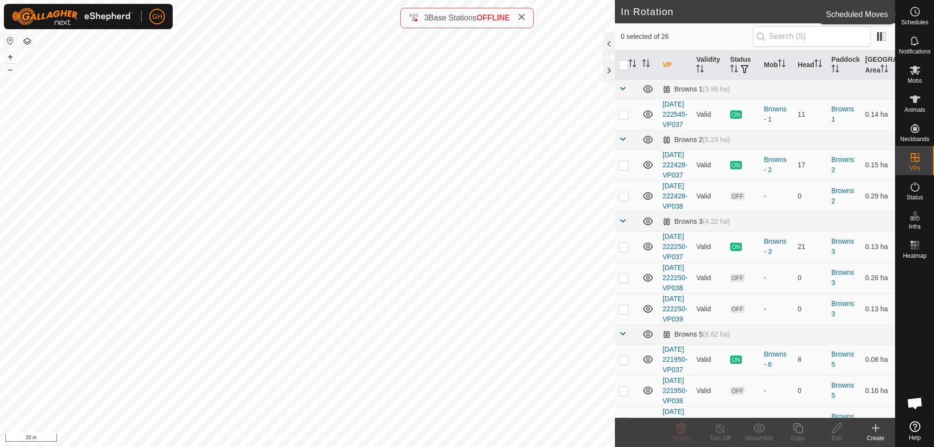
click at [921, 17] on es-schedule-vp-svg-icon at bounding box center [915, 12] width 18 height 16
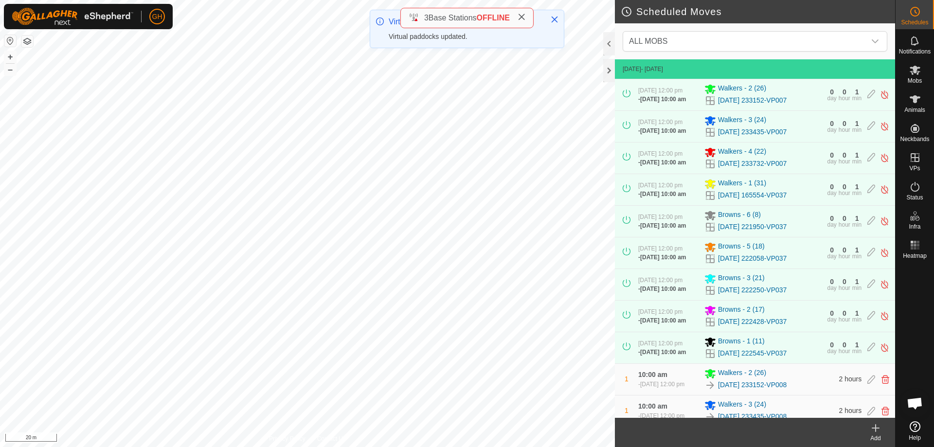
click at [875, 429] on icon at bounding box center [876, 428] width 12 height 12
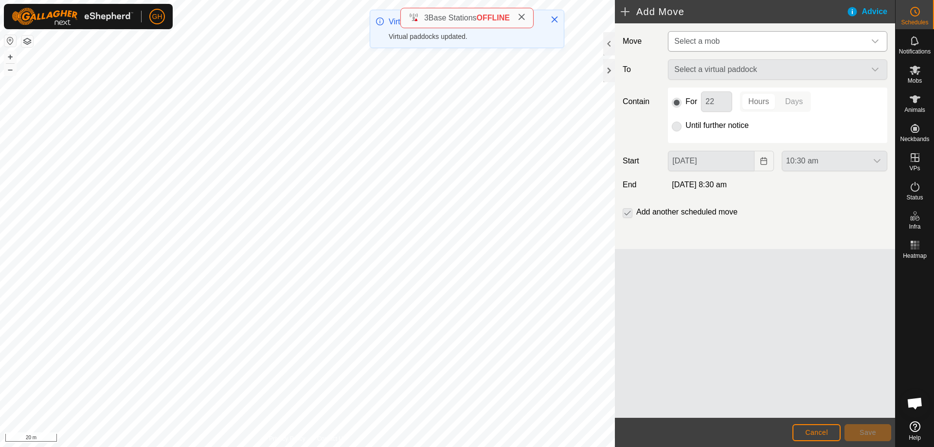
click at [743, 44] on span "Select a mob" at bounding box center [767, 41] width 195 height 19
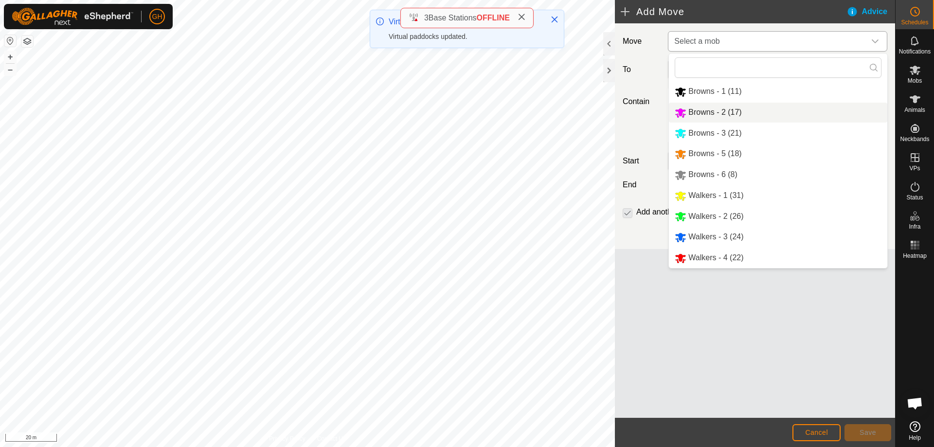
click at [731, 113] on li "Browns - 2 (17)" at bounding box center [778, 113] width 218 height 20
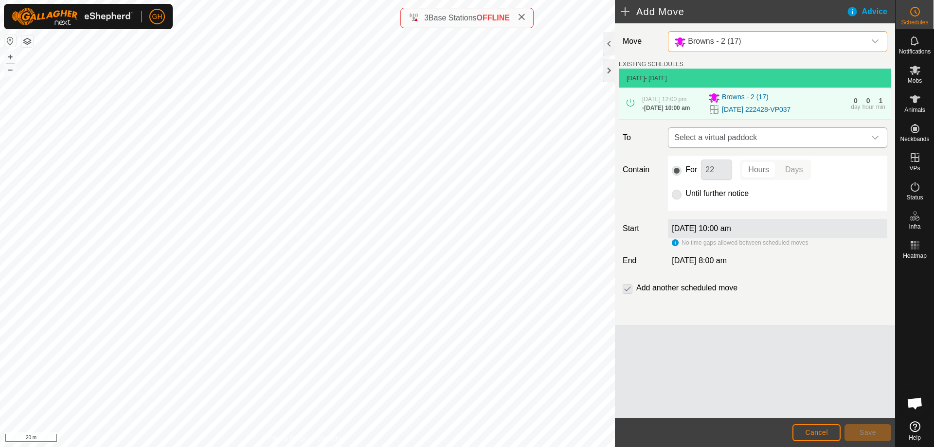
click at [779, 140] on span "Select a virtual paddock" at bounding box center [767, 137] width 195 height 19
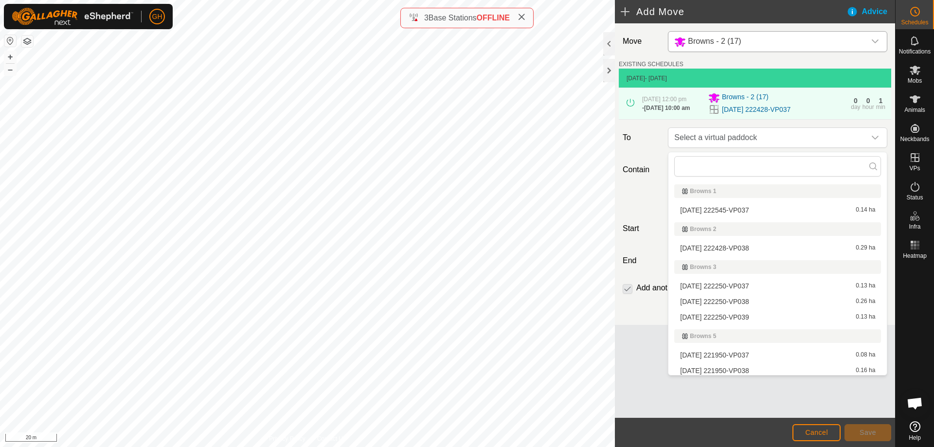
click at [742, 246] on li "[DATE] 222428-VP038 0.29 ha" at bounding box center [777, 248] width 207 height 15
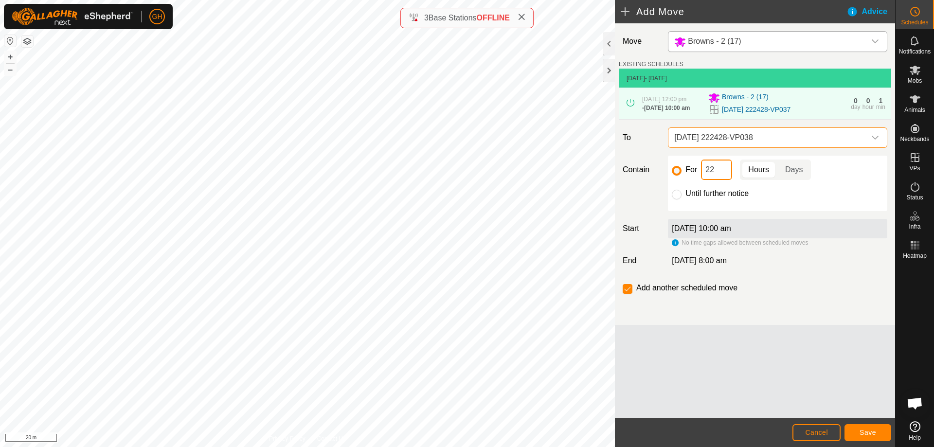
click at [718, 172] on input "22" at bounding box center [716, 170] width 31 height 20
click at [858, 431] on button "Save" at bounding box center [867, 432] width 47 height 17
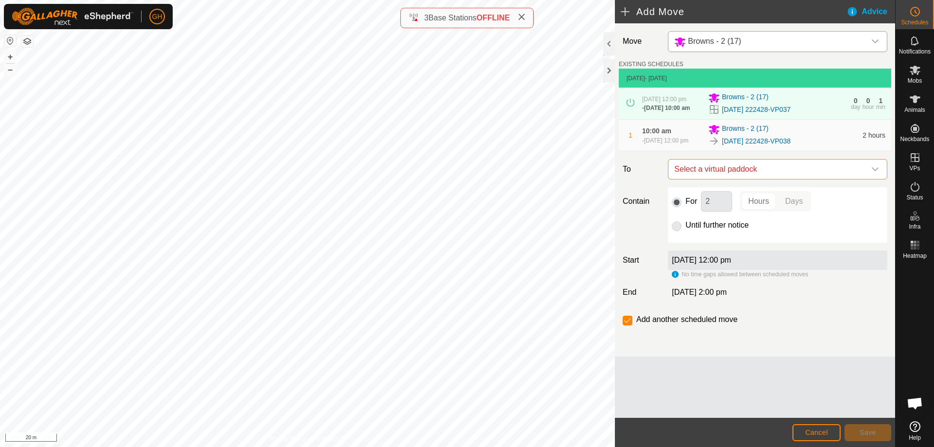
click at [752, 179] on span "Select a virtual paddock" at bounding box center [767, 169] width 195 height 19
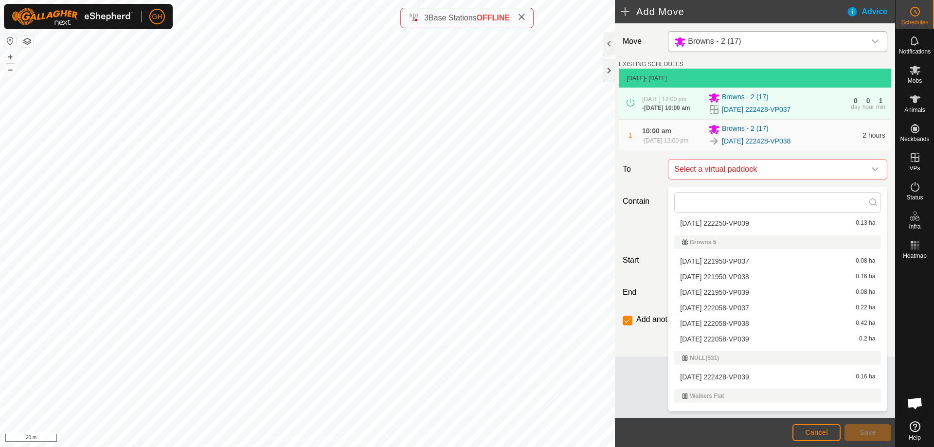
scroll to position [146, 0]
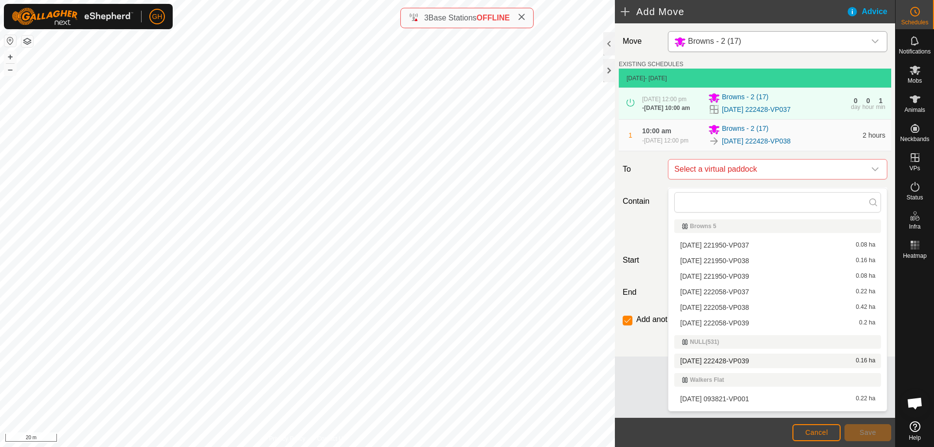
click at [735, 361] on li "[DATE] 222428-VP039 0.16 ha" at bounding box center [777, 361] width 207 height 15
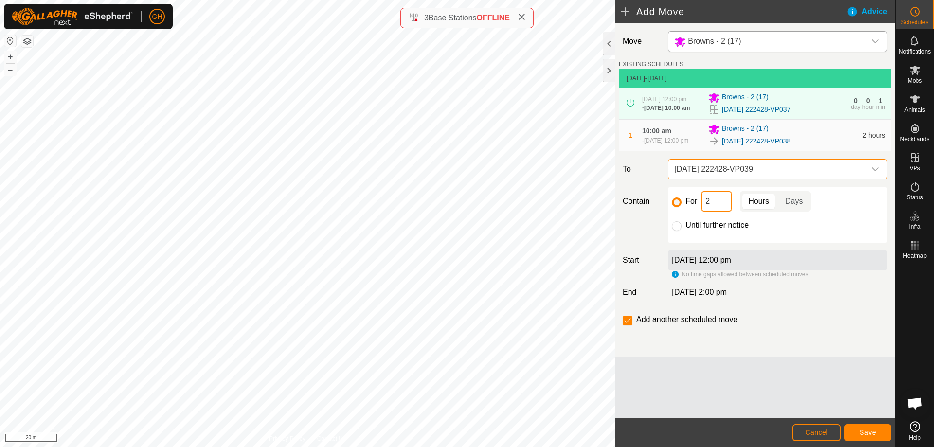
click at [723, 212] on input "2" at bounding box center [716, 201] width 31 height 20
type input "22"
click at [631, 323] on p-checkbox at bounding box center [628, 320] width 10 height 12
click at [628, 325] on input "checkbox" at bounding box center [628, 321] width 10 height 10
checkbox input "false"
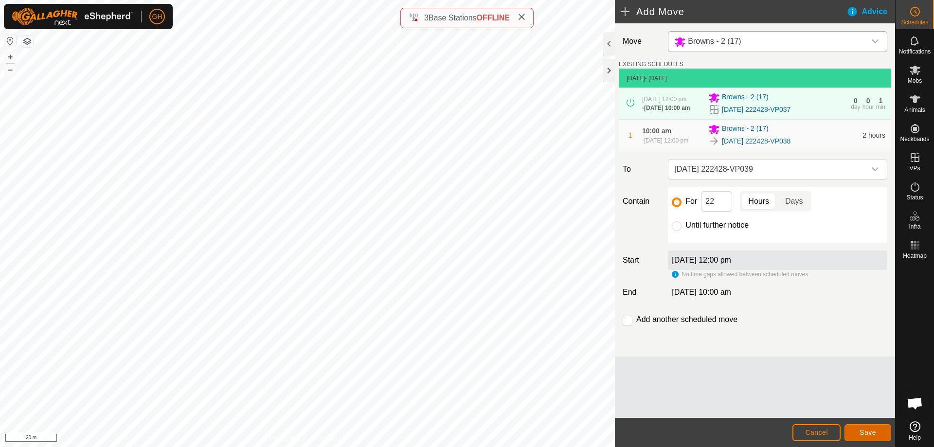
click at [865, 432] on span "Save" at bounding box center [868, 433] width 17 height 8
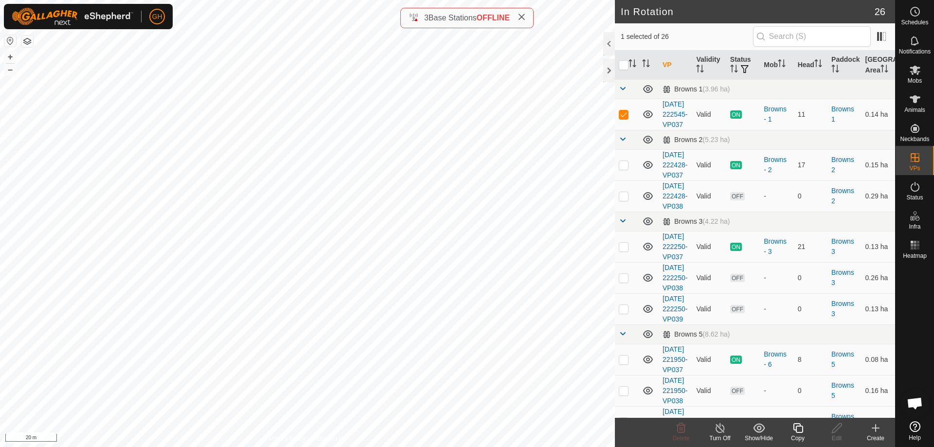
click at [800, 433] on icon at bounding box center [798, 428] width 10 height 10
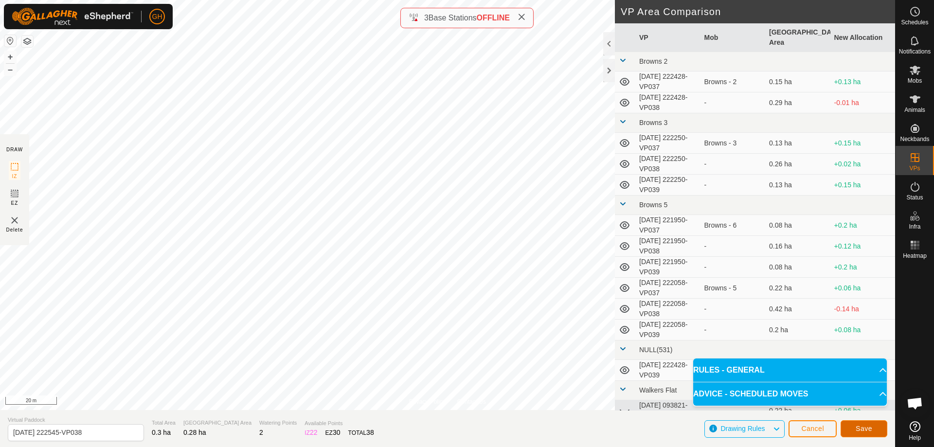
click at [865, 426] on span "Save" at bounding box center [864, 429] width 17 height 8
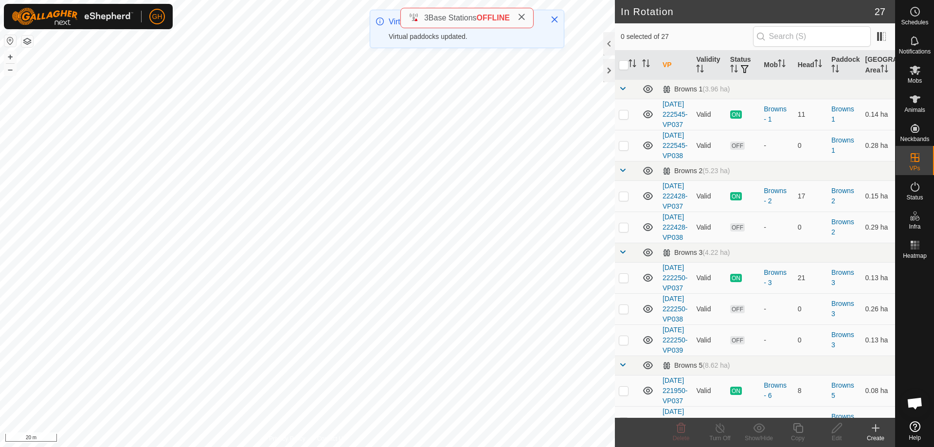
checkbox input "true"
click at [798, 430] on icon at bounding box center [798, 428] width 12 height 12
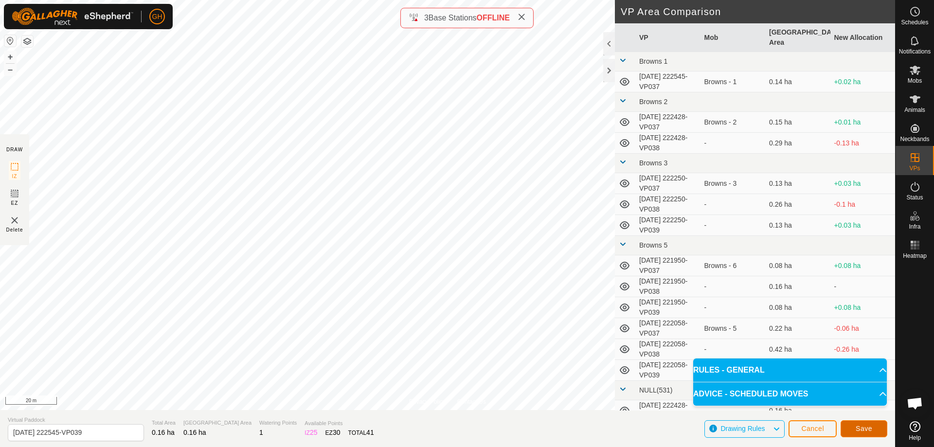
click at [873, 431] on button "Save" at bounding box center [864, 428] width 47 height 17
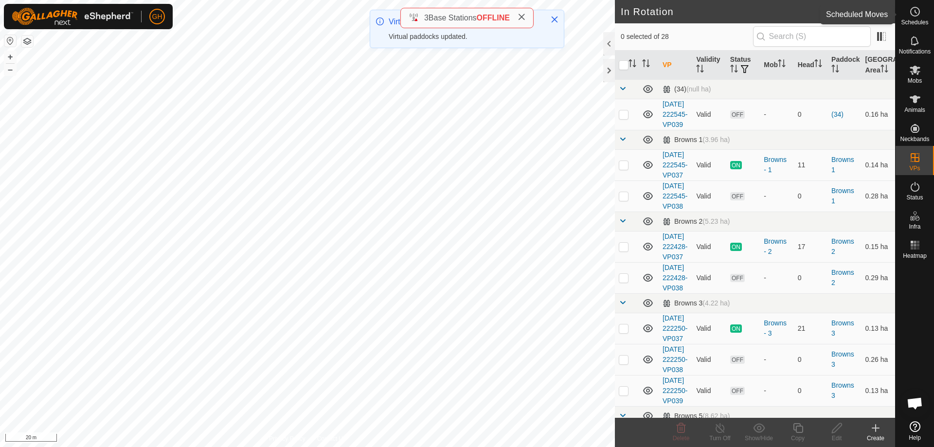
click at [919, 17] on icon at bounding box center [915, 12] width 12 height 12
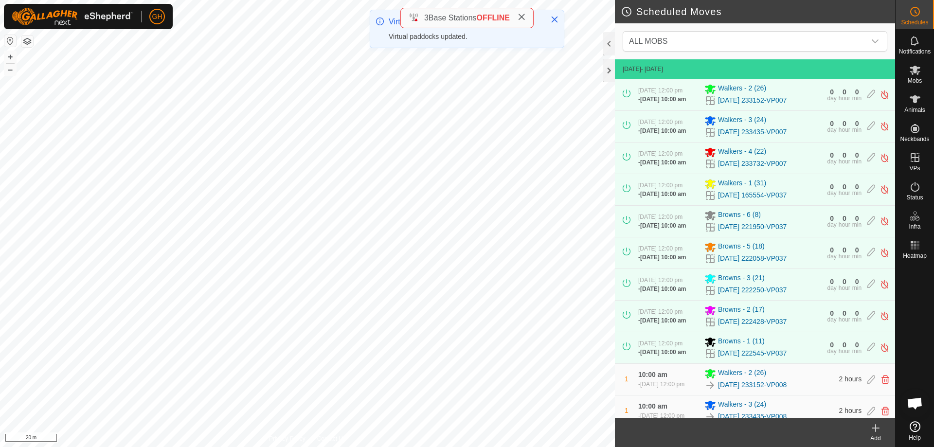
click at [881, 434] on div "Add" at bounding box center [875, 438] width 39 height 9
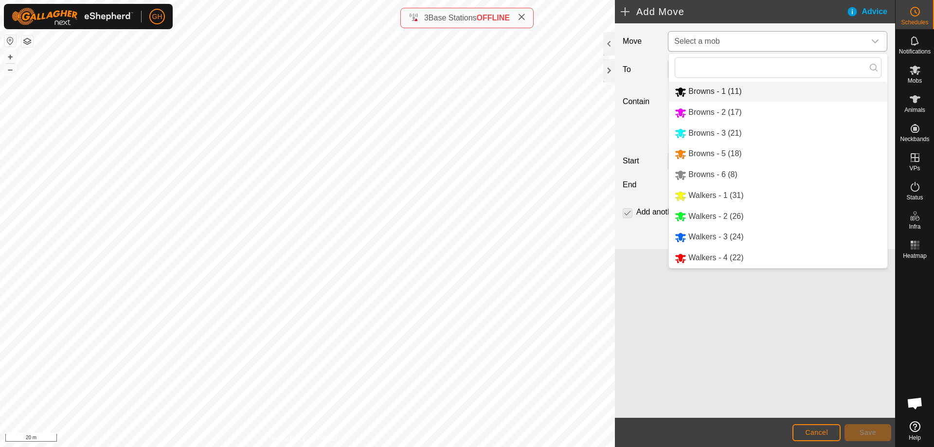
click at [744, 89] on li "Browns - 1 (11)" at bounding box center [778, 92] width 218 height 20
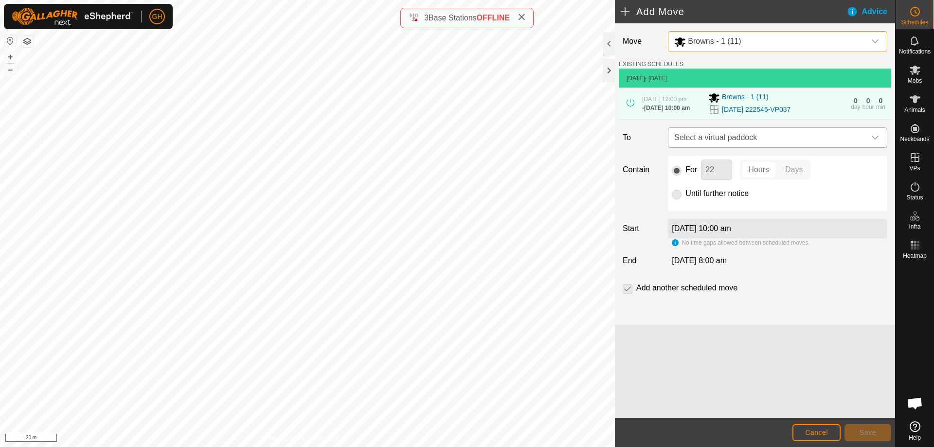
click at [775, 141] on span "Select a virtual paddock" at bounding box center [767, 137] width 195 height 19
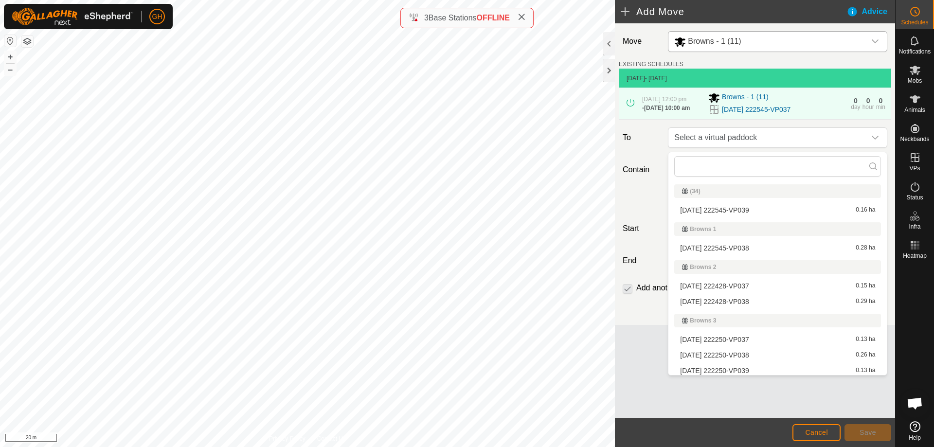
click at [743, 249] on li "[DATE] 222545-VP038 0.28 ha" at bounding box center [777, 248] width 207 height 15
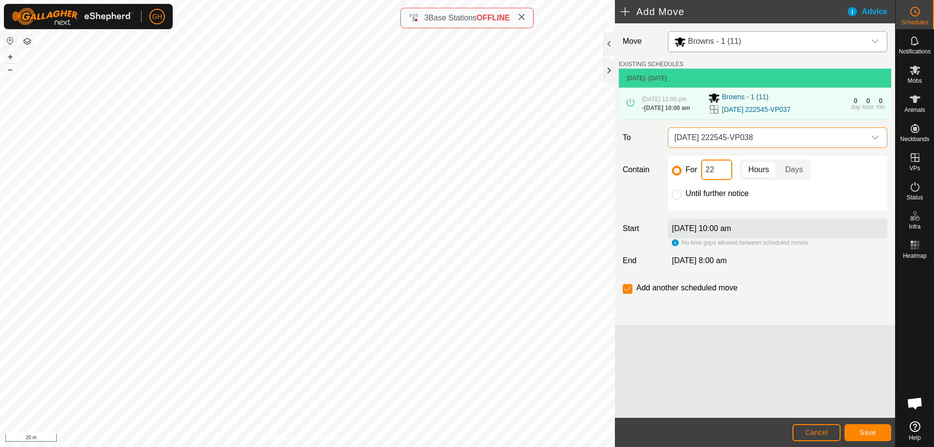
click at [728, 168] on input "22" at bounding box center [716, 170] width 31 height 20
click at [873, 434] on span "Save" at bounding box center [868, 433] width 17 height 8
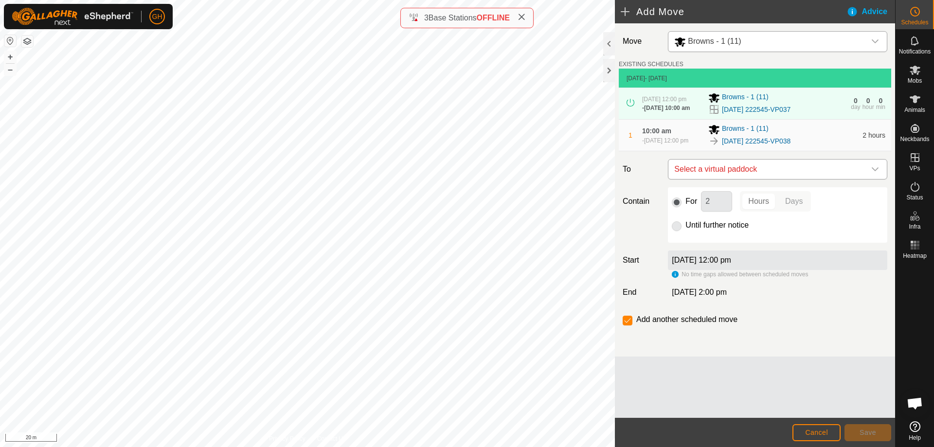
click at [784, 177] on span "Select a virtual paddock" at bounding box center [767, 169] width 195 height 19
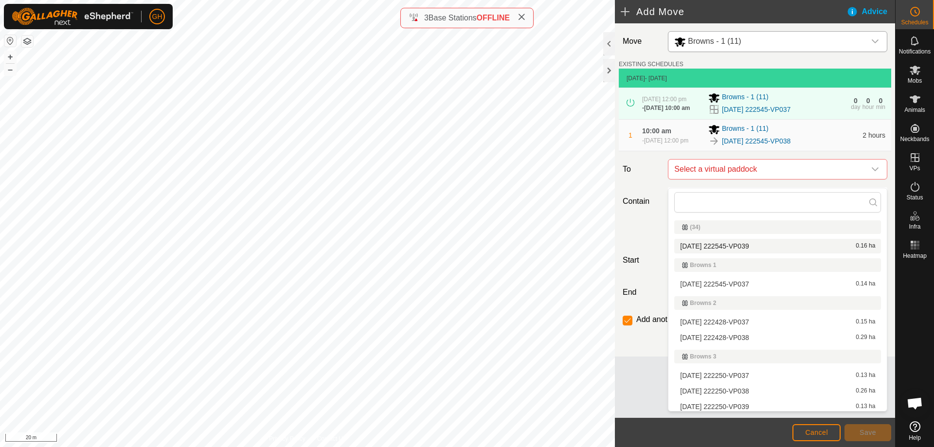
click at [759, 245] on li "[DATE] 222545-VP039 0.16 ha" at bounding box center [777, 246] width 207 height 15
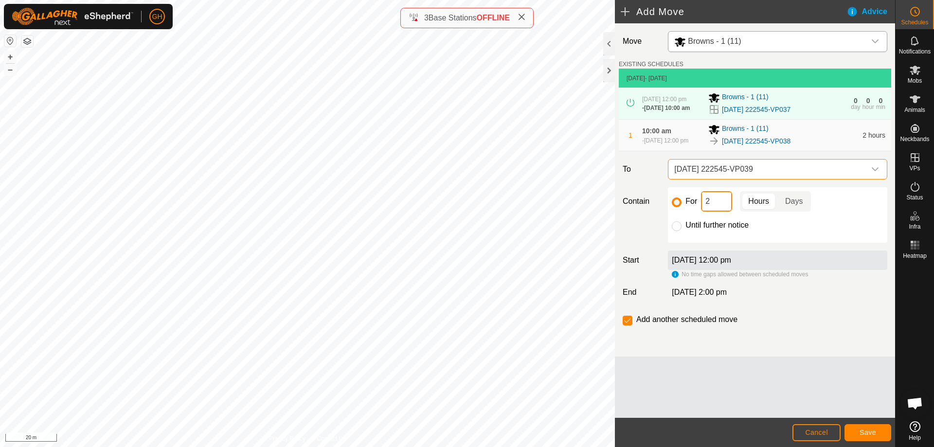
click at [729, 208] on input "2" at bounding box center [716, 201] width 31 height 20
type input "22"
click at [628, 325] on input "checkbox" at bounding box center [628, 321] width 10 height 10
checkbox input "false"
click at [885, 435] on button "Save" at bounding box center [867, 432] width 47 height 17
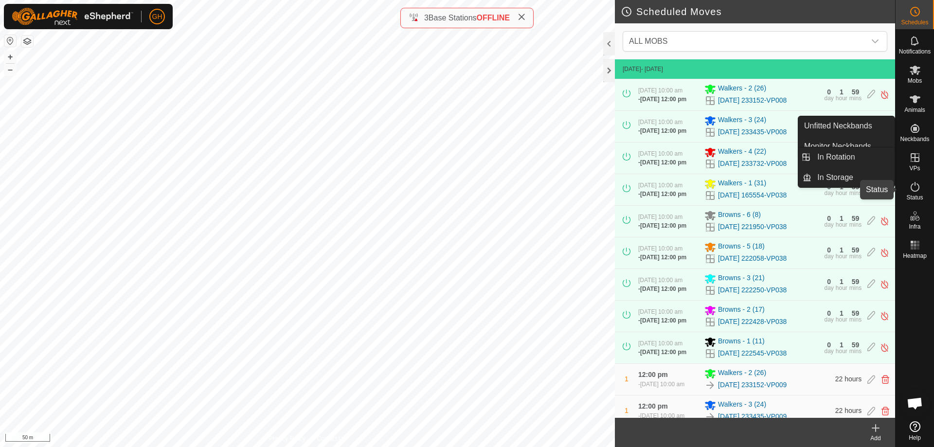
click at [919, 192] on icon at bounding box center [915, 187] width 12 height 12
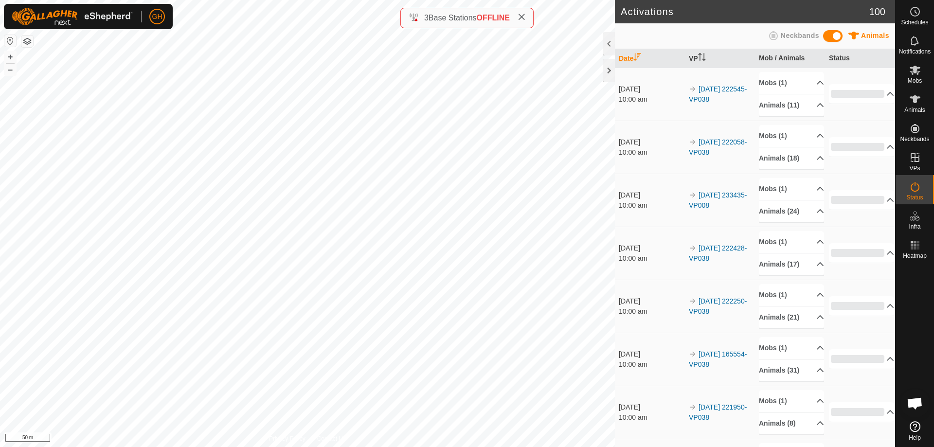
scroll to position [2107, 0]
